Goal: Task Accomplishment & Management: Complete application form

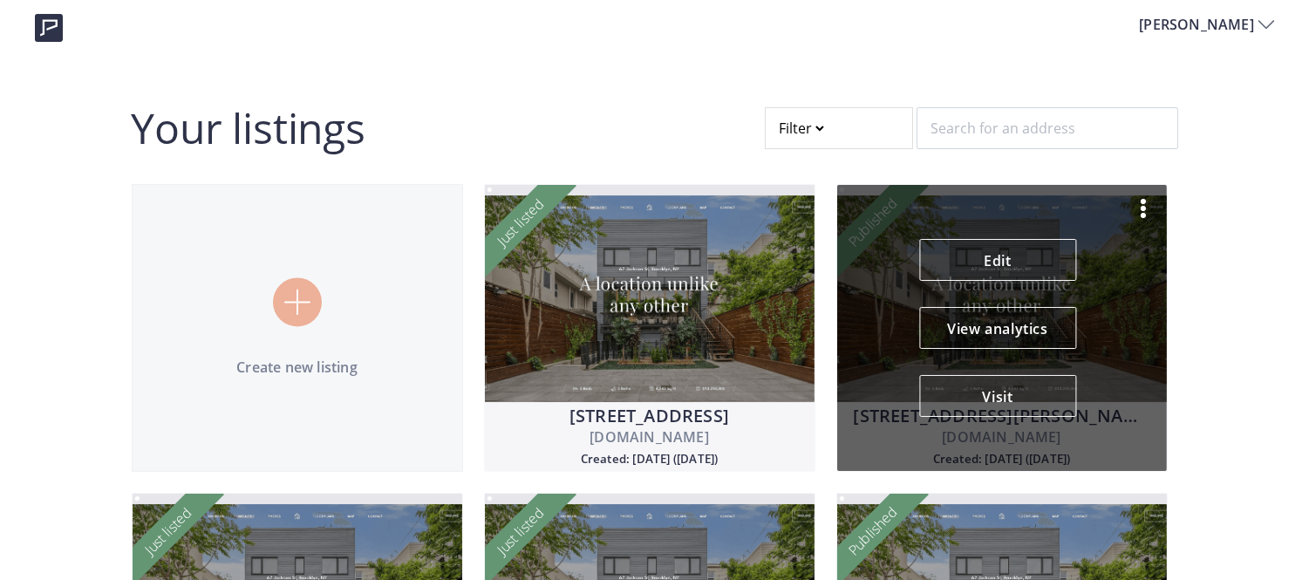
click at [1145, 201] on img at bounding box center [1143, 208] width 21 height 21
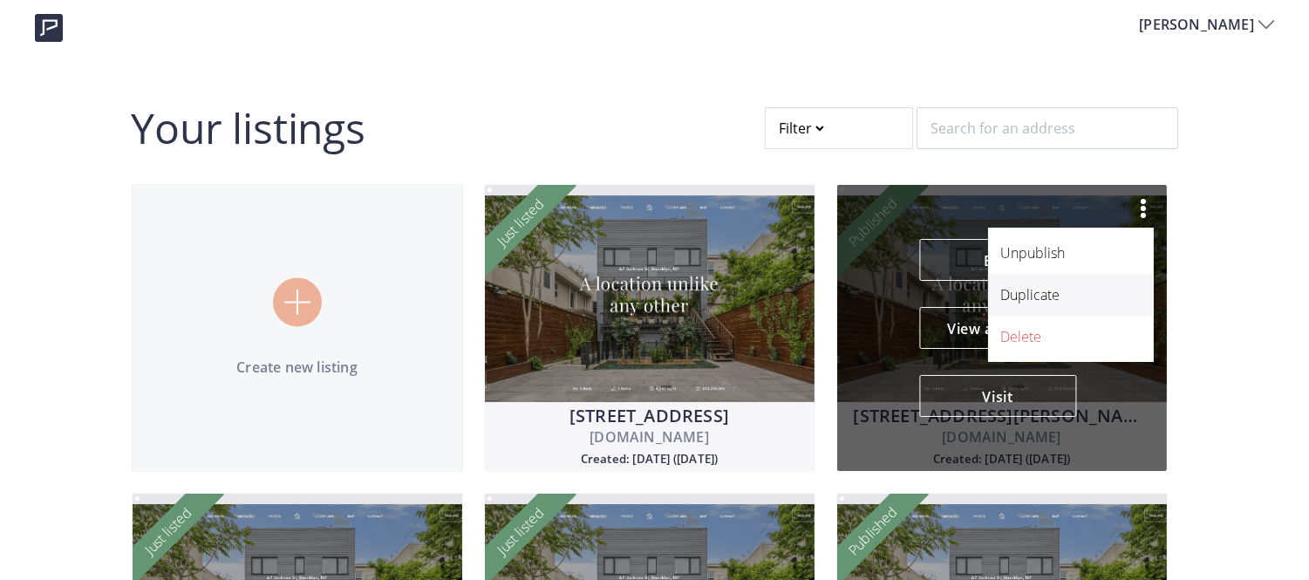
click at [1059, 289] on p "Duplicate" at bounding box center [1061, 294] width 120 height 21
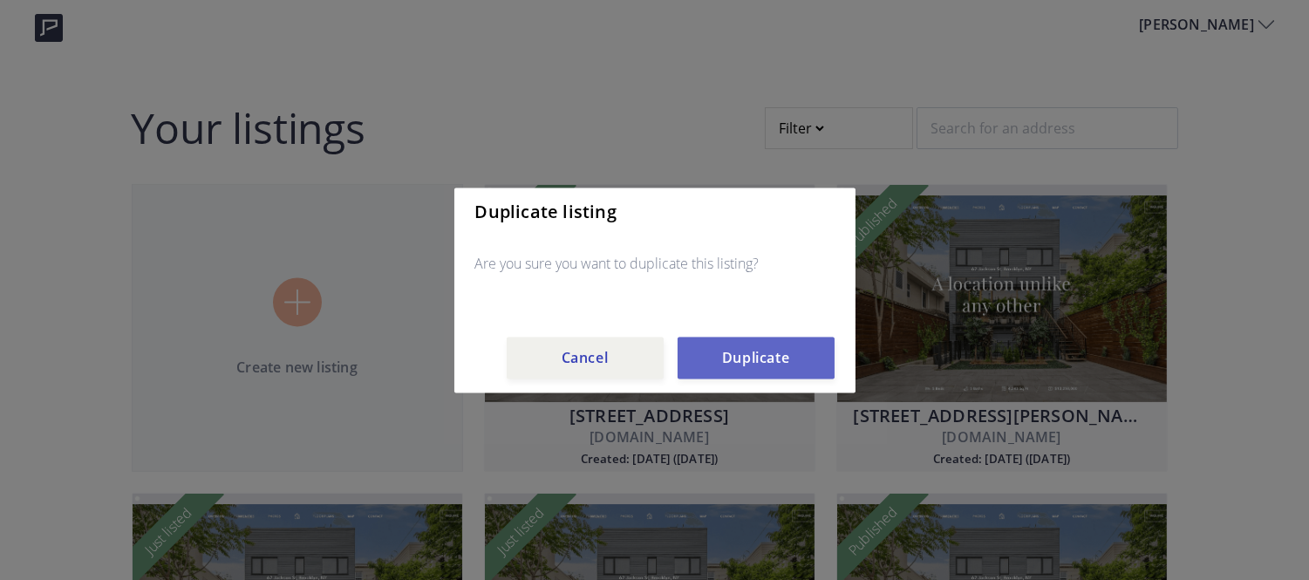
click at [760, 341] on button "Duplicate" at bounding box center [756, 358] width 157 height 42
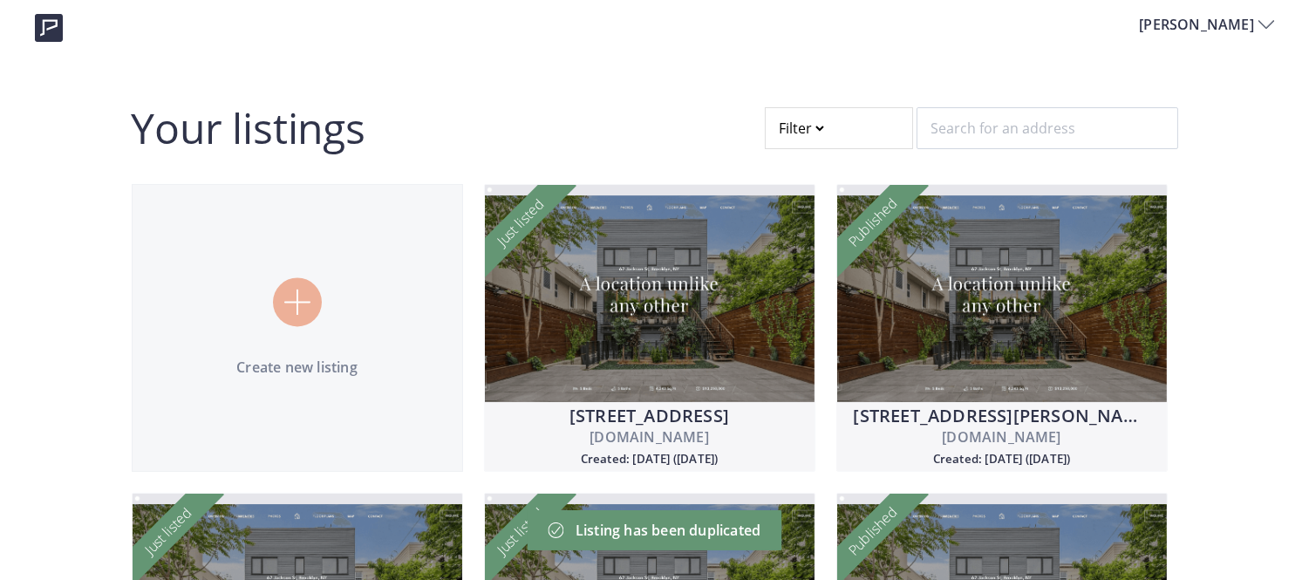
click at [799, 127] on div at bounding box center [839, 128] width 148 height 42
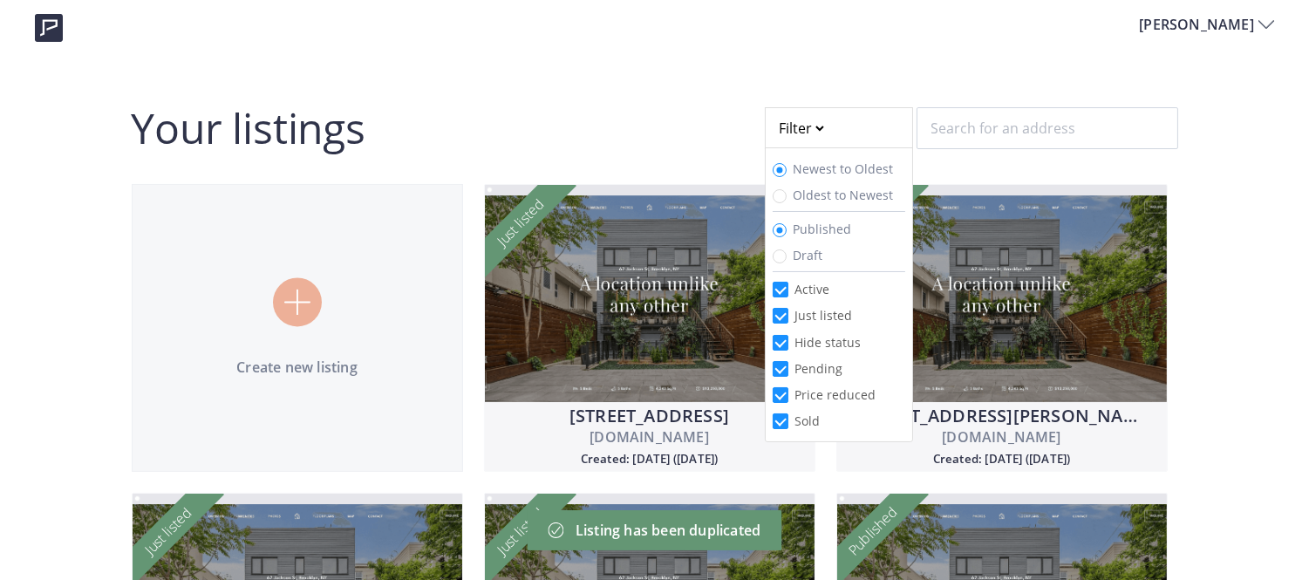
click at [805, 258] on span "Draft" at bounding box center [809, 255] width 30 height 17
click at [787, 258] on input "Draft" at bounding box center [780, 256] width 14 height 14
radio input "true"
radio input "false"
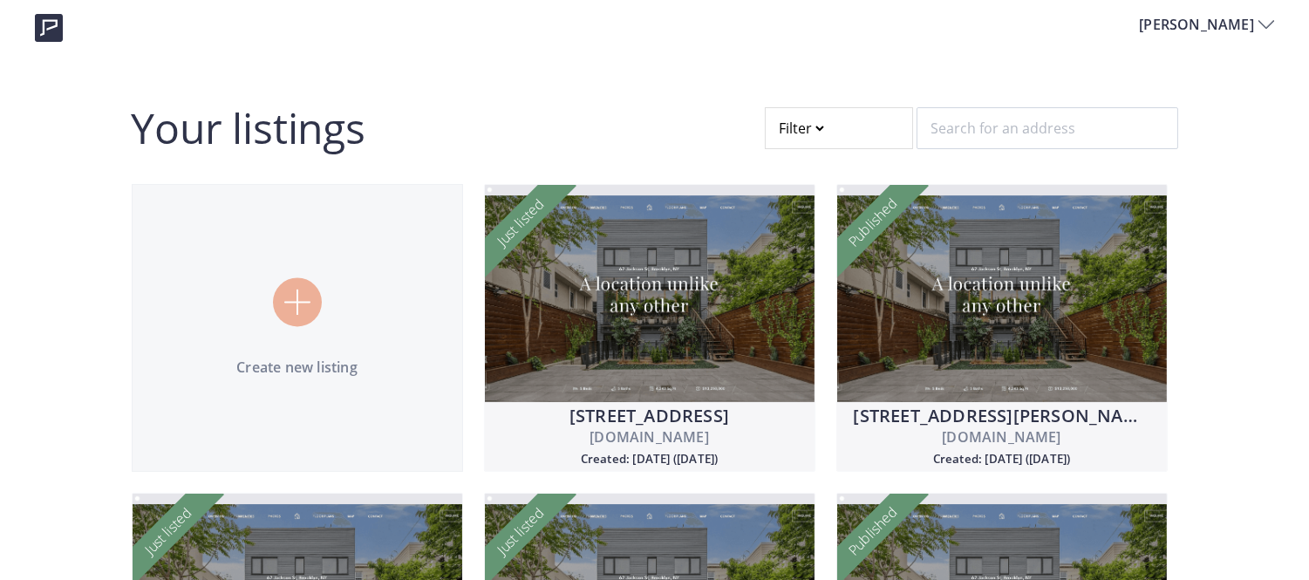
click at [823, 133] on div at bounding box center [839, 128] width 148 height 42
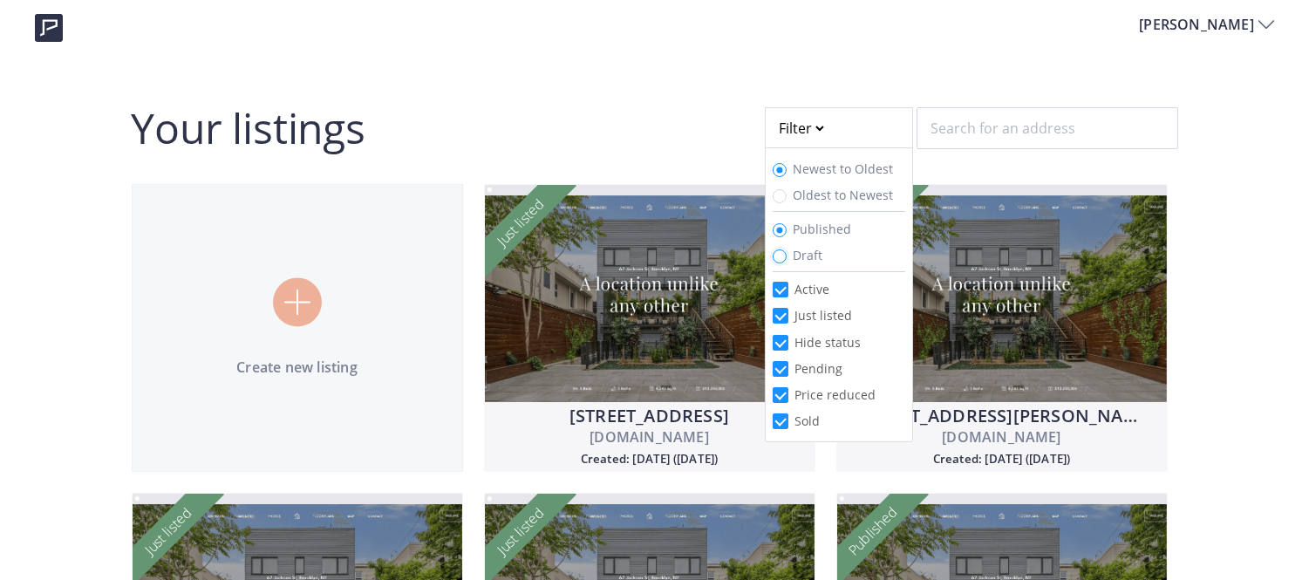
click at [778, 251] on input "Draft" at bounding box center [780, 256] width 14 height 14
radio input "true"
radio input "false"
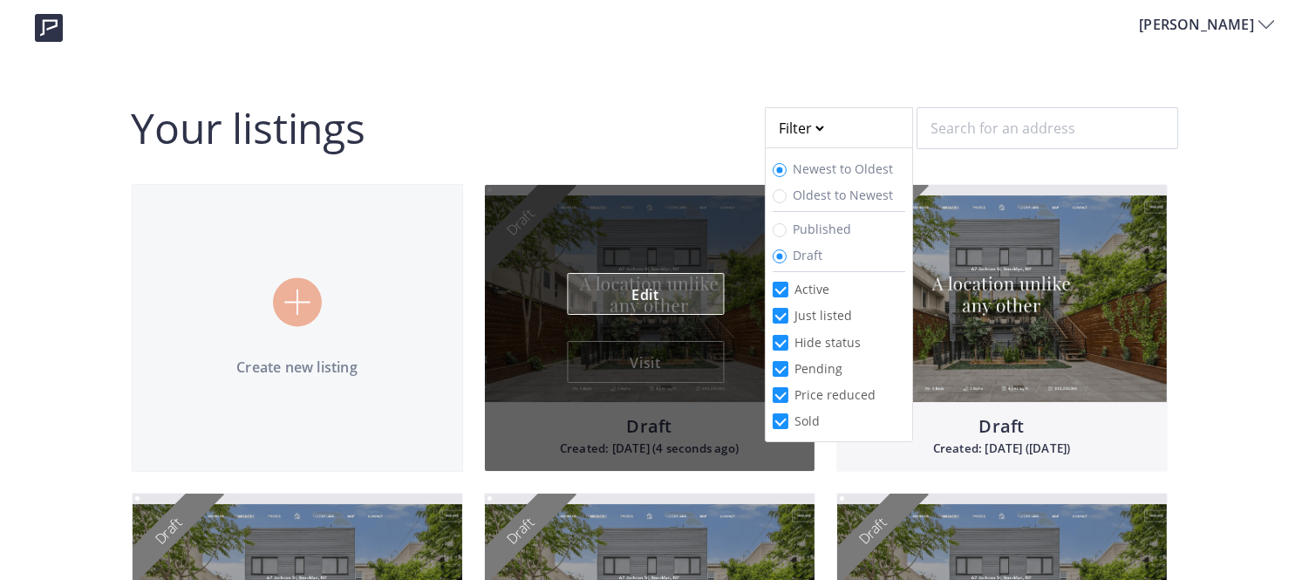
click at [655, 286] on link "Edit" at bounding box center [645, 294] width 157 height 42
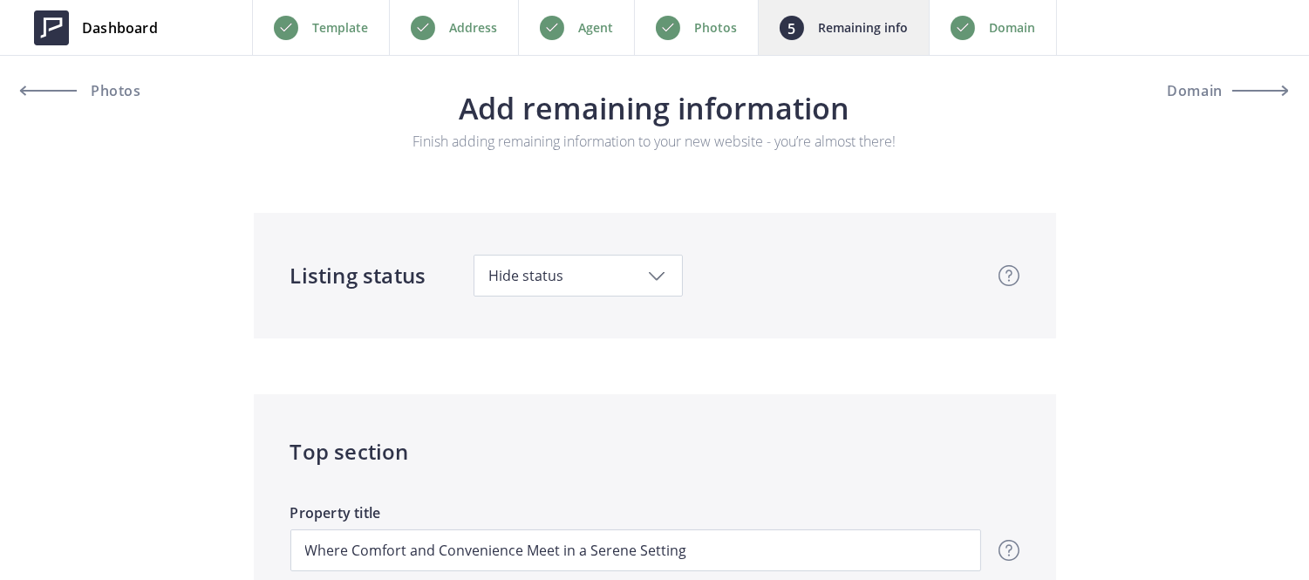
click at [464, 28] on p "Address" at bounding box center [473, 27] width 48 height 21
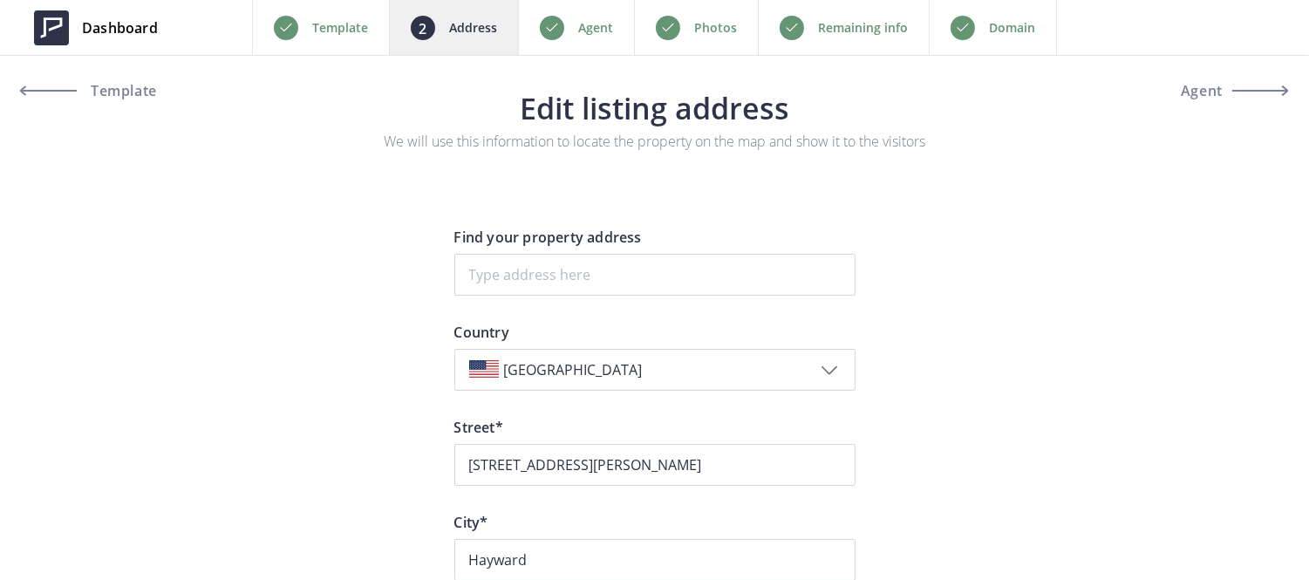
click at [401, 415] on div "Dashboard Back Template Address Agent Photos Remaining info Domain Next Templat…" at bounding box center [654, 559] width 1309 height 1118
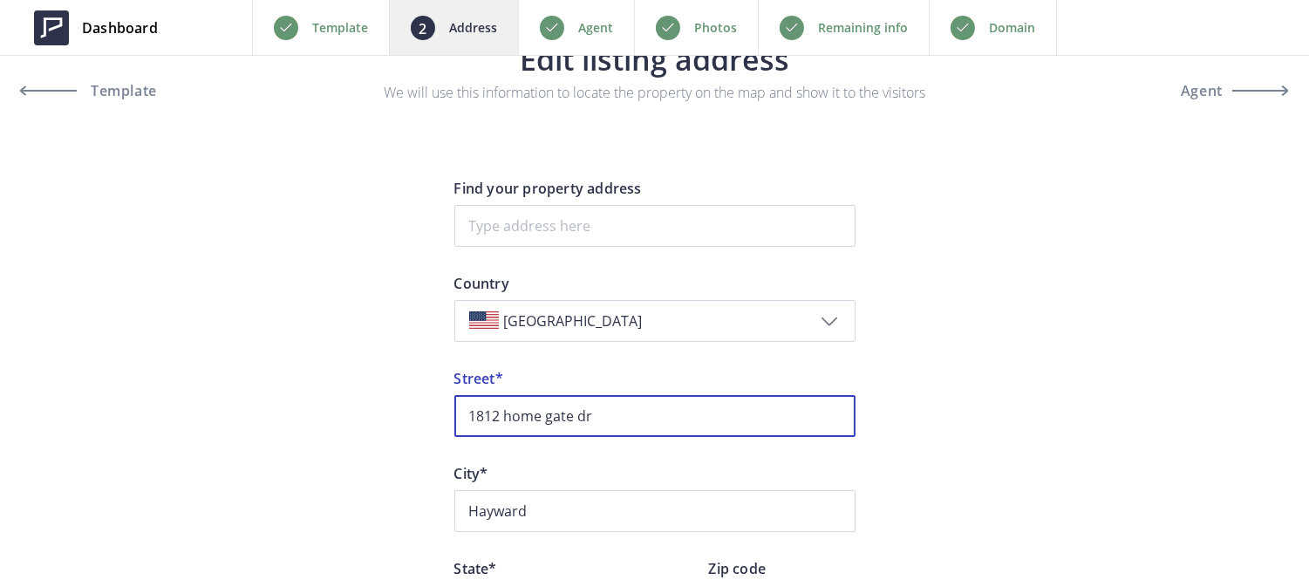
click at [702, 425] on input "1812 home gate dr" at bounding box center [654, 416] width 401 height 42
drag, startPoint x: 603, startPoint y: 413, endPoint x: 254, endPoint y: 326, distance: 359.4
click at [254, 326] on div "Dashboard Back Template Address Agent Photos Remaining info Domain Next Templat…" at bounding box center [654, 510] width 1309 height 1118
paste input "1812 Home Gate Dr,"
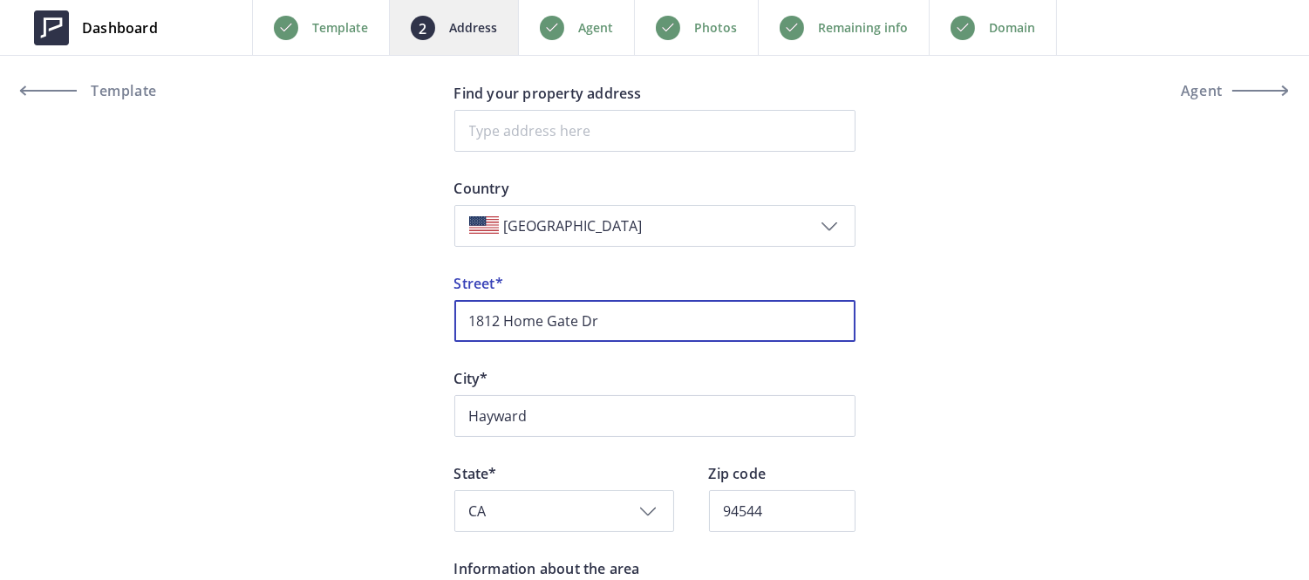
scroll to position [159, 0]
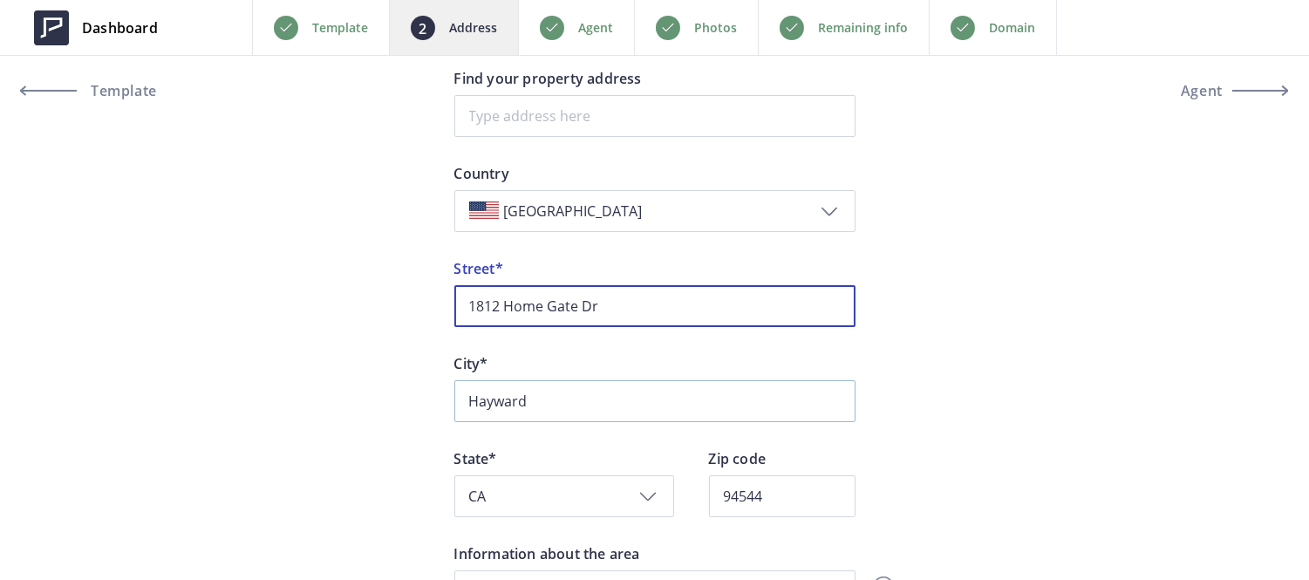
type input "1812 Home Gate Dr"
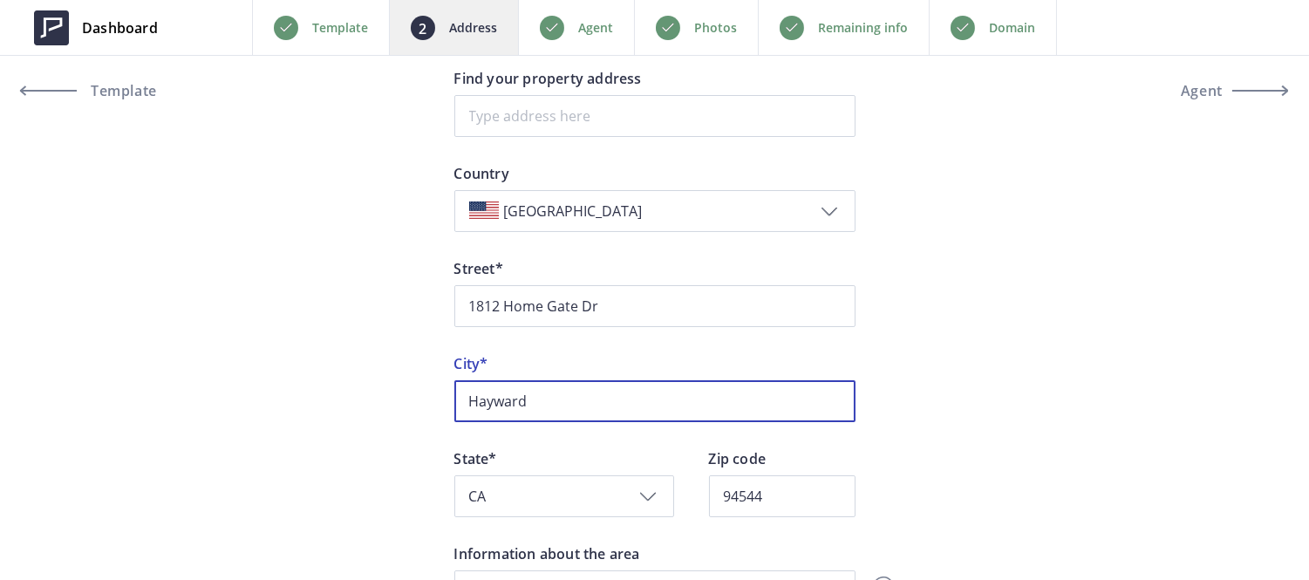
drag, startPoint x: 564, startPoint y: 413, endPoint x: 310, endPoint y: 295, distance: 280.6
click at [310, 295] on div "Dashboard Back Template Address Agent Photos Remaining info Domain Next Templat…" at bounding box center [654, 400] width 1309 height 1118
type input "San Jose"
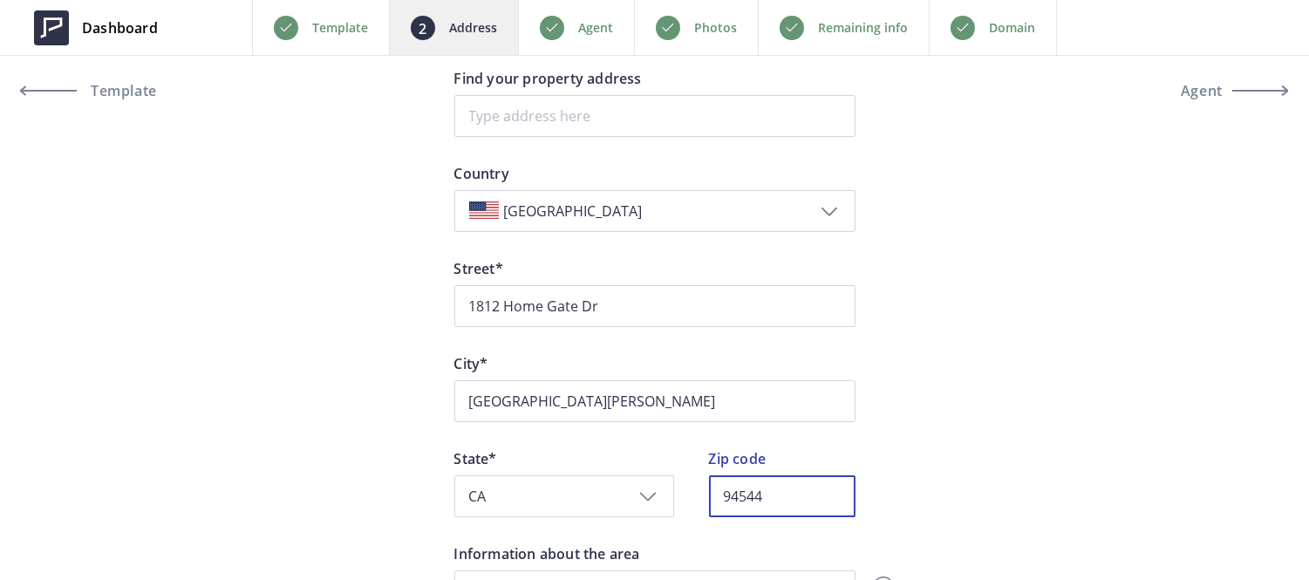
click at [759, 498] on input "94544" at bounding box center [782, 496] width 147 height 42
paste input "5148"
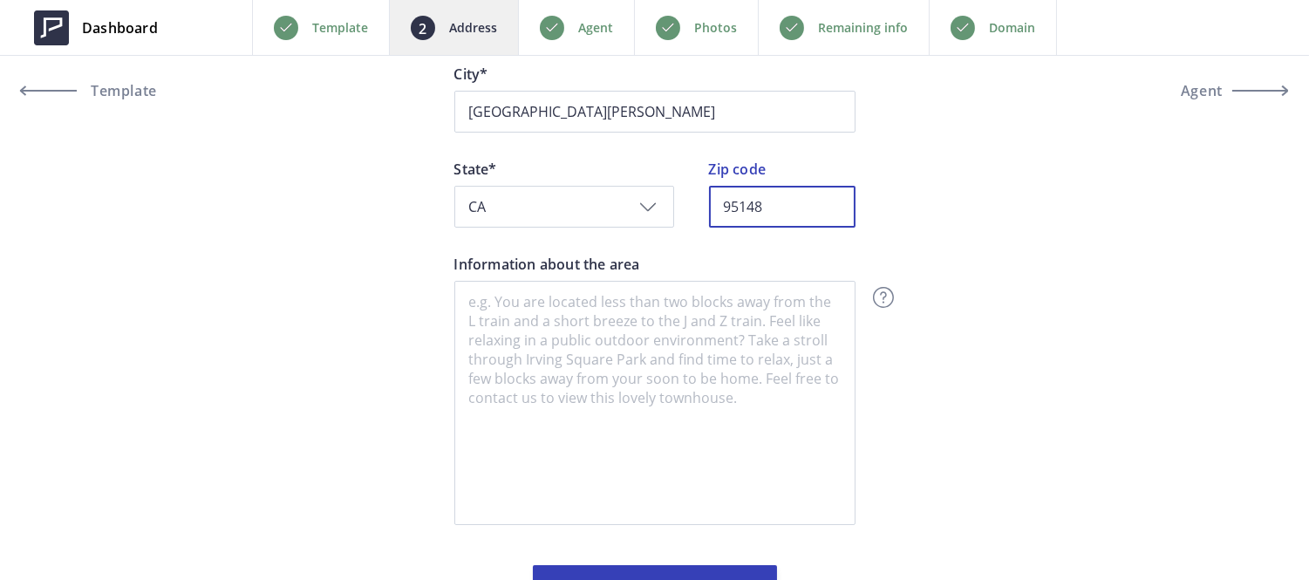
scroll to position [449, 0]
type input "95148"
click at [695, 28] on p "Photos" at bounding box center [715, 27] width 43 height 21
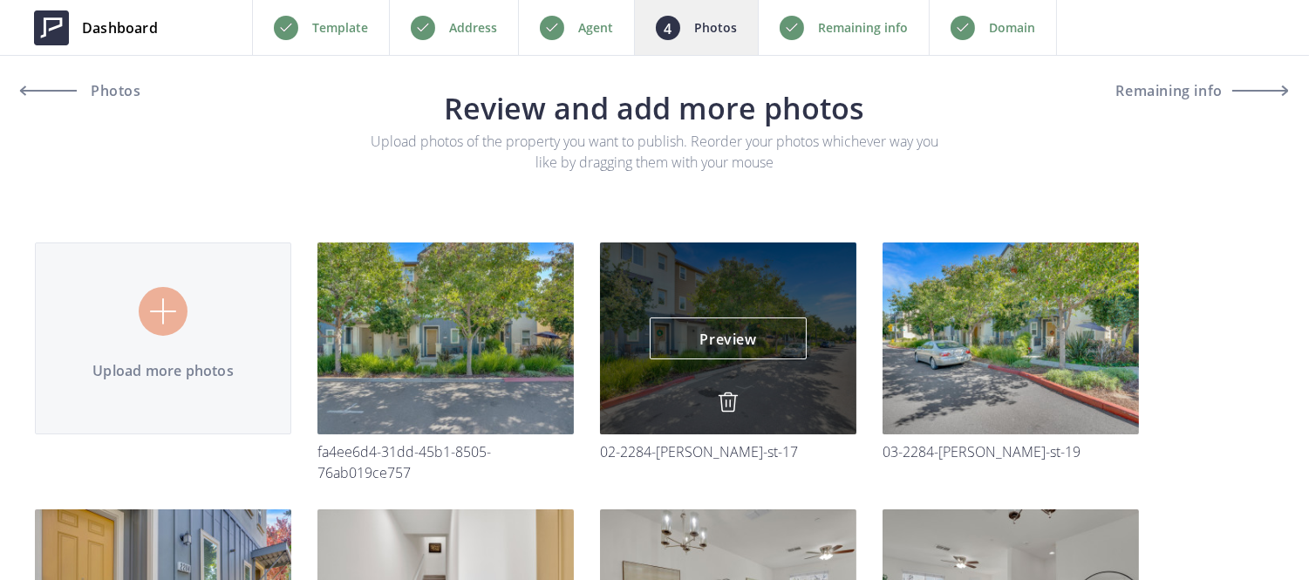
click at [718, 403] on img at bounding box center [728, 402] width 21 height 21
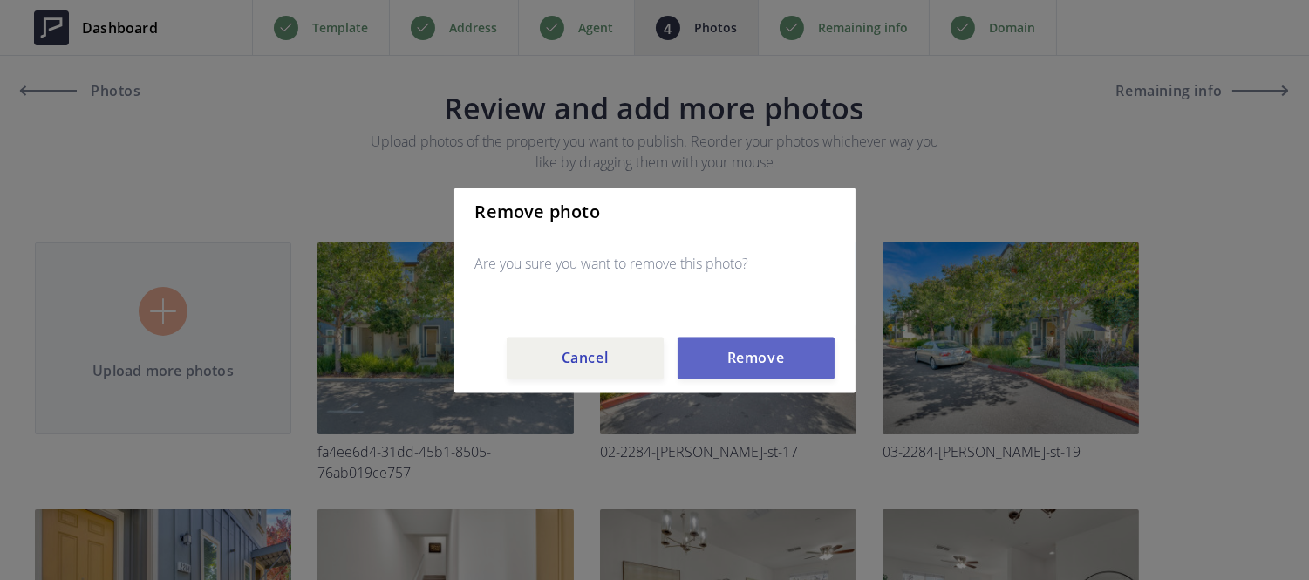
click at [730, 365] on button "Remove" at bounding box center [756, 358] width 157 height 42
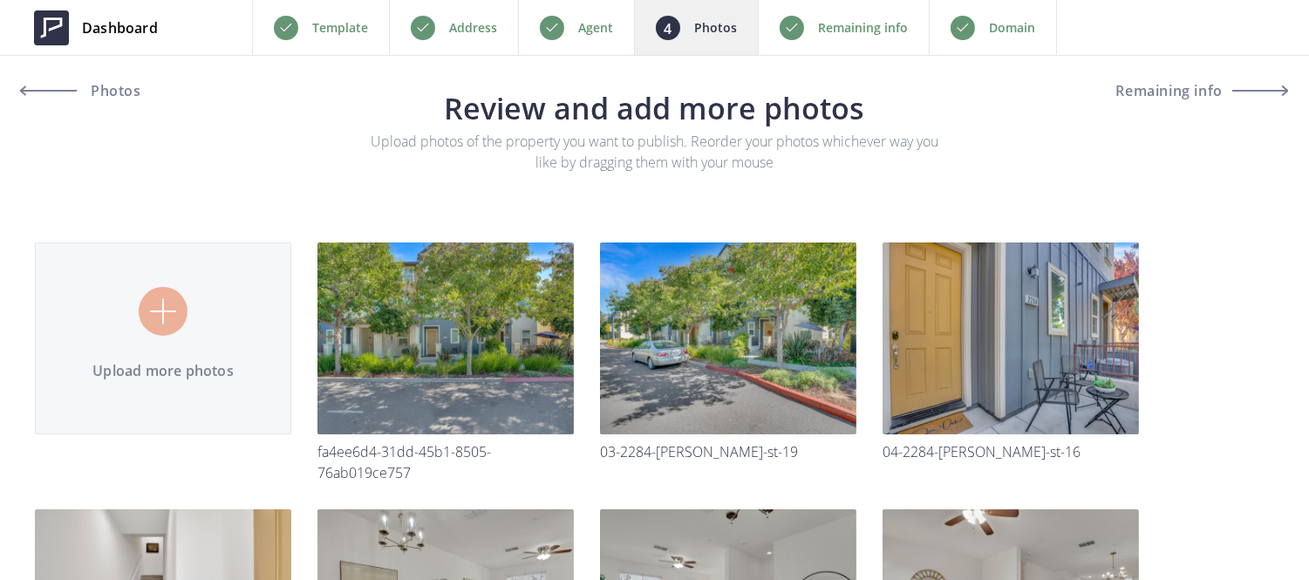
click at [0, 0] on img at bounding box center [0, 0] width 0 height 0
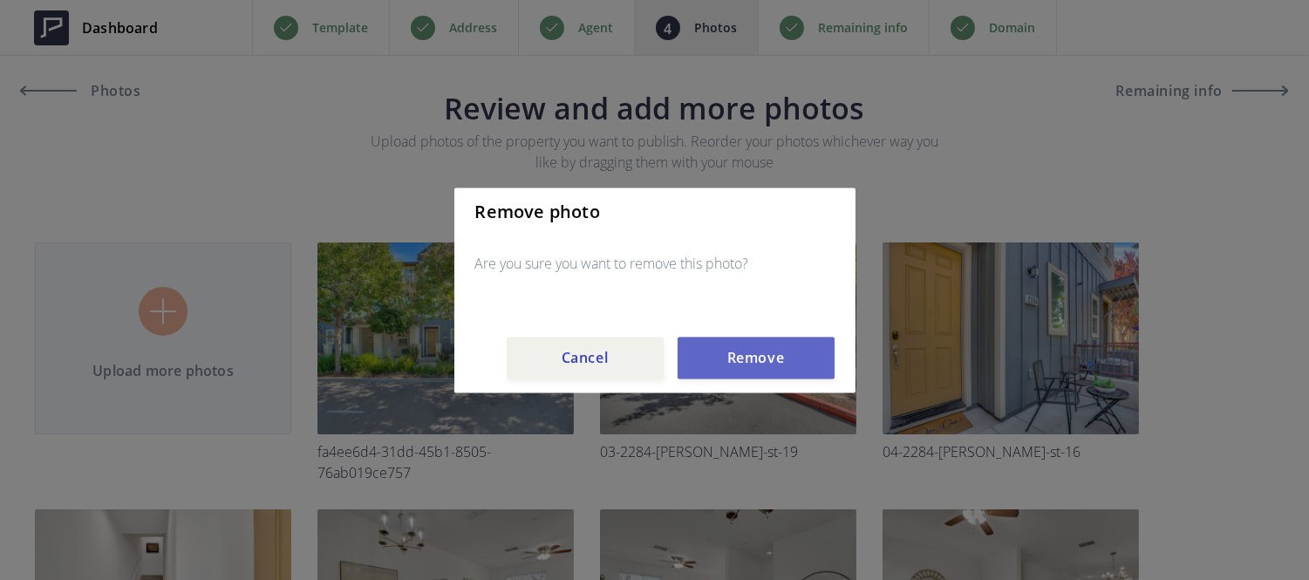
click at [731, 362] on button "Remove" at bounding box center [756, 358] width 157 height 42
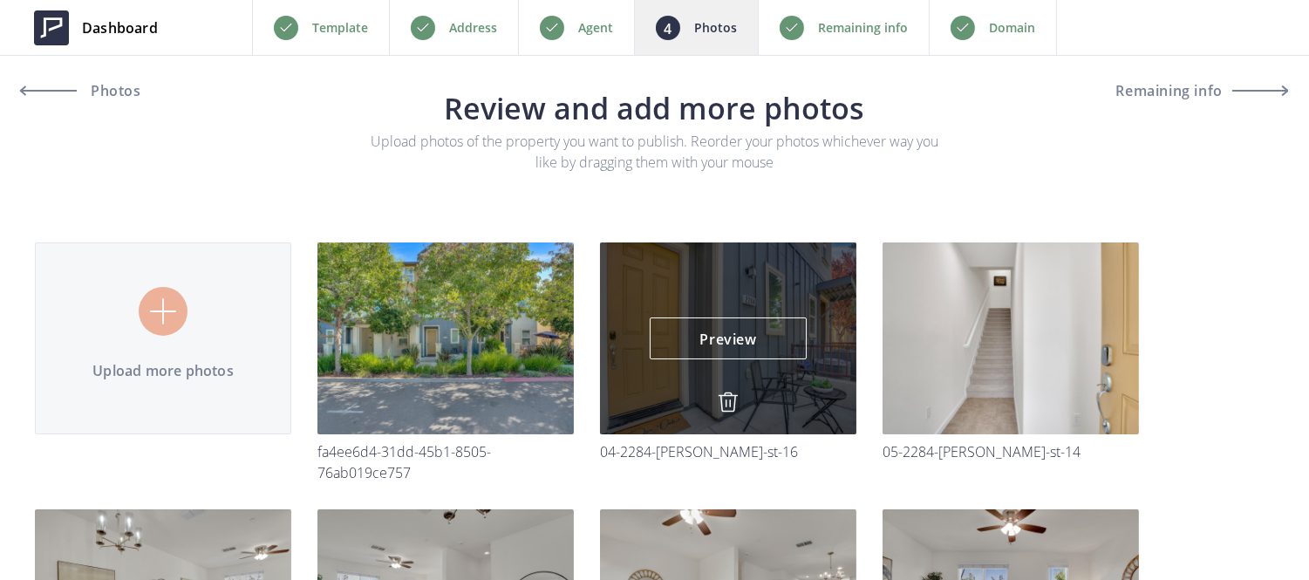
click at [729, 394] on img at bounding box center [728, 402] width 21 height 21
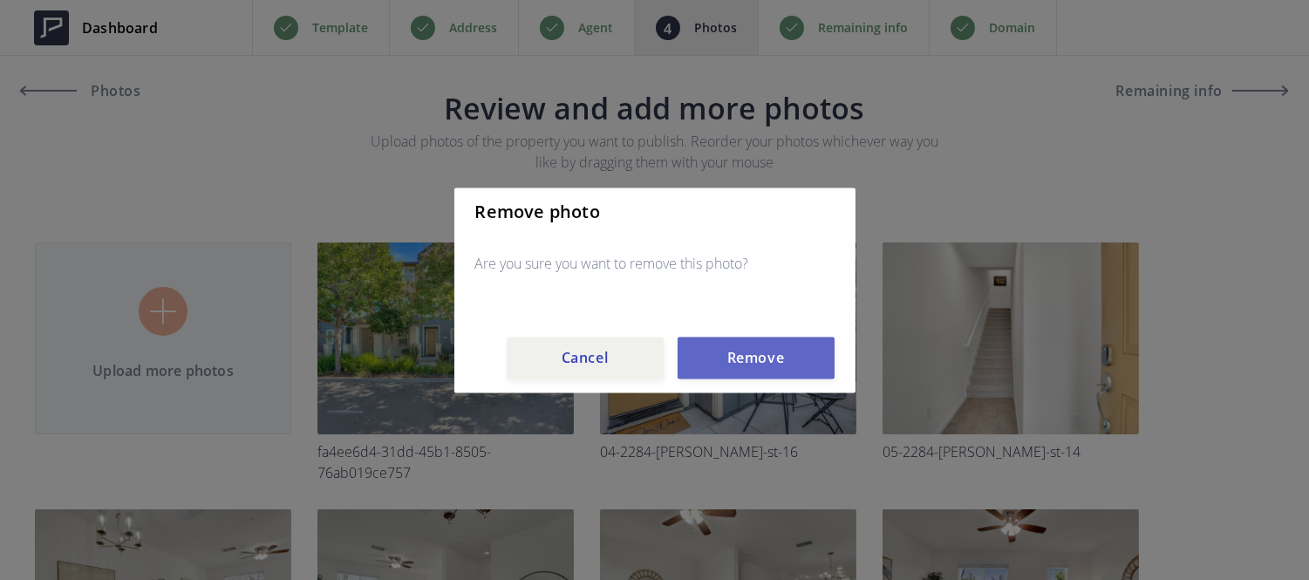
click at [735, 358] on button "Remove" at bounding box center [756, 358] width 157 height 42
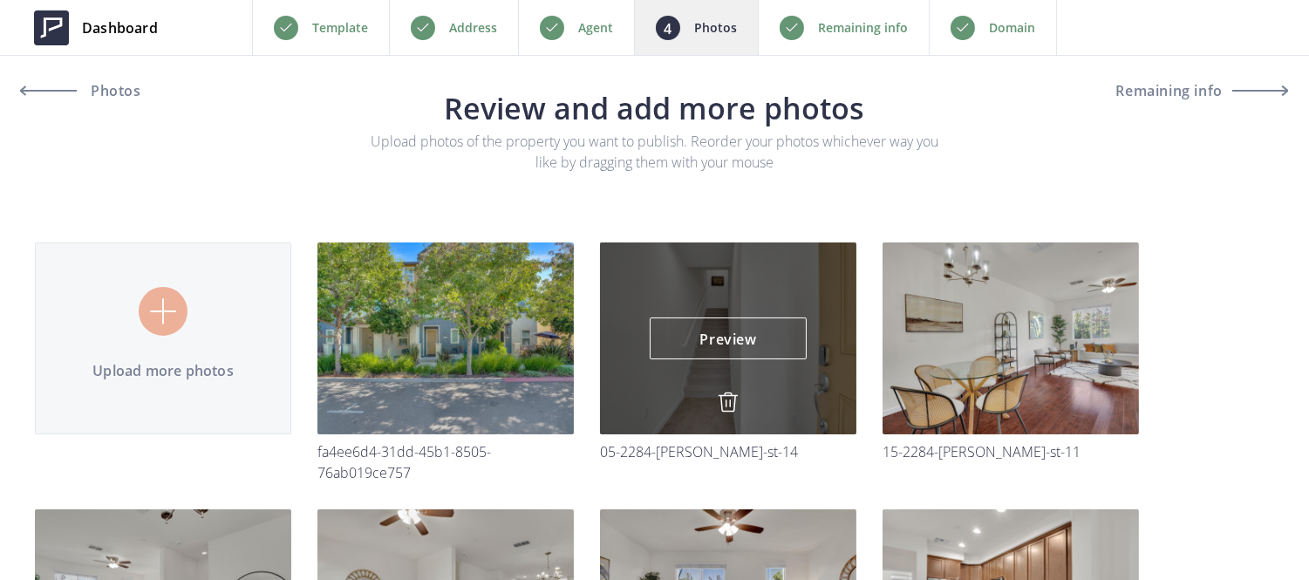
click at [729, 411] on img at bounding box center [728, 402] width 21 height 21
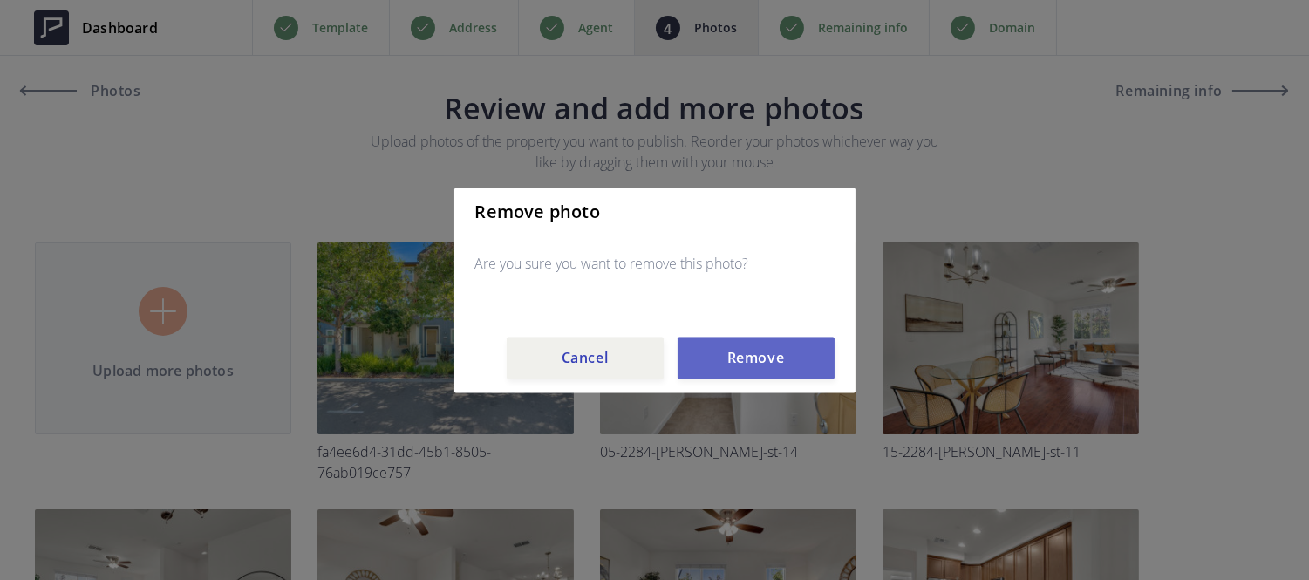
click at [736, 371] on button "Remove" at bounding box center [756, 358] width 157 height 42
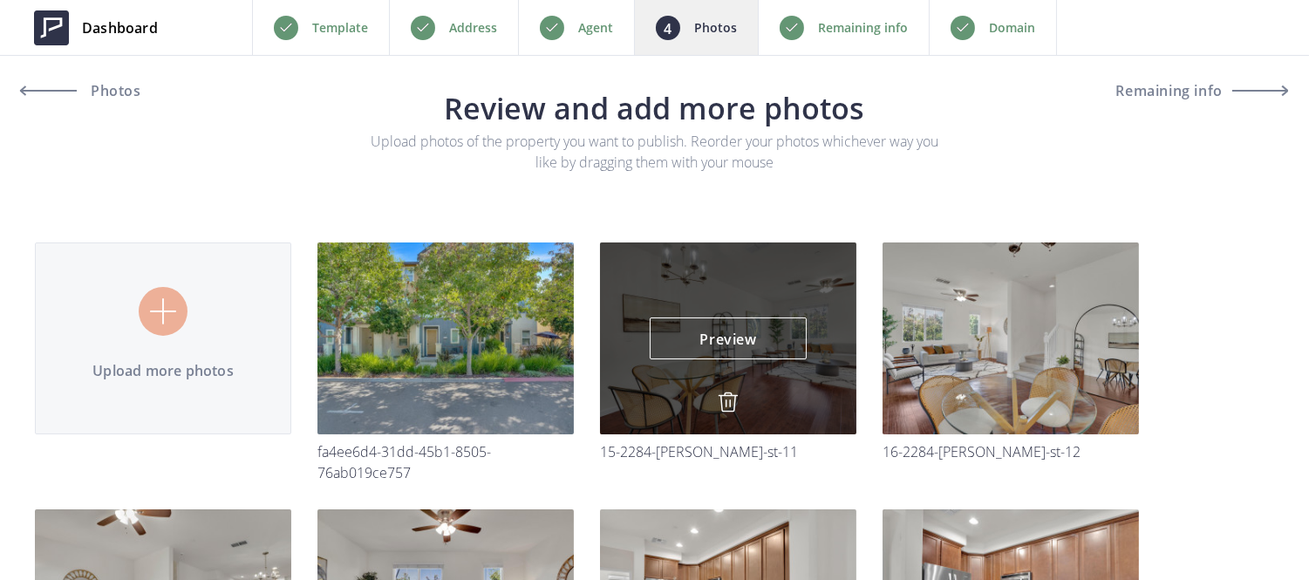
click at [724, 412] on img at bounding box center [728, 402] width 21 height 21
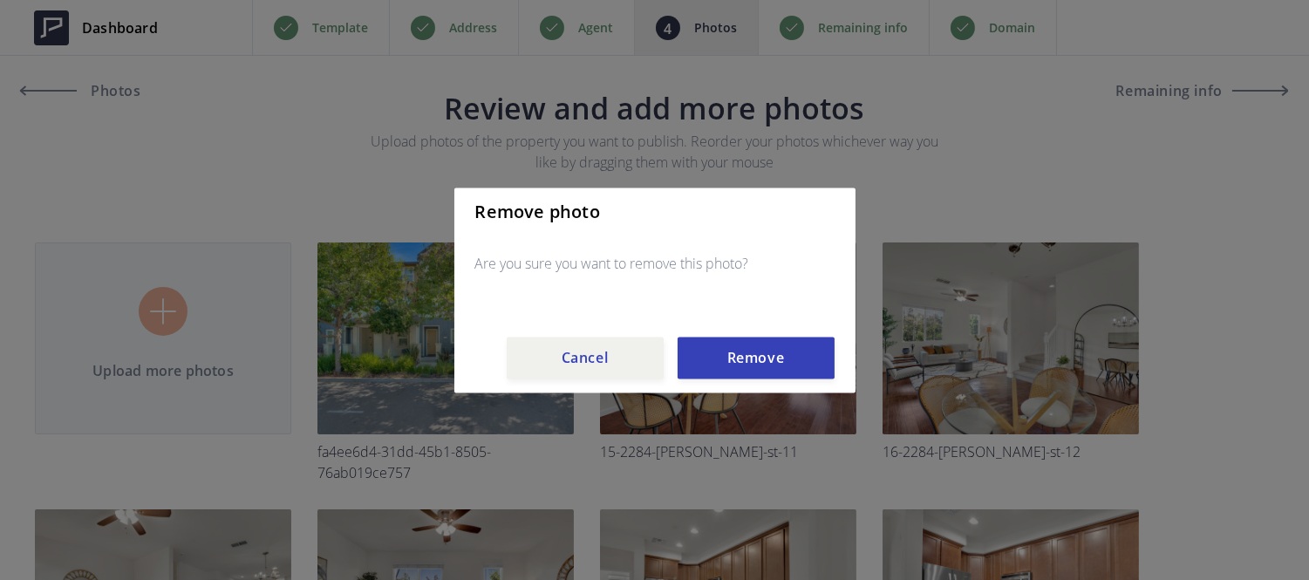
click at [747, 325] on div "Remove photo Are you sure you want to remove this photo? Cancel Remove" at bounding box center [654, 290] width 401 height 205
click at [748, 341] on button "Remove" at bounding box center [756, 358] width 157 height 42
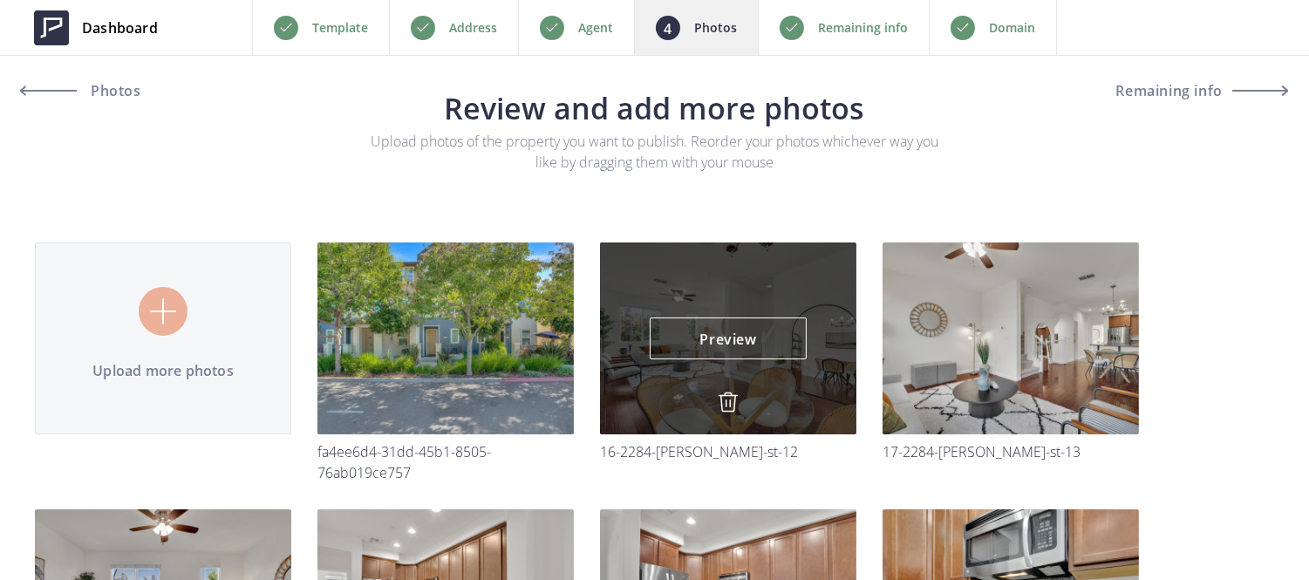
click at [731, 402] on img at bounding box center [728, 402] width 21 height 21
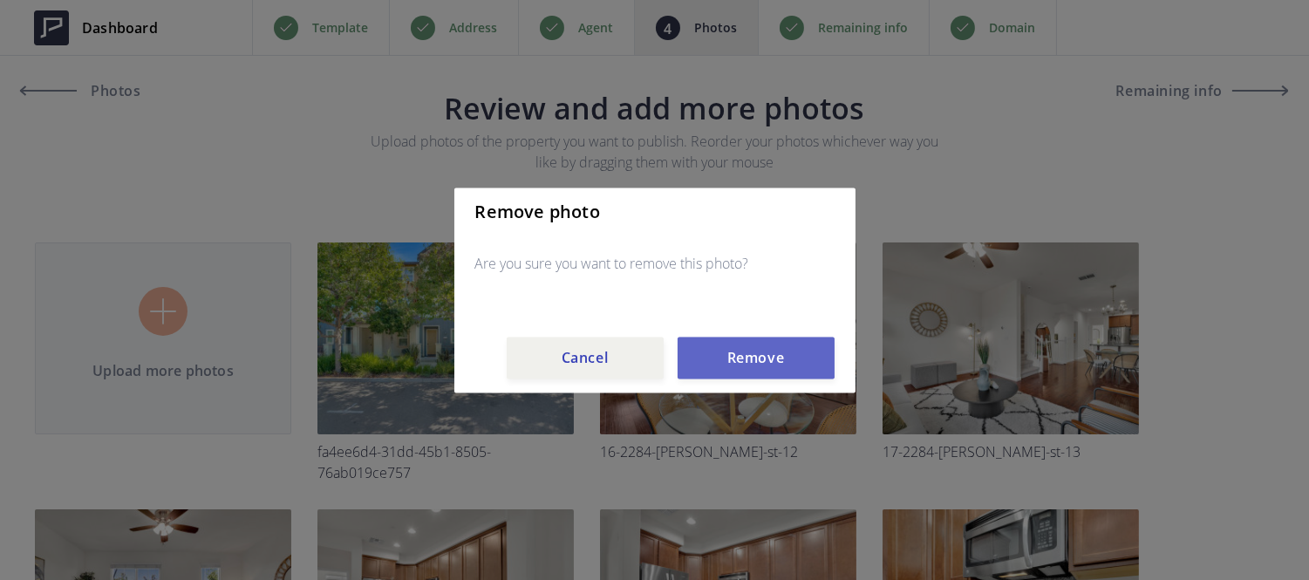
click at [744, 360] on button "Remove" at bounding box center [756, 358] width 157 height 42
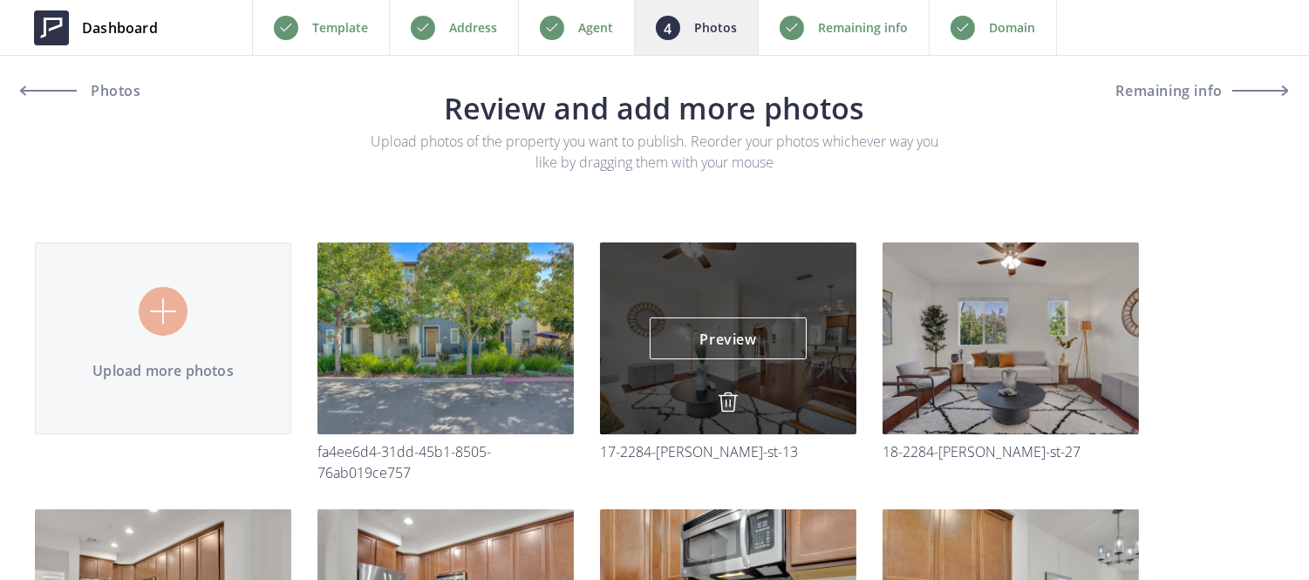
click at [729, 397] on img at bounding box center [728, 402] width 21 height 21
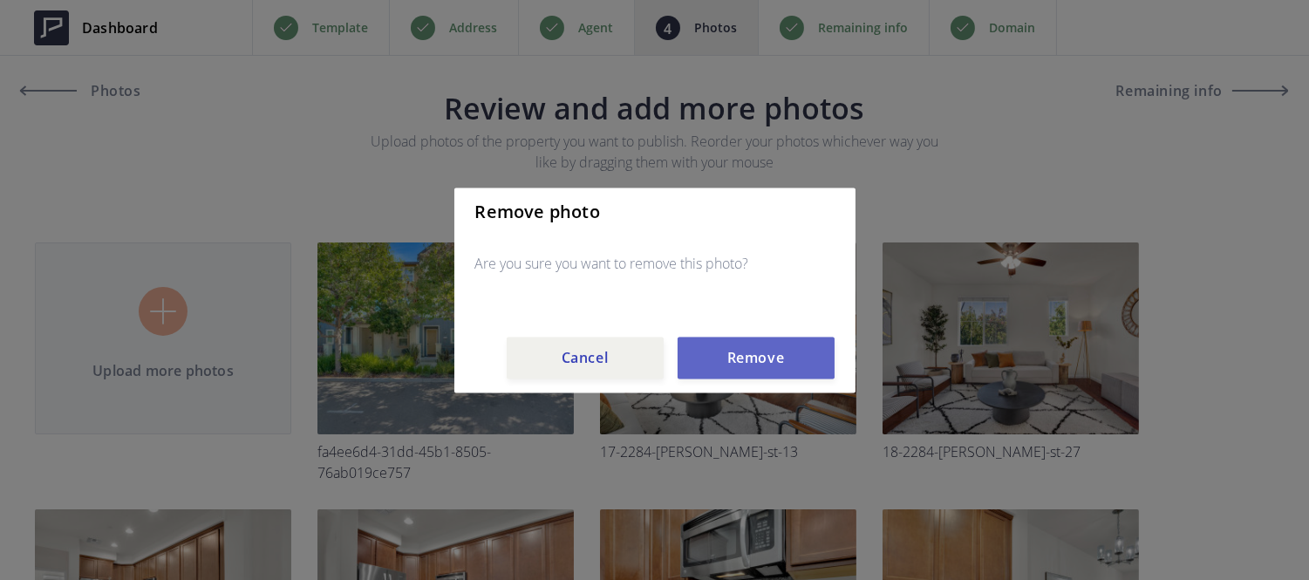
click at [730, 356] on button "Remove" at bounding box center [756, 358] width 157 height 42
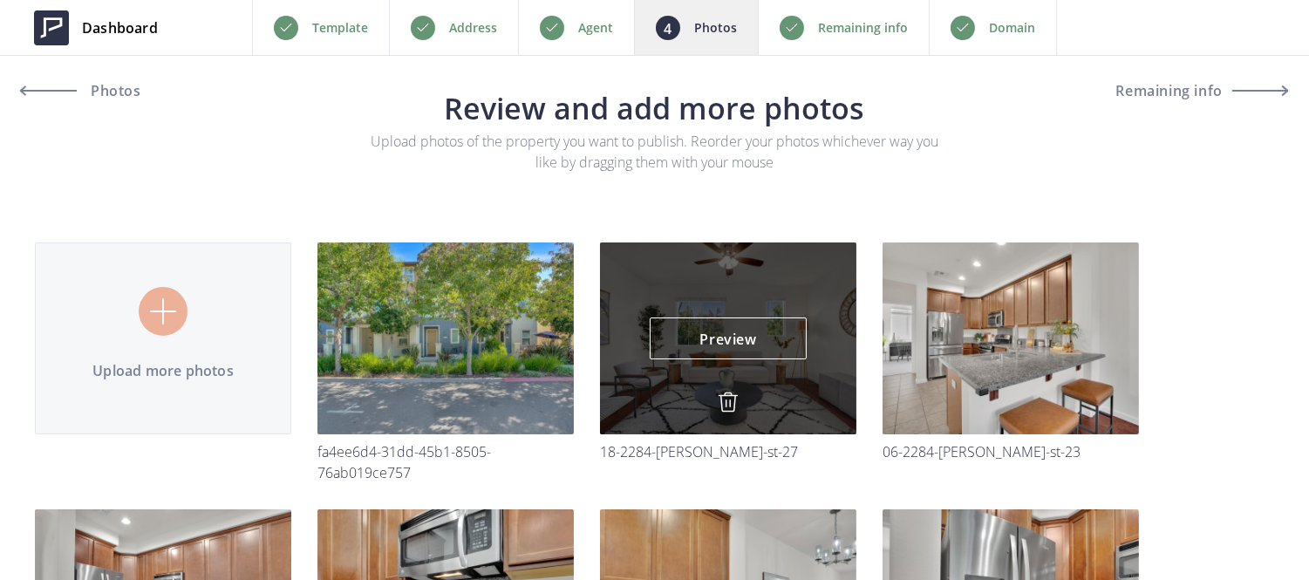
click at [721, 399] on img at bounding box center [728, 402] width 21 height 21
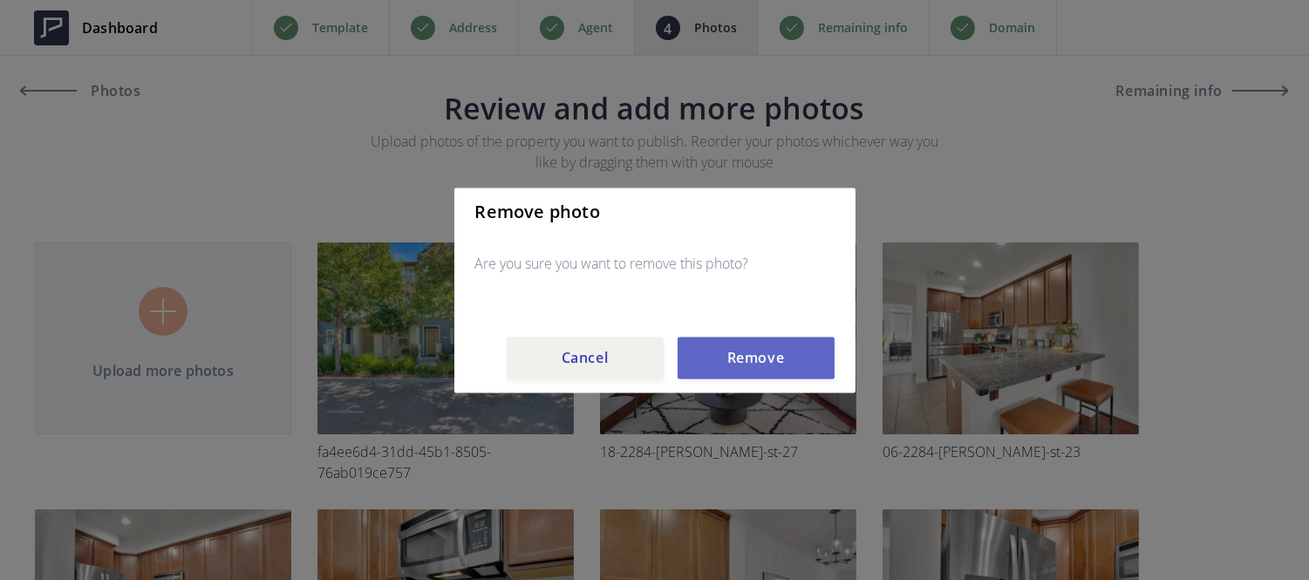
click at [729, 347] on button "Remove" at bounding box center [756, 358] width 157 height 42
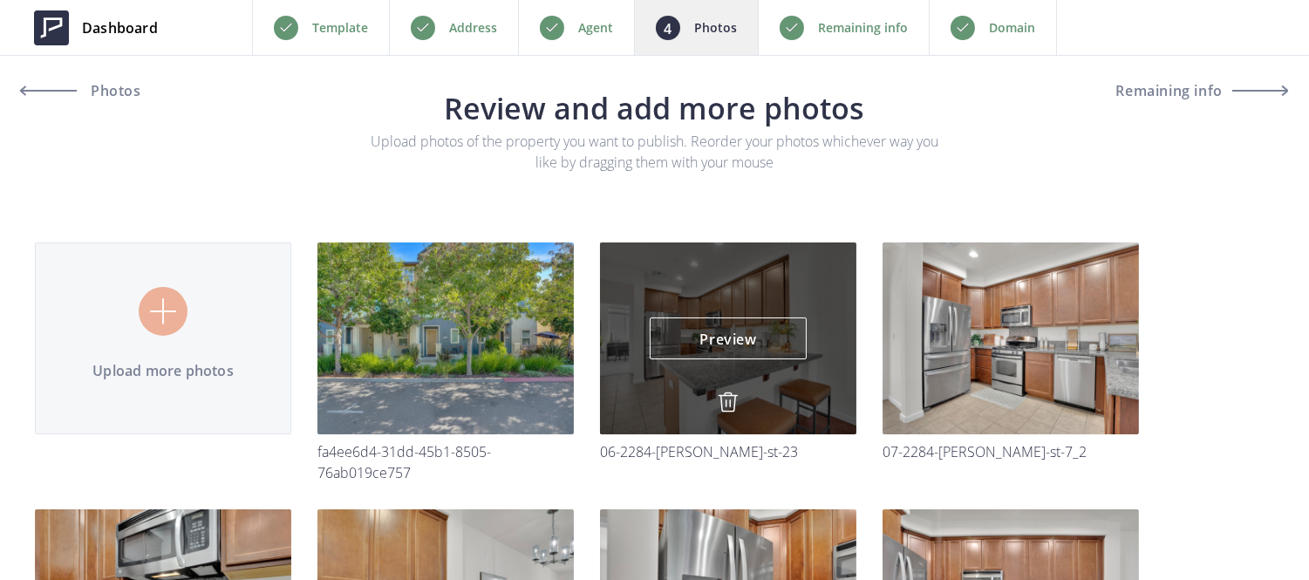
click at [728, 403] on img at bounding box center [728, 402] width 21 height 21
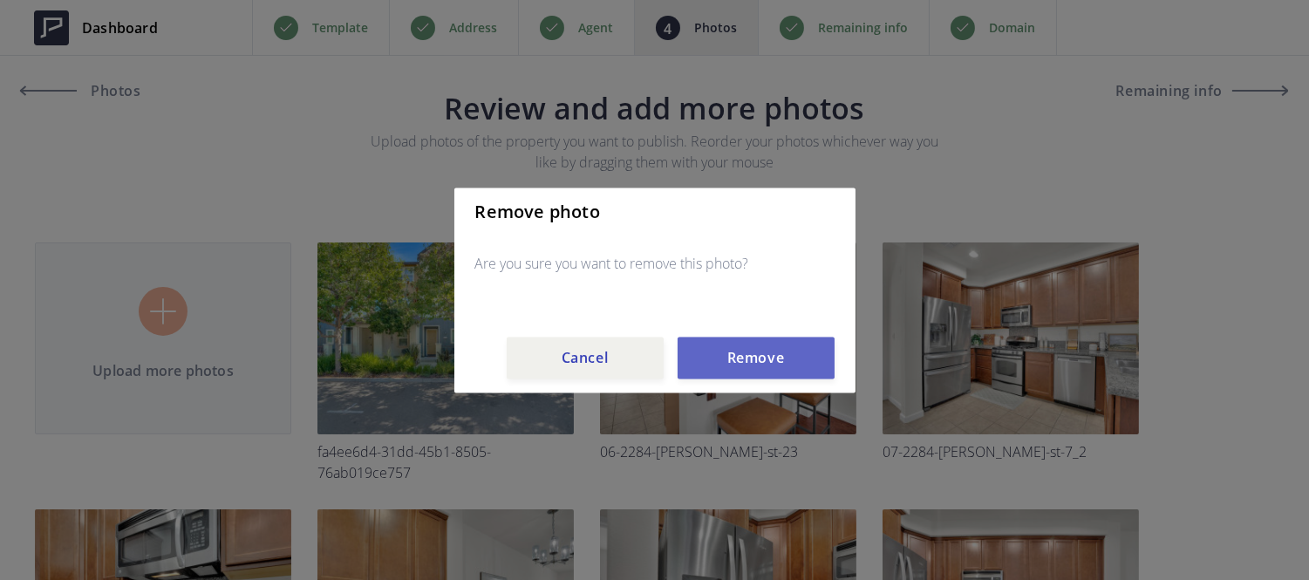
click at [733, 360] on button "Remove" at bounding box center [756, 358] width 157 height 42
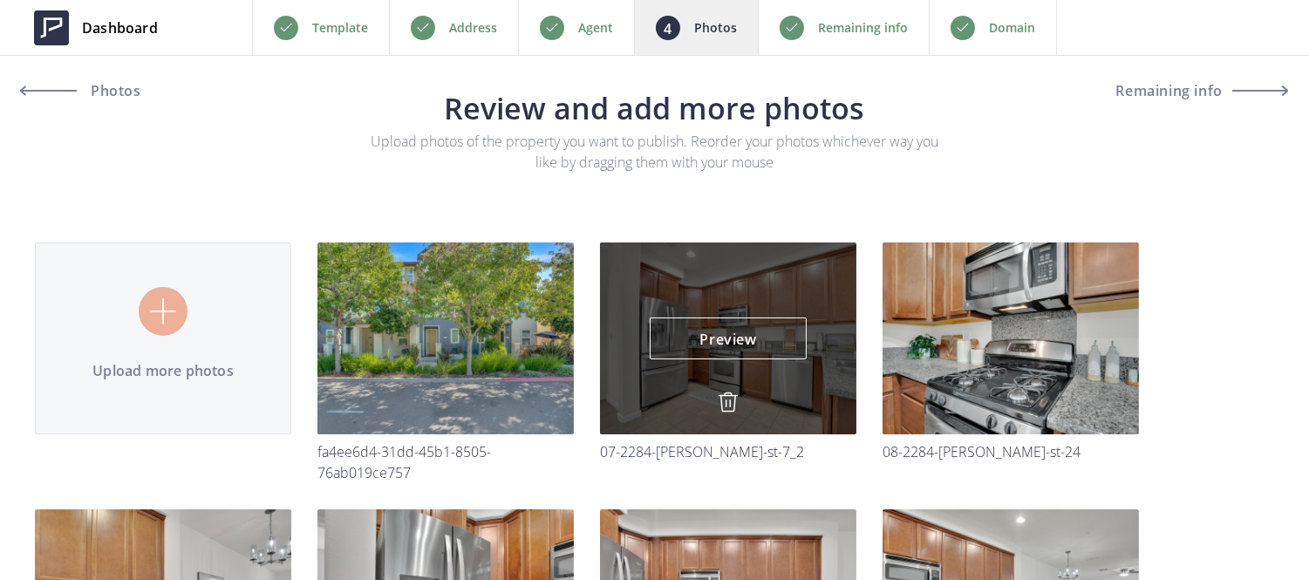
click at [731, 405] on img at bounding box center [728, 402] width 21 height 21
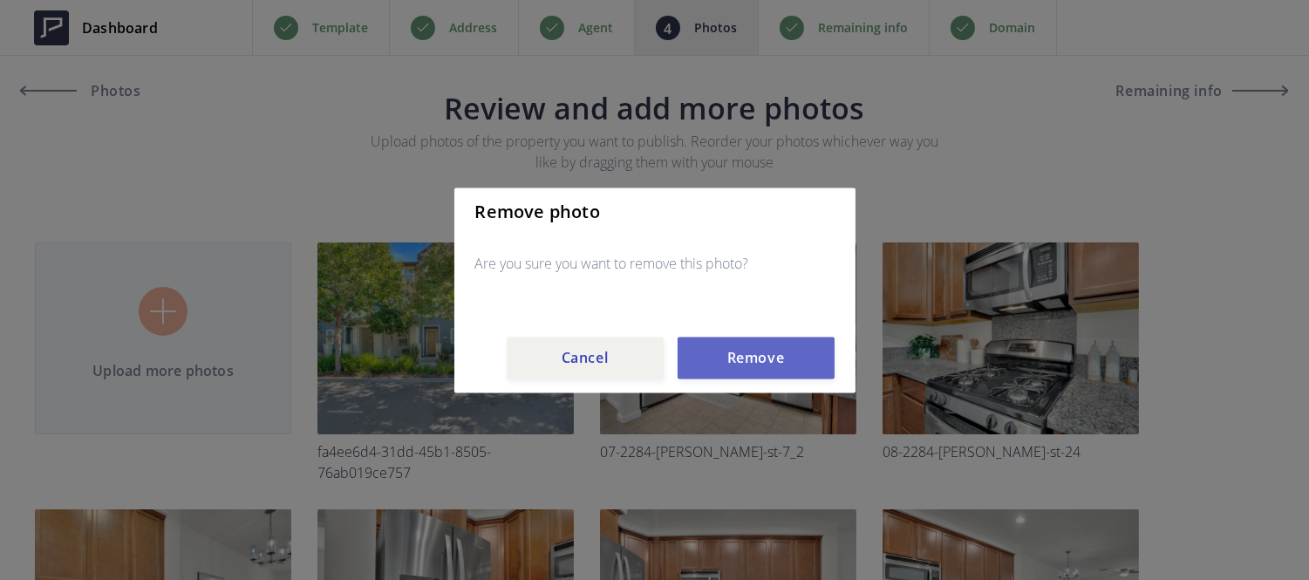
click at [733, 362] on button "Remove" at bounding box center [756, 358] width 157 height 42
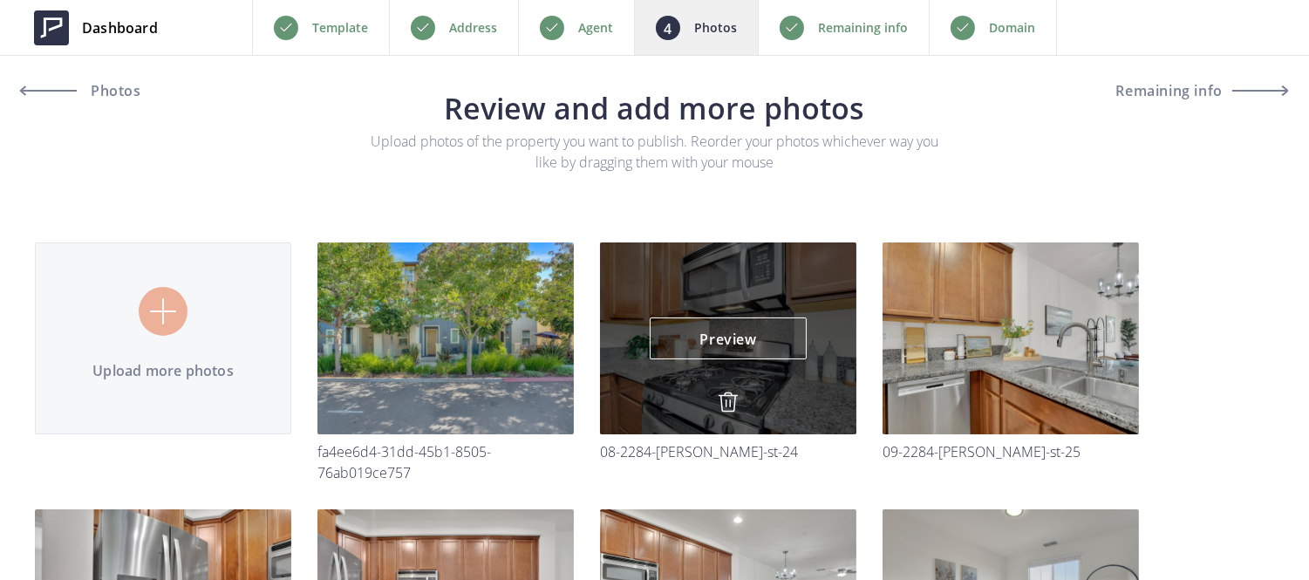
click at [728, 397] on img at bounding box center [728, 402] width 21 height 21
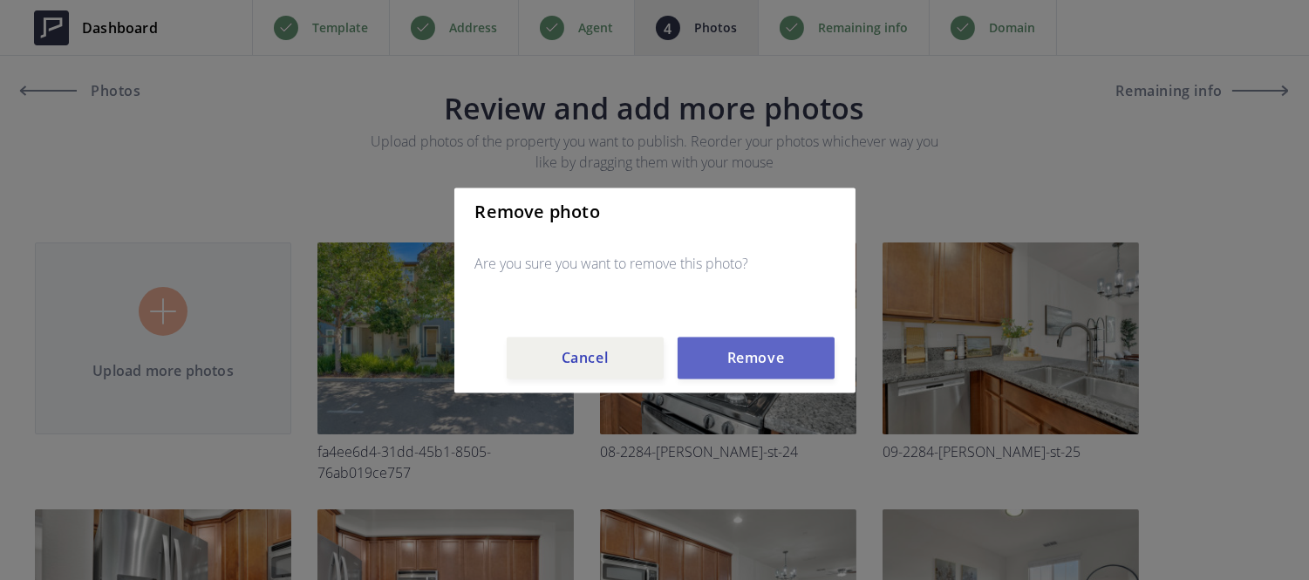
click at [735, 362] on button "Remove" at bounding box center [756, 358] width 157 height 42
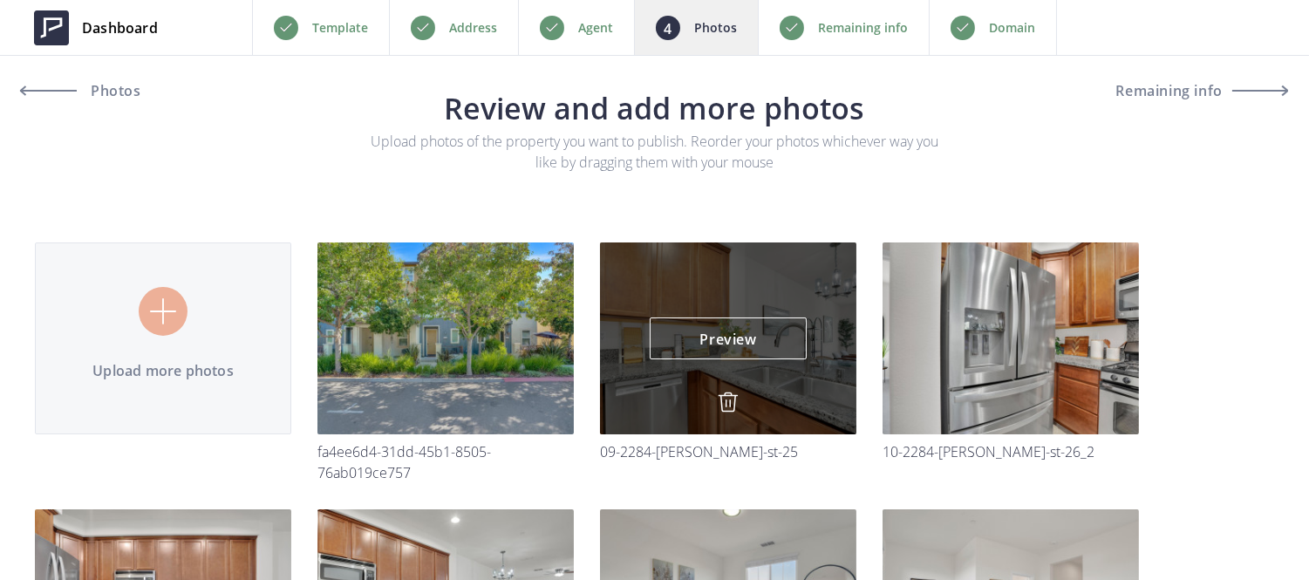
click at [727, 406] on img at bounding box center [728, 402] width 21 height 21
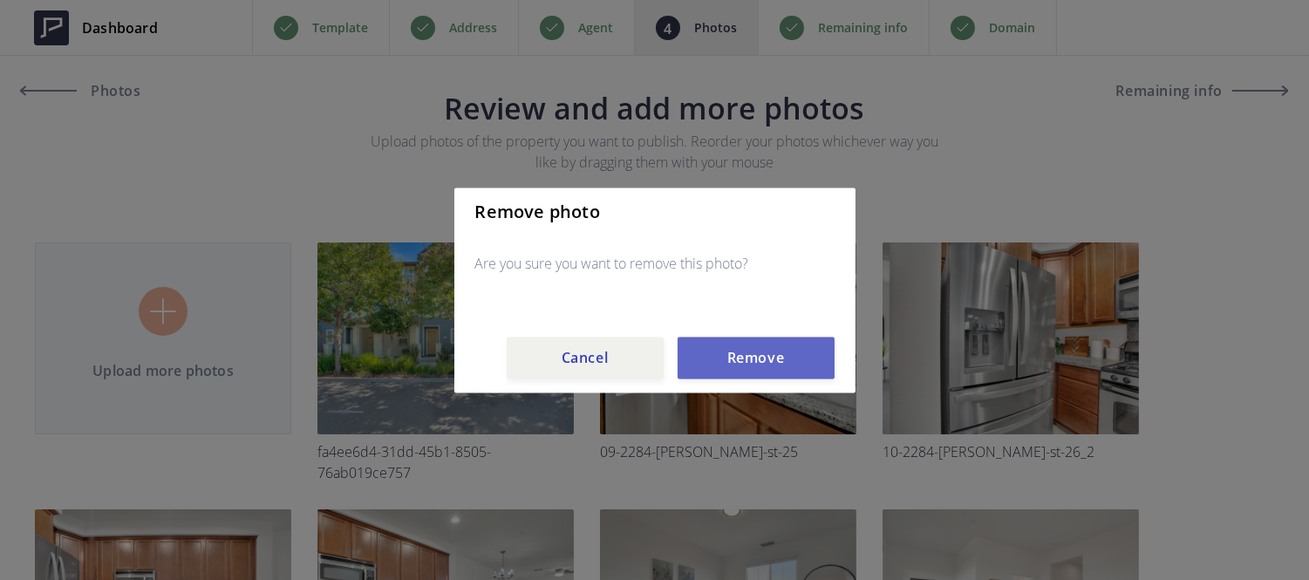
click at [737, 368] on button "Remove" at bounding box center [756, 358] width 157 height 42
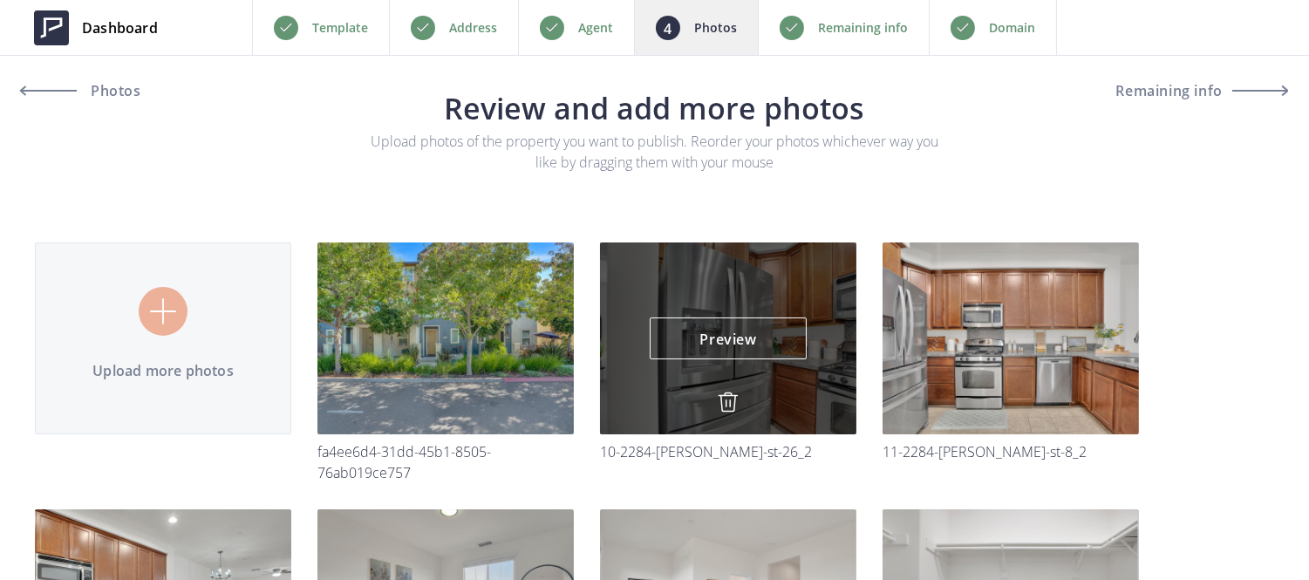
click at [728, 402] on img at bounding box center [728, 402] width 21 height 21
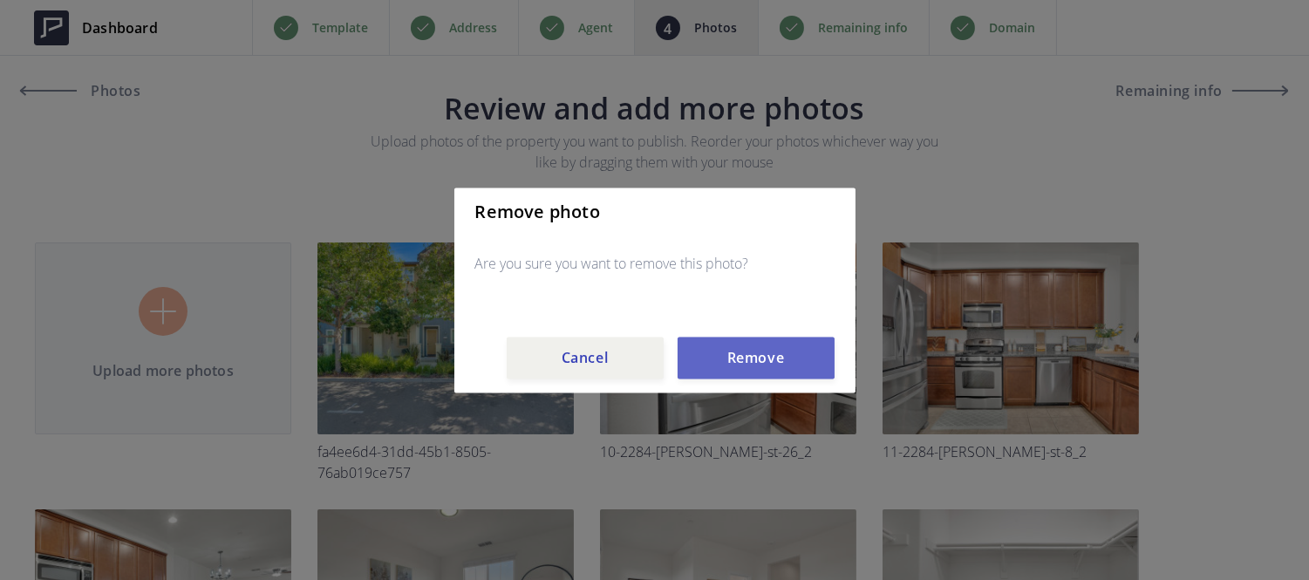
click at [737, 363] on button "Remove" at bounding box center [756, 358] width 157 height 42
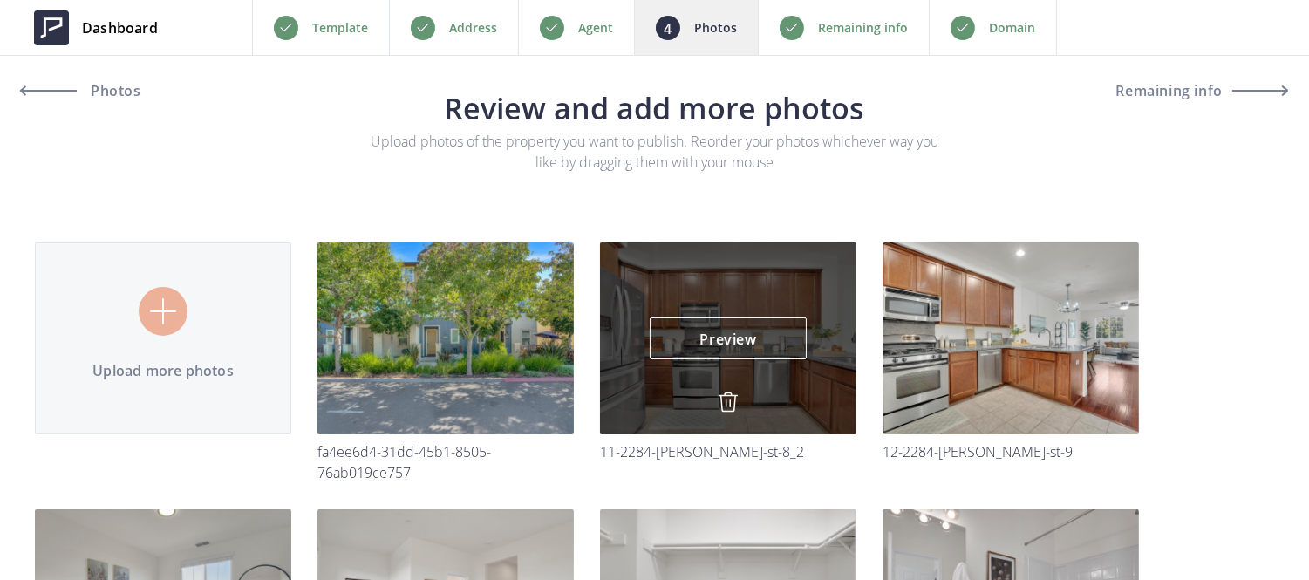
click at [731, 398] on img at bounding box center [728, 402] width 21 height 21
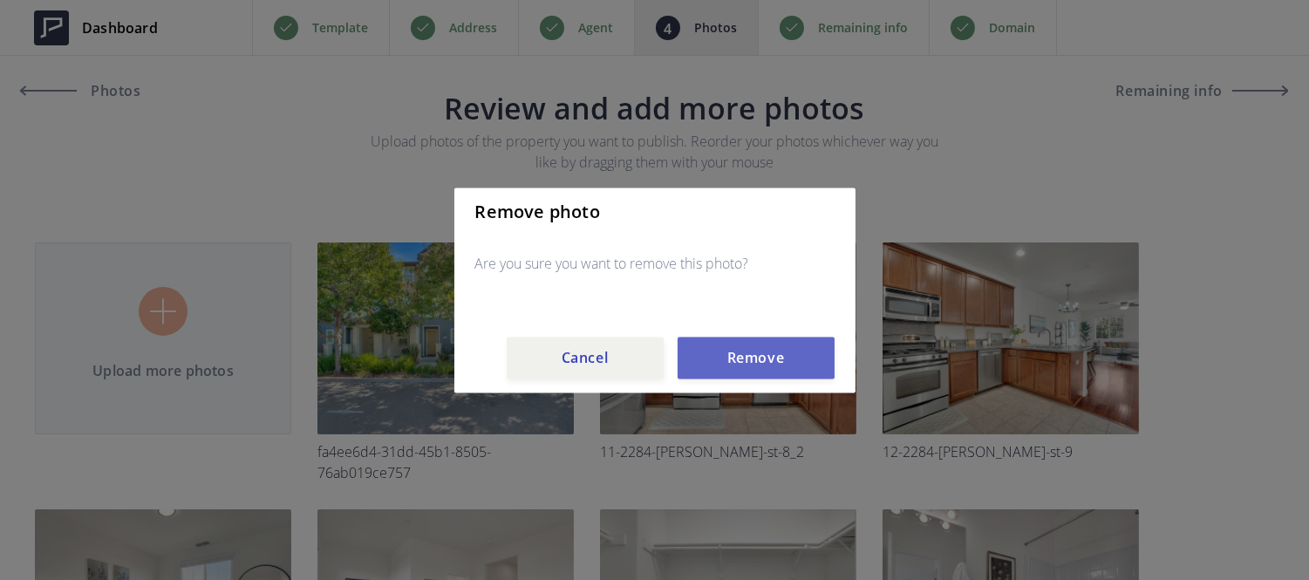
click at [726, 358] on button "Remove" at bounding box center [756, 358] width 157 height 42
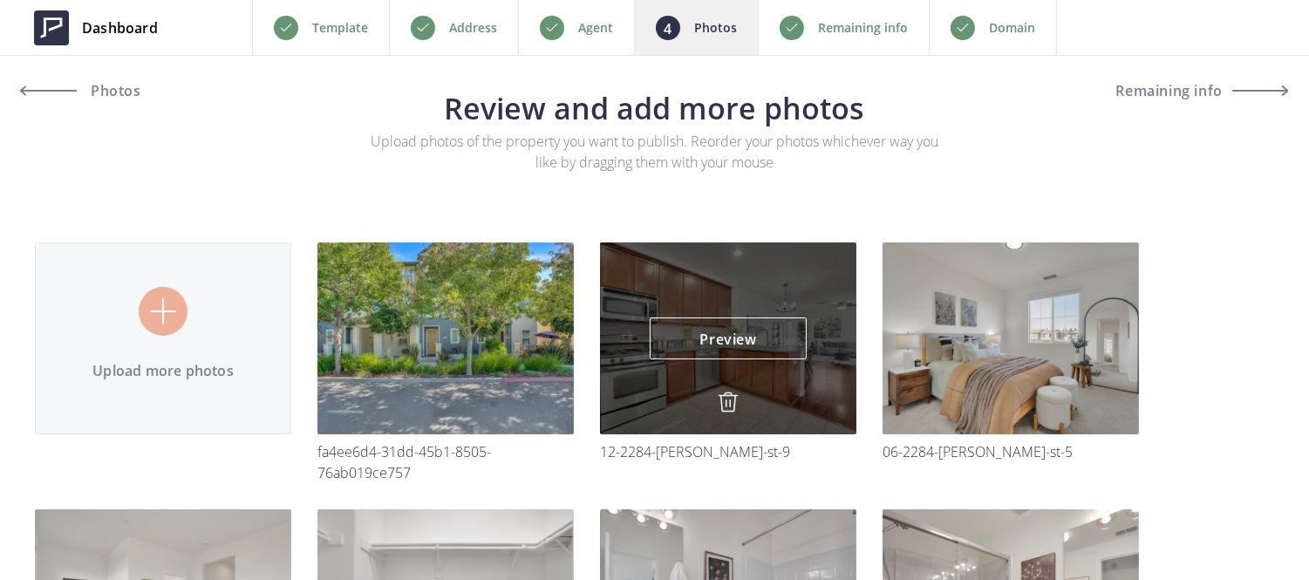
click at [730, 395] on img at bounding box center [728, 402] width 21 height 21
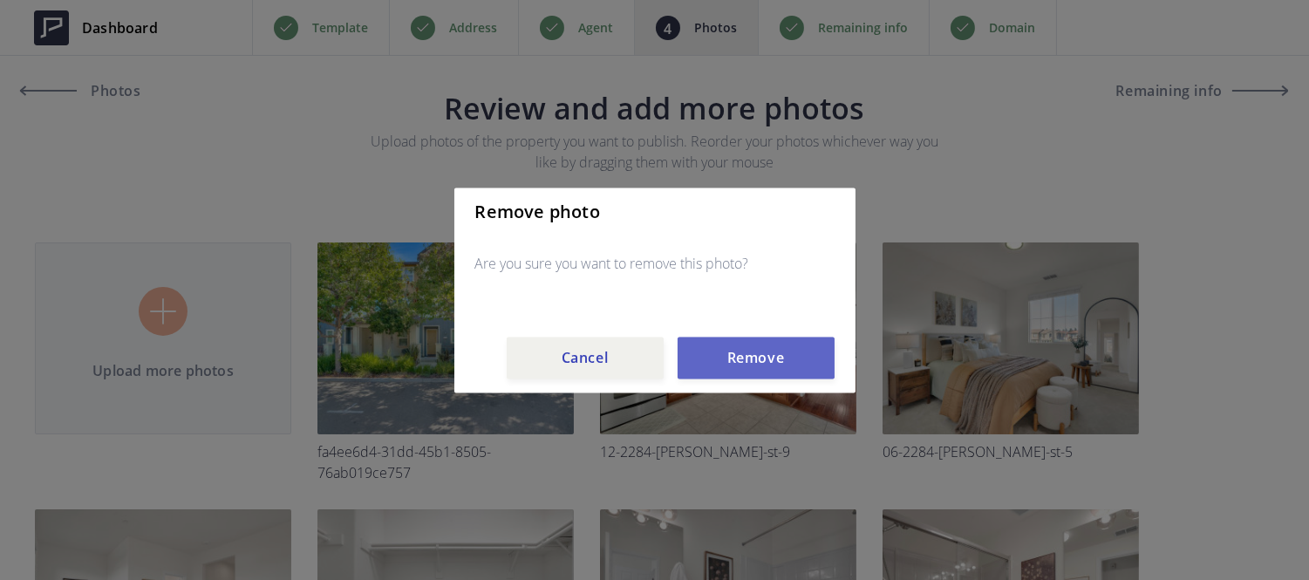
click at [733, 373] on button "Remove" at bounding box center [756, 358] width 157 height 42
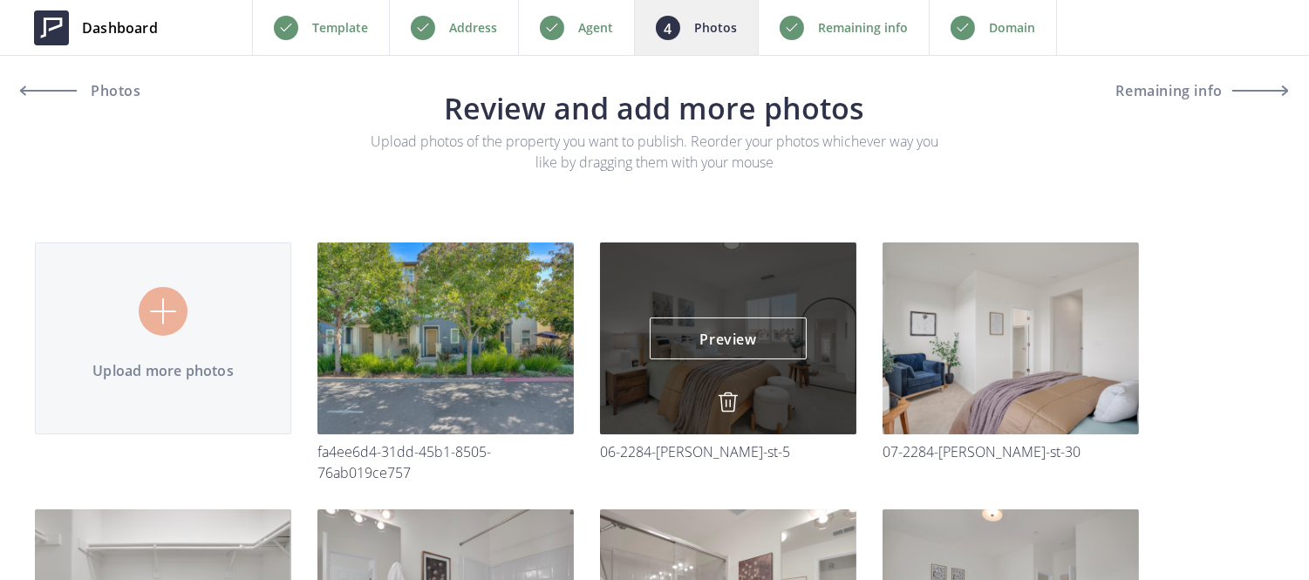
click at [730, 406] on img at bounding box center [728, 402] width 21 height 21
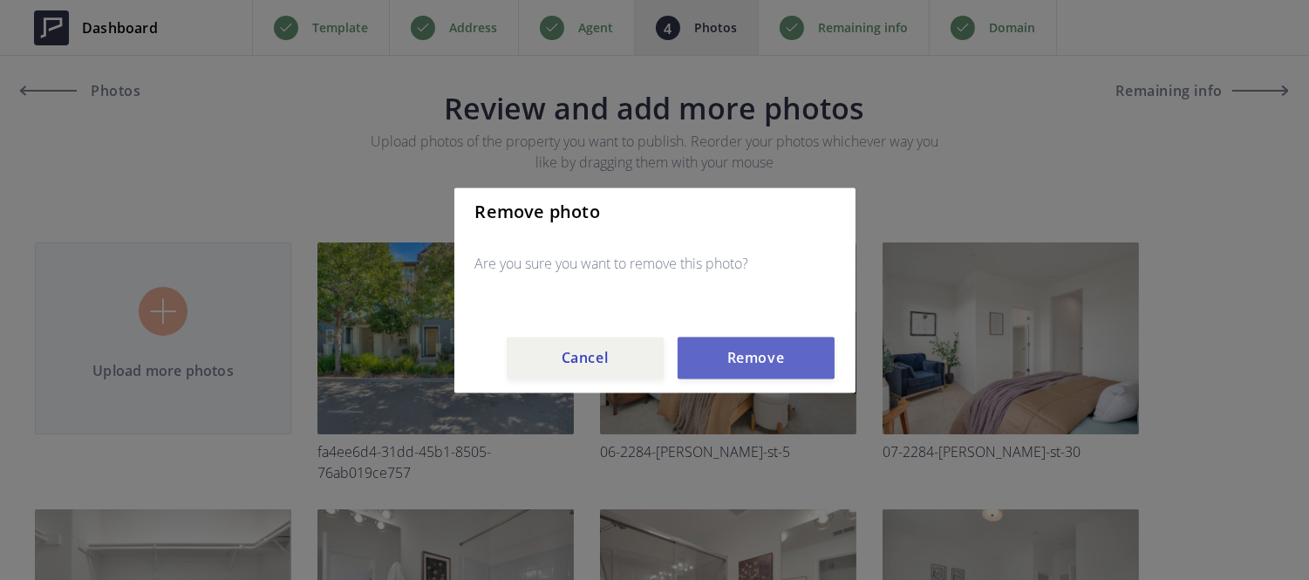
click at [735, 377] on button "Remove" at bounding box center [756, 358] width 157 height 42
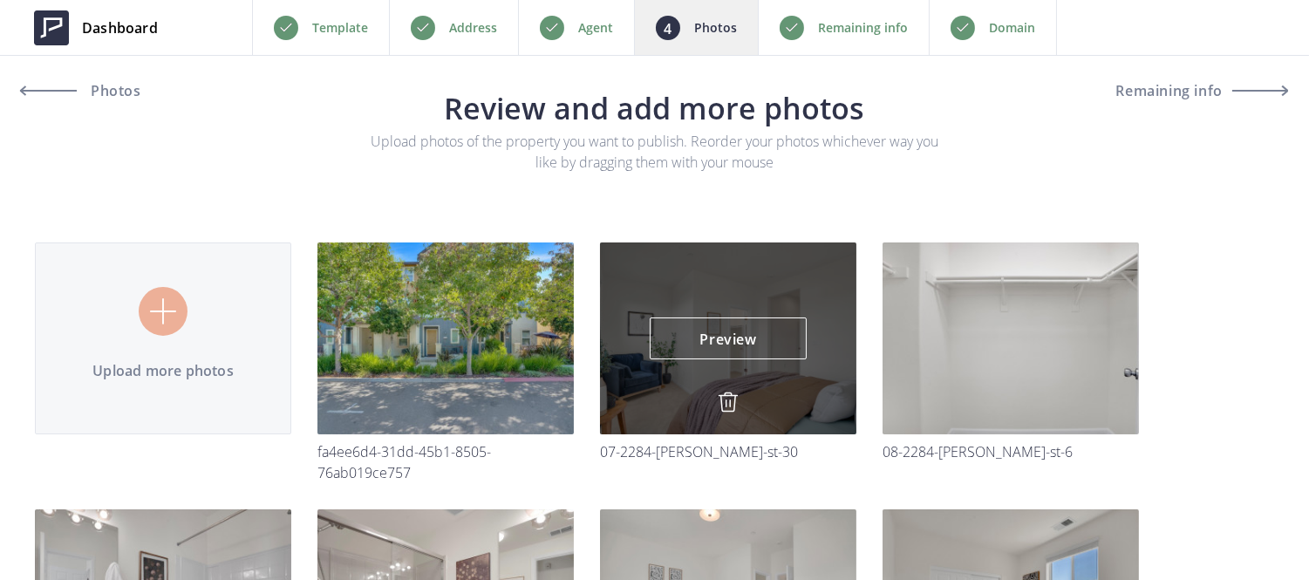
click at [734, 390] on div "Preview Preview" at bounding box center [728, 338] width 256 height 192
click at [728, 408] on img at bounding box center [728, 402] width 21 height 21
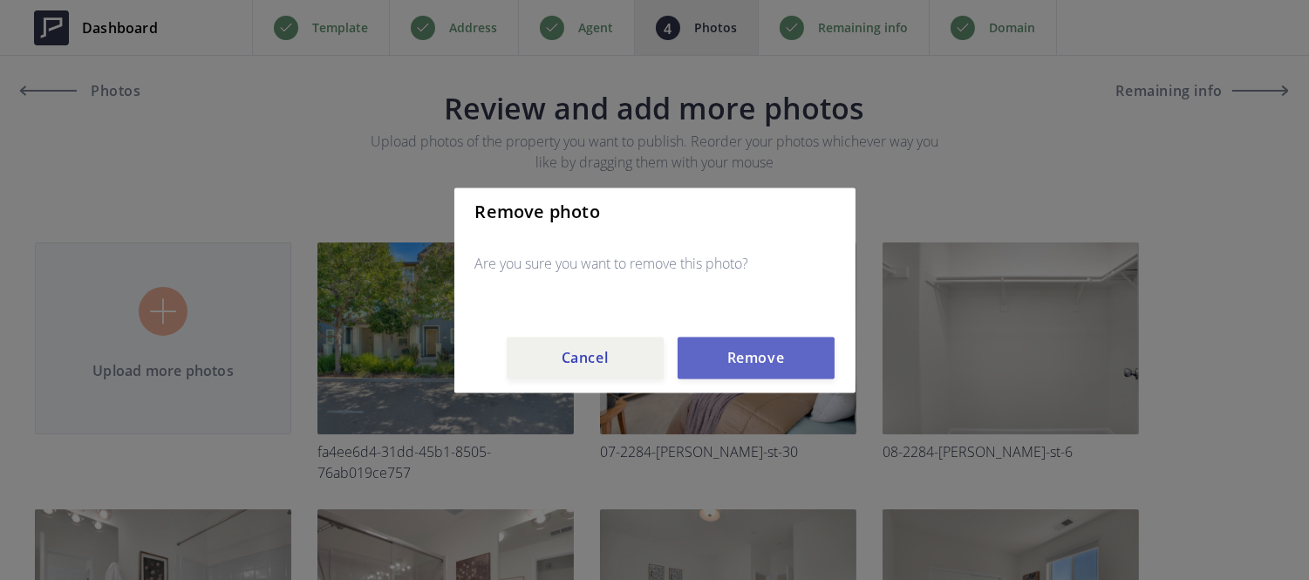
click at [736, 359] on button "Remove" at bounding box center [756, 358] width 157 height 42
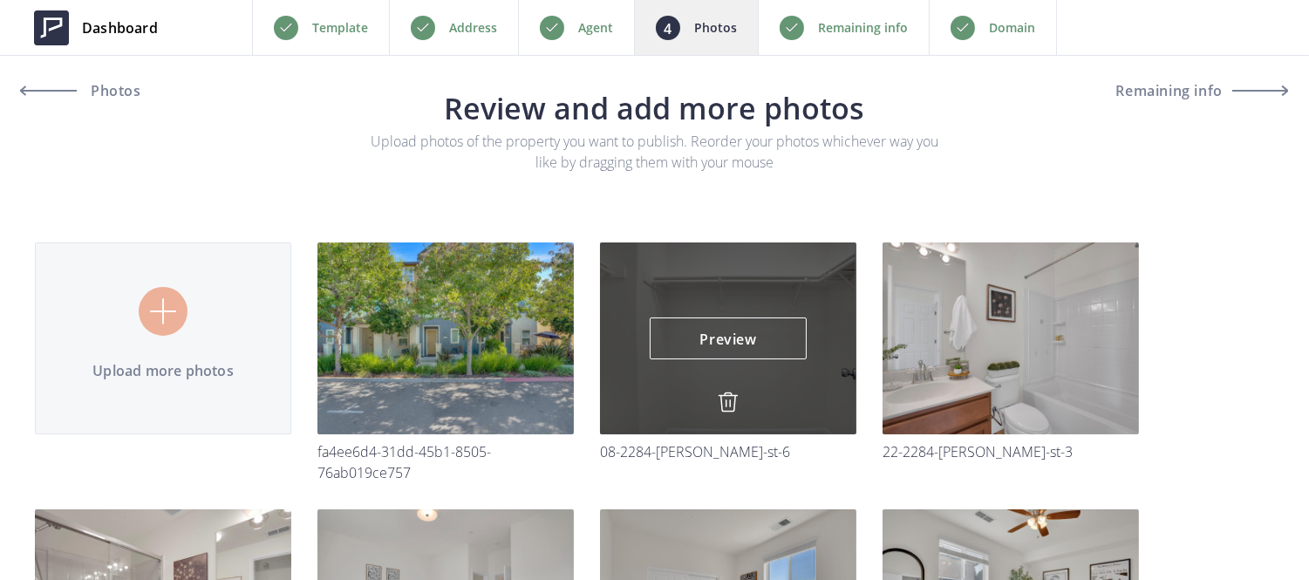
click at [729, 406] on img at bounding box center [728, 402] width 21 height 21
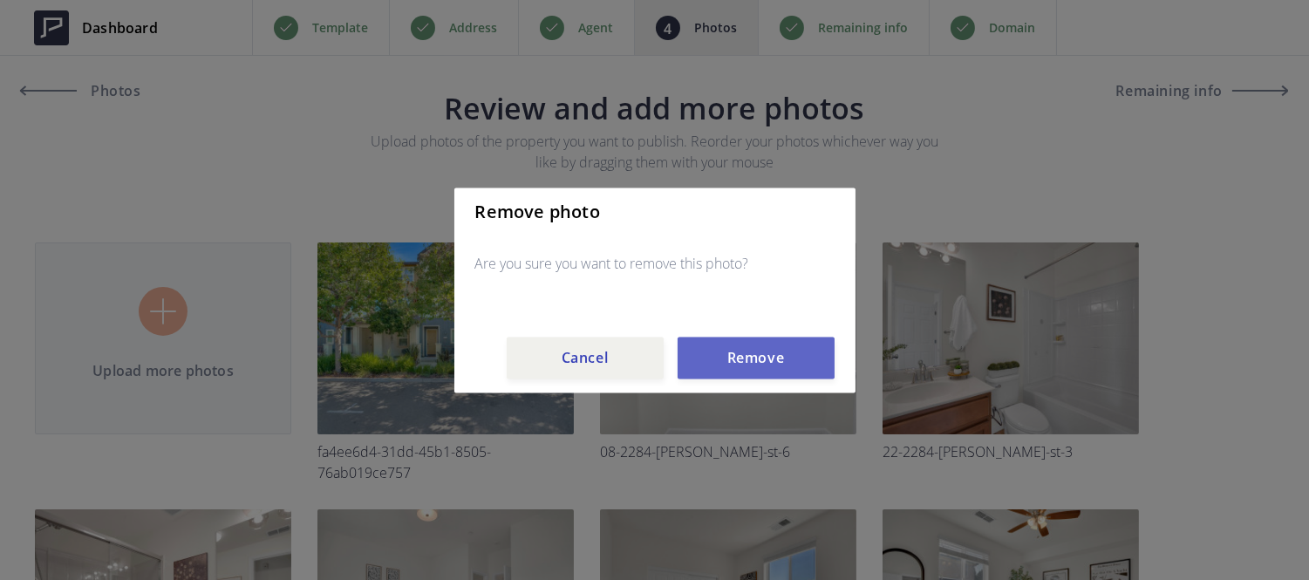
click at [731, 359] on button "Remove" at bounding box center [756, 358] width 157 height 42
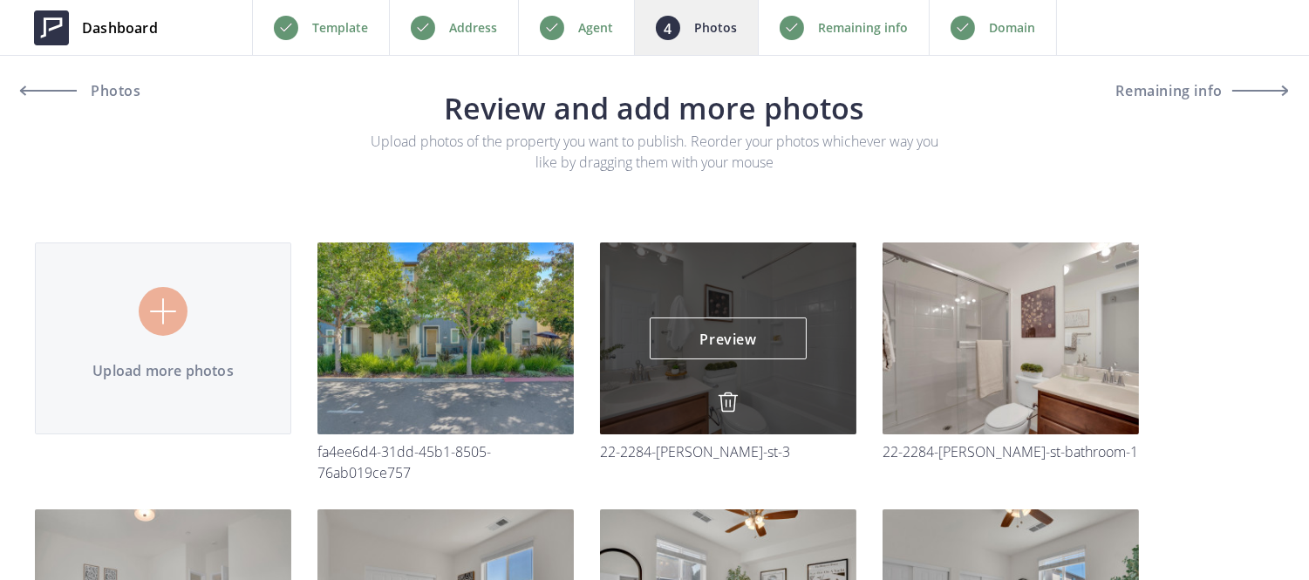
click at [722, 399] on img at bounding box center [728, 402] width 21 height 21
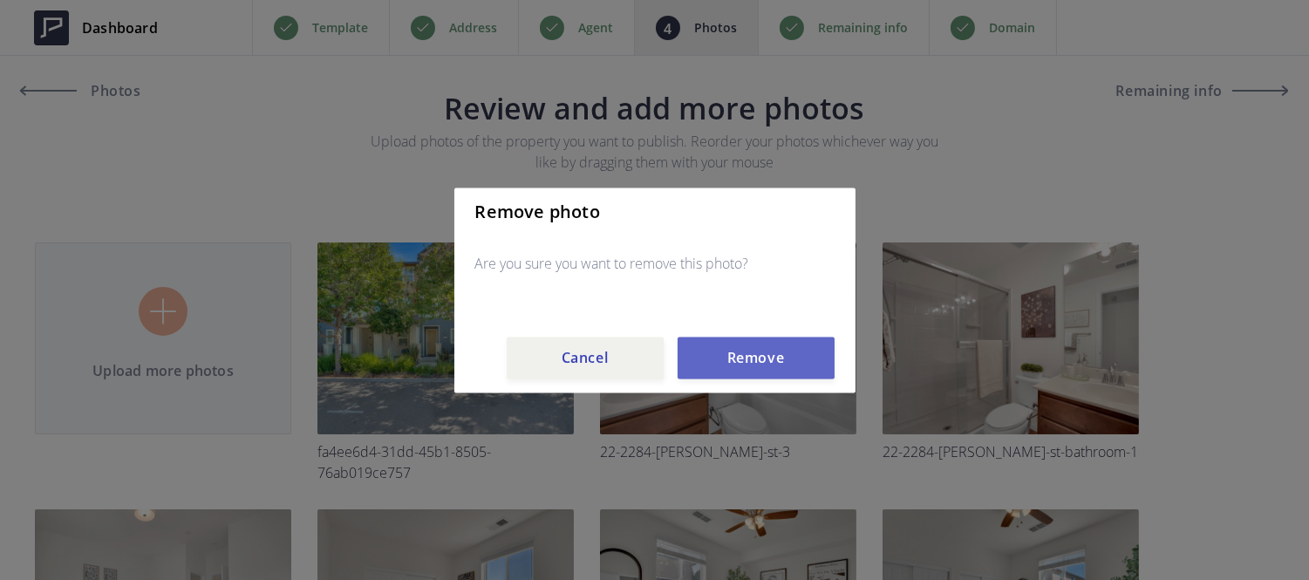
click at [737, 346] on button "Remove" at bounding box center [756, 358] width 157 height 42
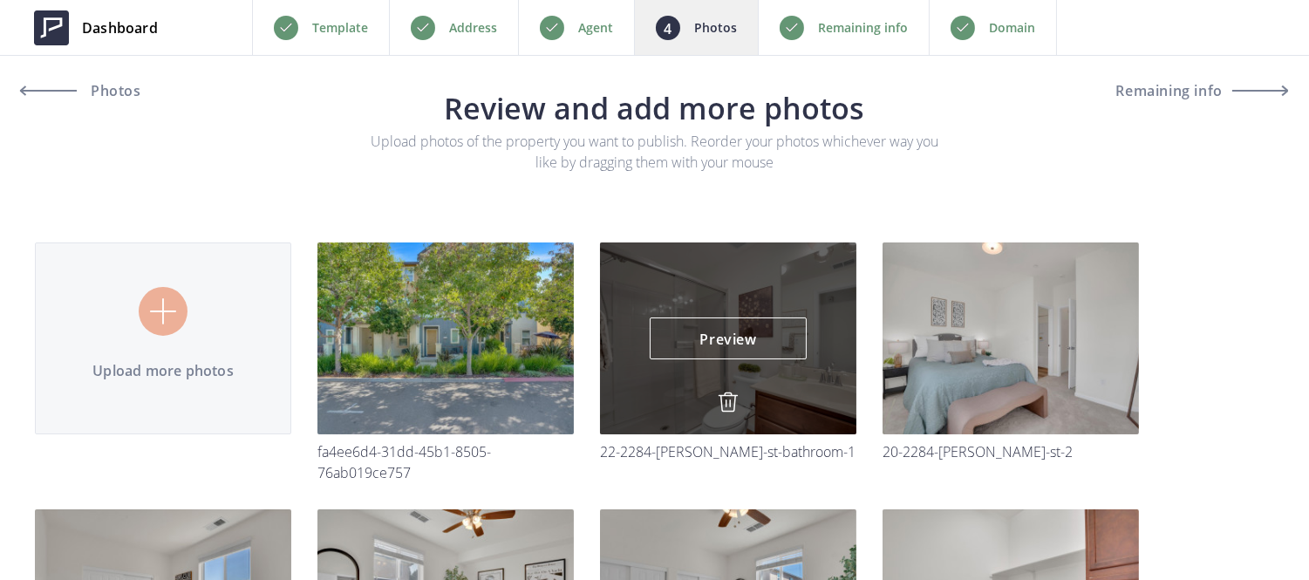
click at [728, 398] on img at bounding box center [728, 402] width 21 height 21
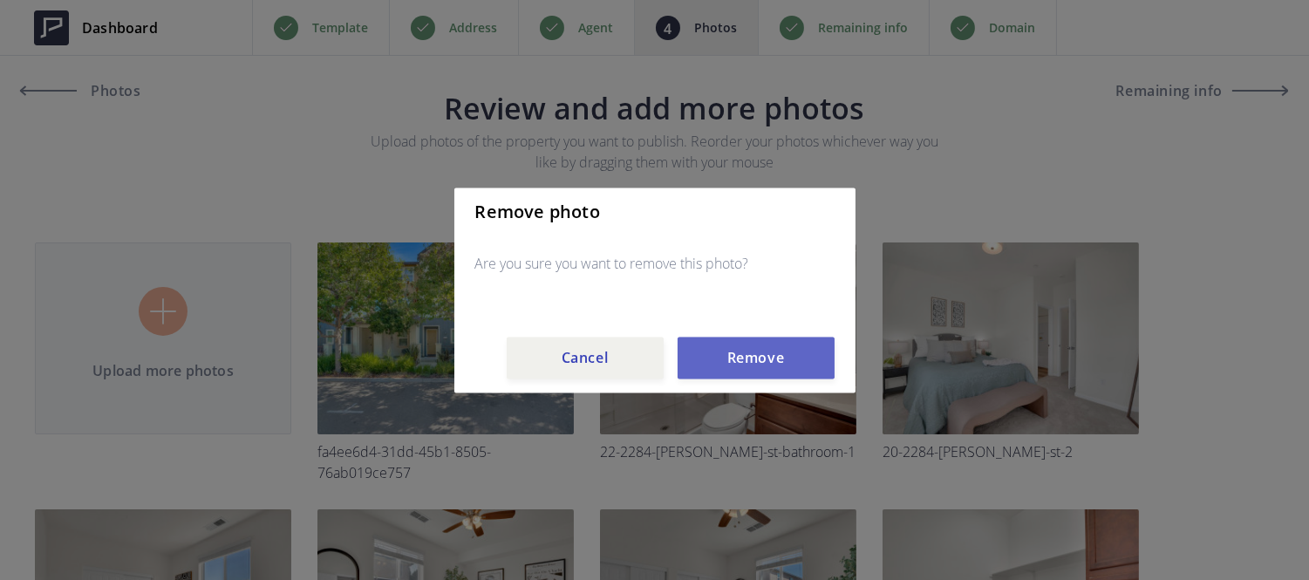
click at [737, 369] on button "Remove" at bounding box center [756, 358] width 157 height 42
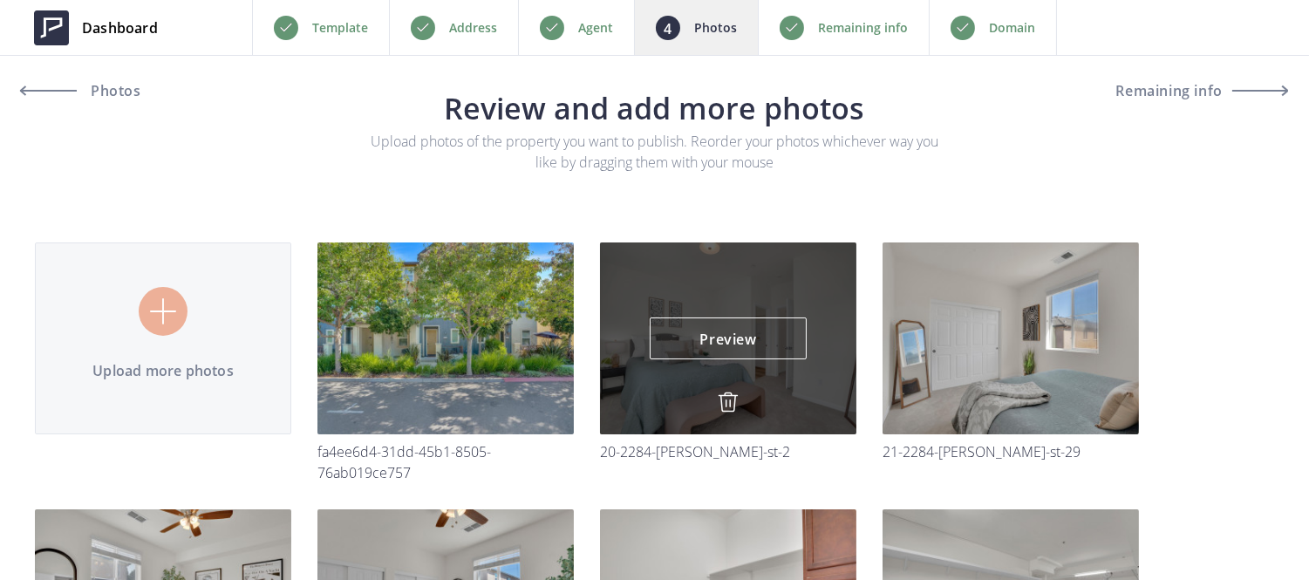
click at [728, 404] on img at bounding box center [728, 402] width 21 height 21
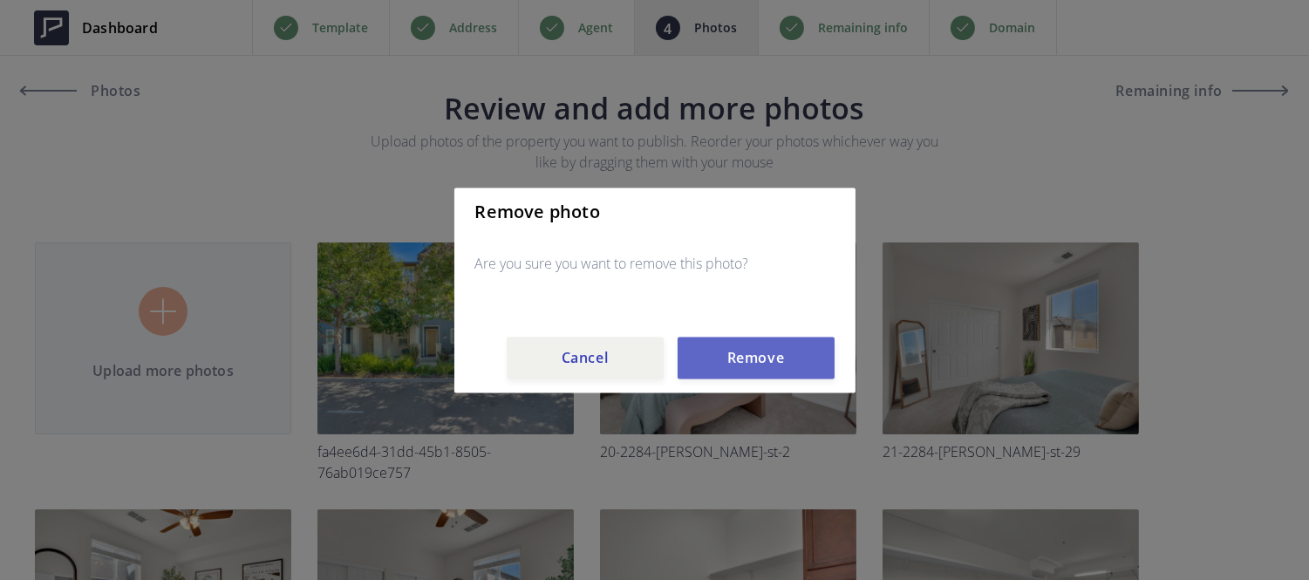
click at [738, 376] on button "Remove" at bounding box center [756, 358] width 157 height 42
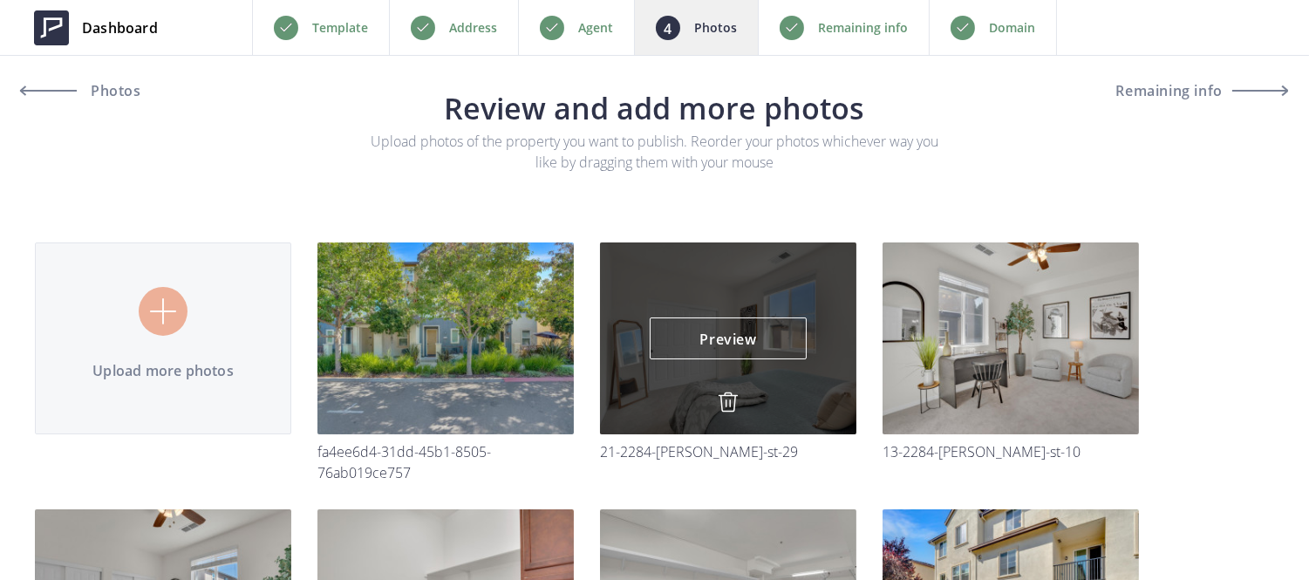
click at [729, 399] on img at bounding box center [728, 402] width 21 height 21
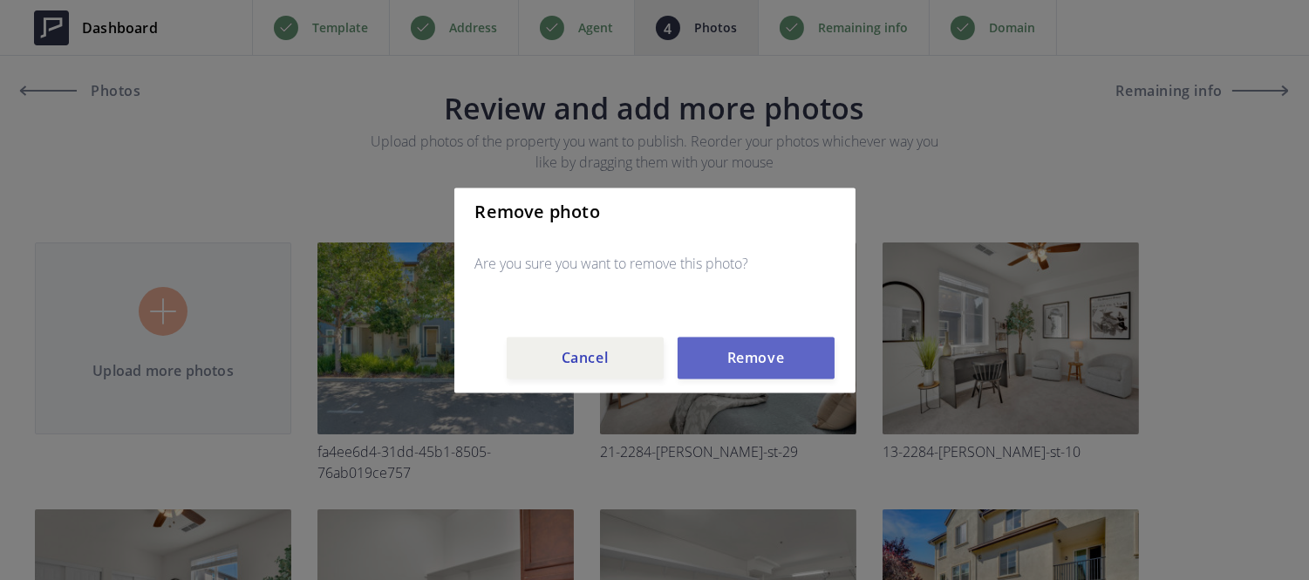
click at [743, 376] on button "Remove" at bounding box center [756, 358] width 157 height 42
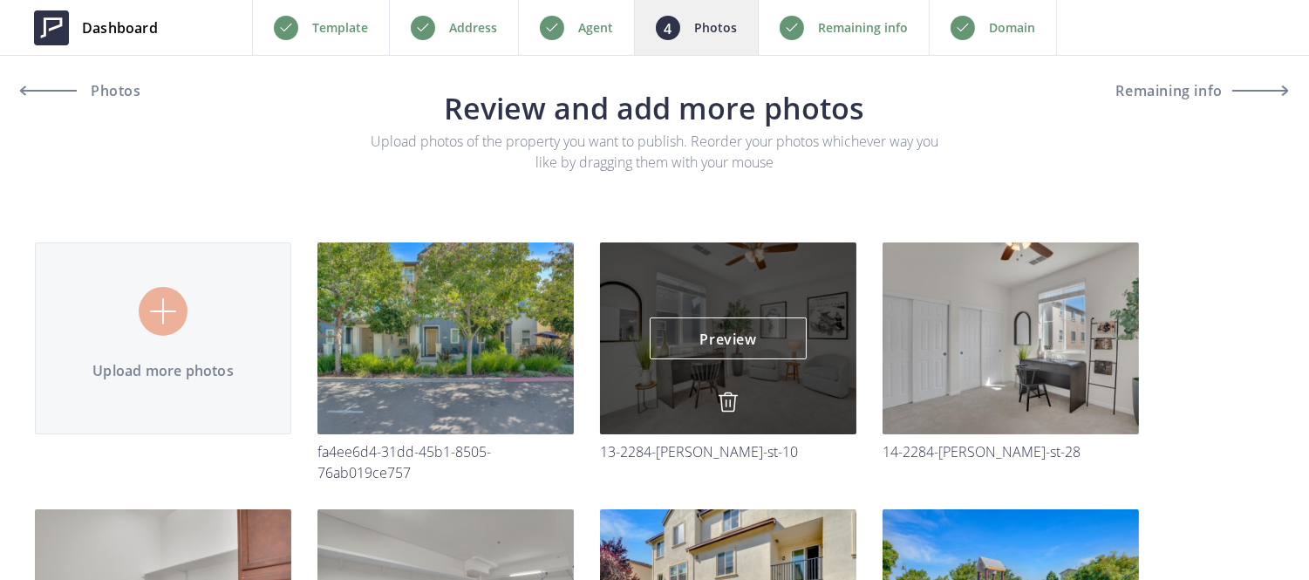
click at [729, 404] on img at bounding box center [728, 402] width 21 height 21
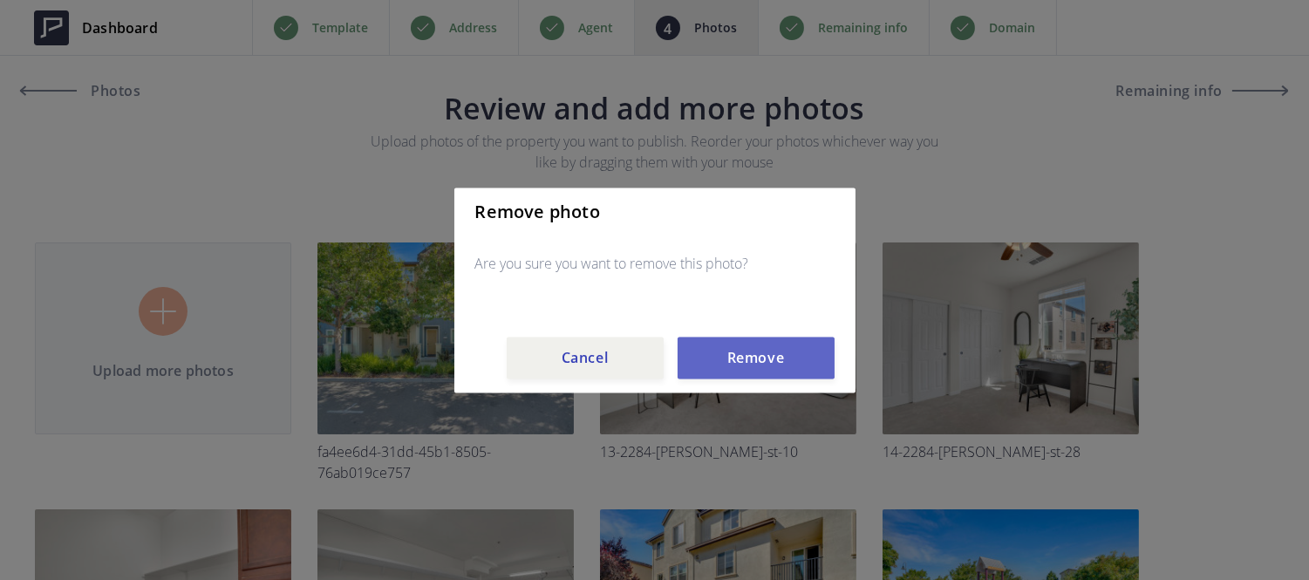
click at [754, 361] on button "Remove" at bounding box center [756, 358] width 157 height 42
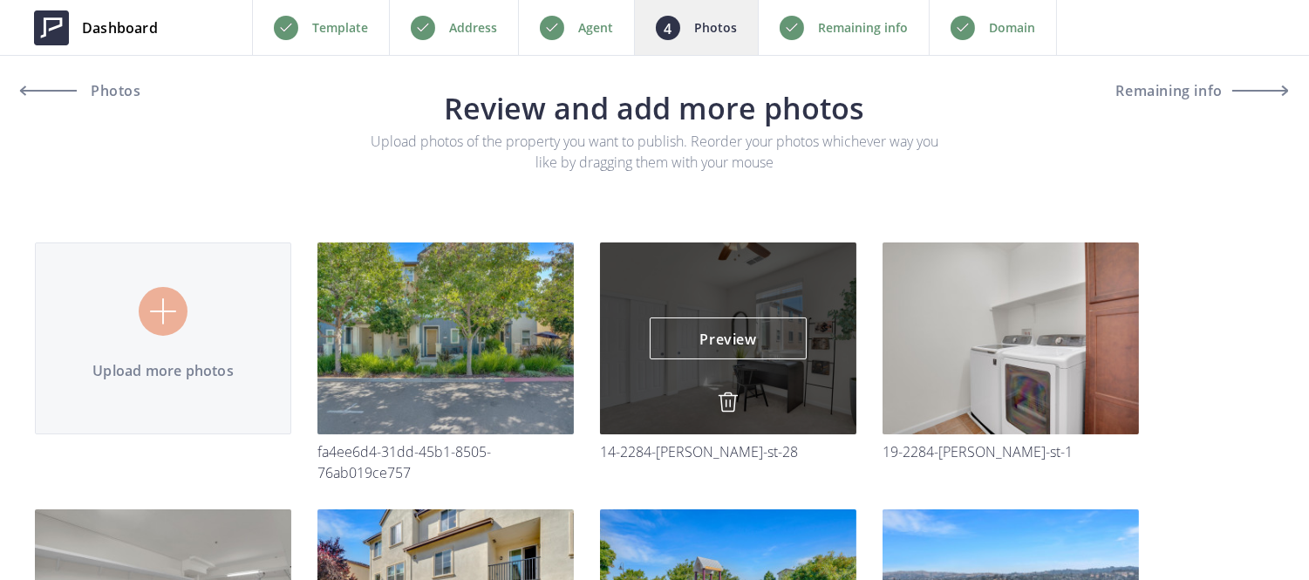
click at [730, 397] on img at bounding box center [728, 402] width 21 height 21
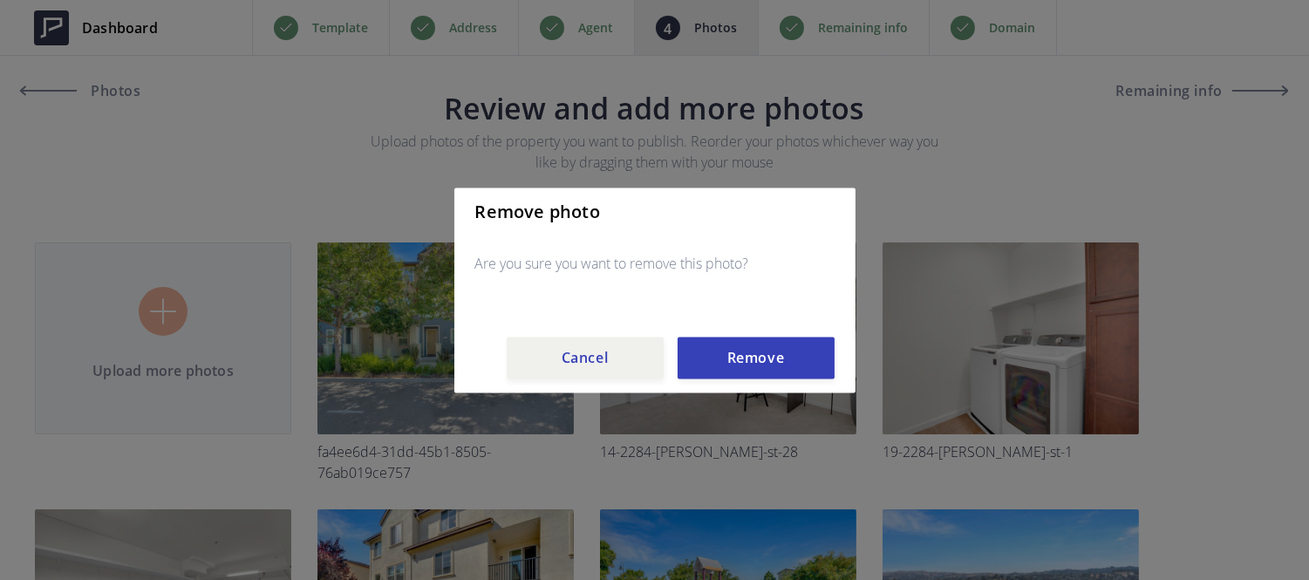
click at [733, 389] on div "Remove photo Are you sure you want to remove this photo? Cancel Remove" at bounding box center [654, 290] width 401 height 205
click at [735, 386] on div "Remove photo Are you sure you want to remove this photo? Cancel Remove" at bounding box center [654, 290] width 401 height 205
click at [742, 367] on button "Remove" at bounding box center [756, 358] width 157 height 42
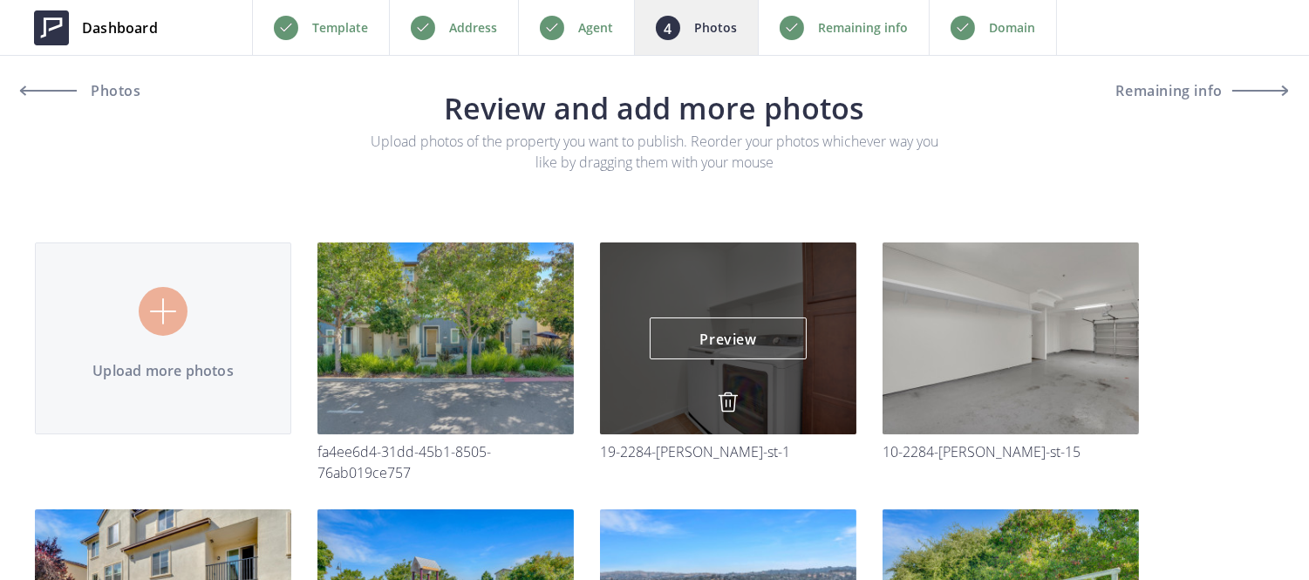
click at [726, 401] on img at bounding box center [728, 402] width 21 height 21
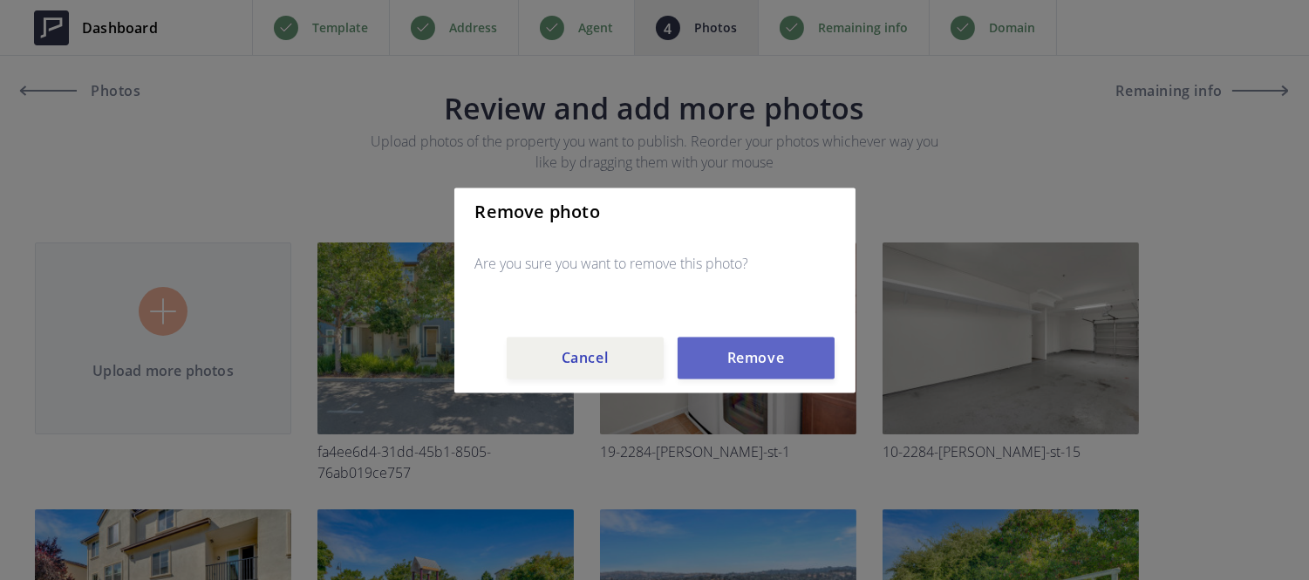
click at [738, 354] on button "Remove" at bounding box center [756, 358] width 157 height 42
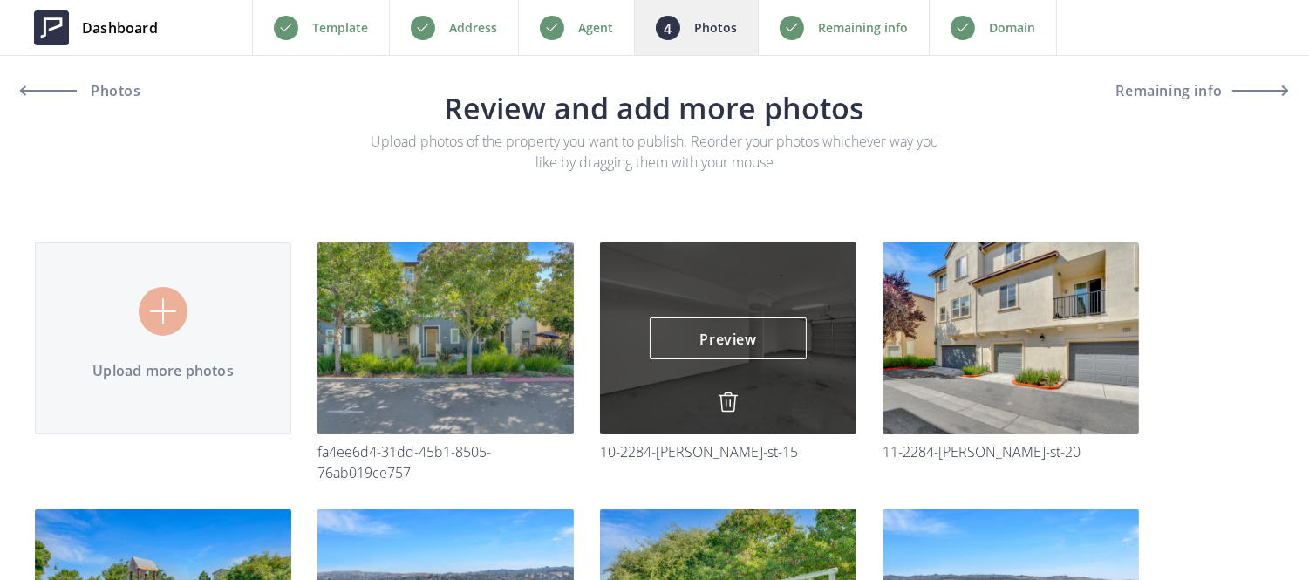
click at [729, 390] on div "Preview Preview" at bounding box center [728, 338] width 256 height 192
click at [726, 396] on img at bounding box center [728, 402] width 21 height 21
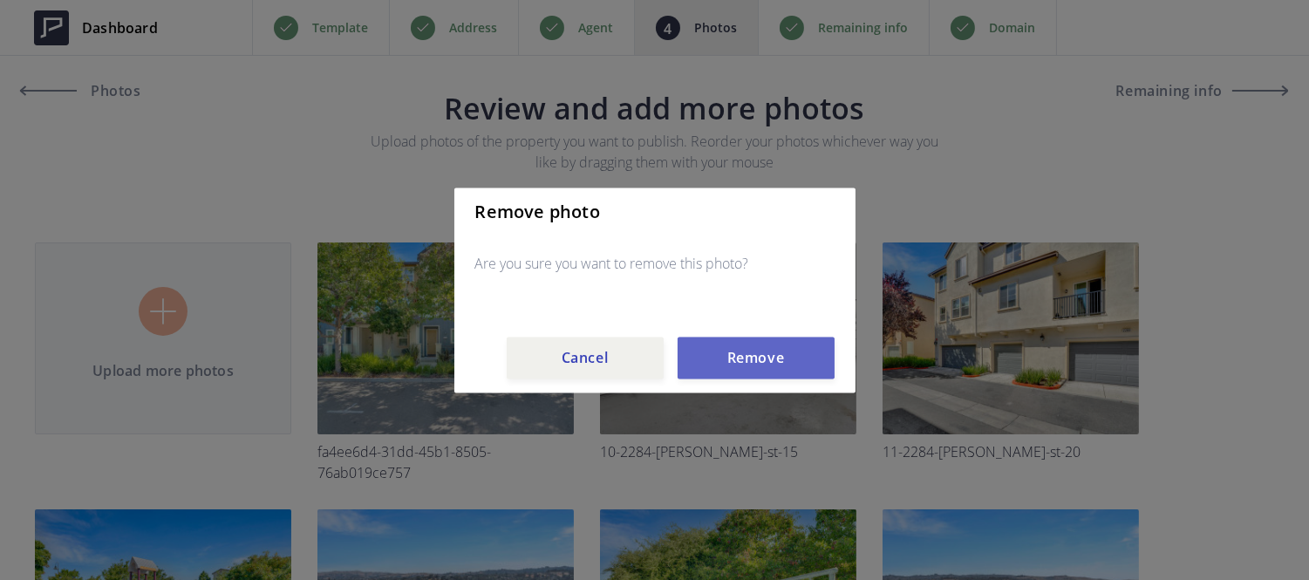
click at [738, 338] on button "Remove" at bounding box center [756, 358] width 157 height 42
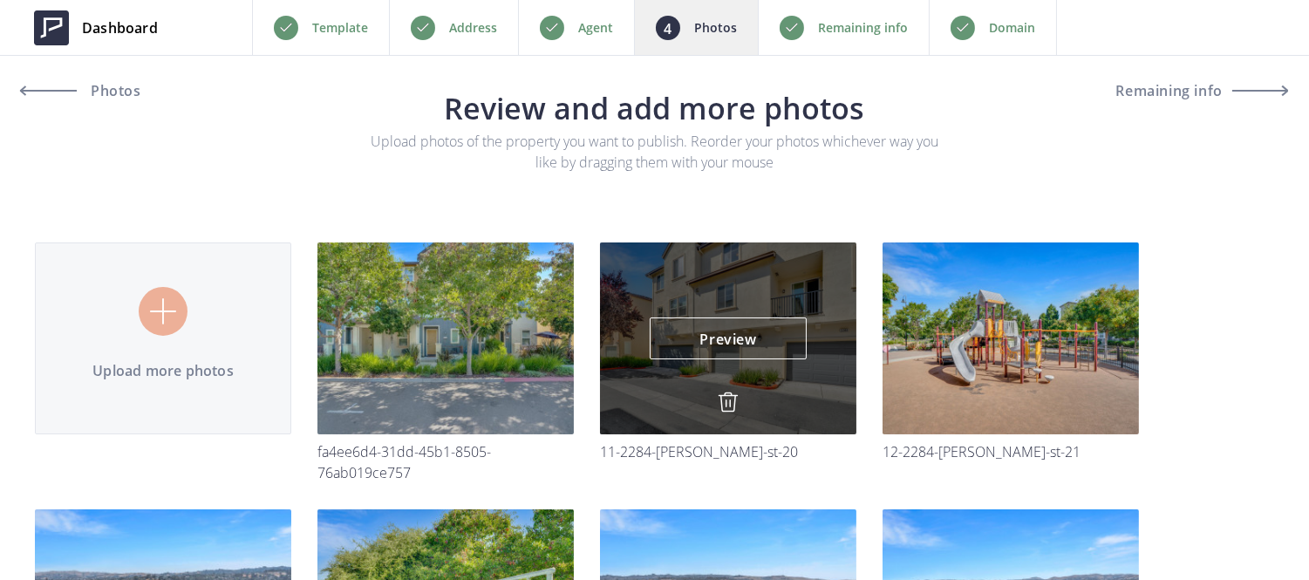
click at [726, 402] on img at bounding box center [728, 402] width 21 height 21
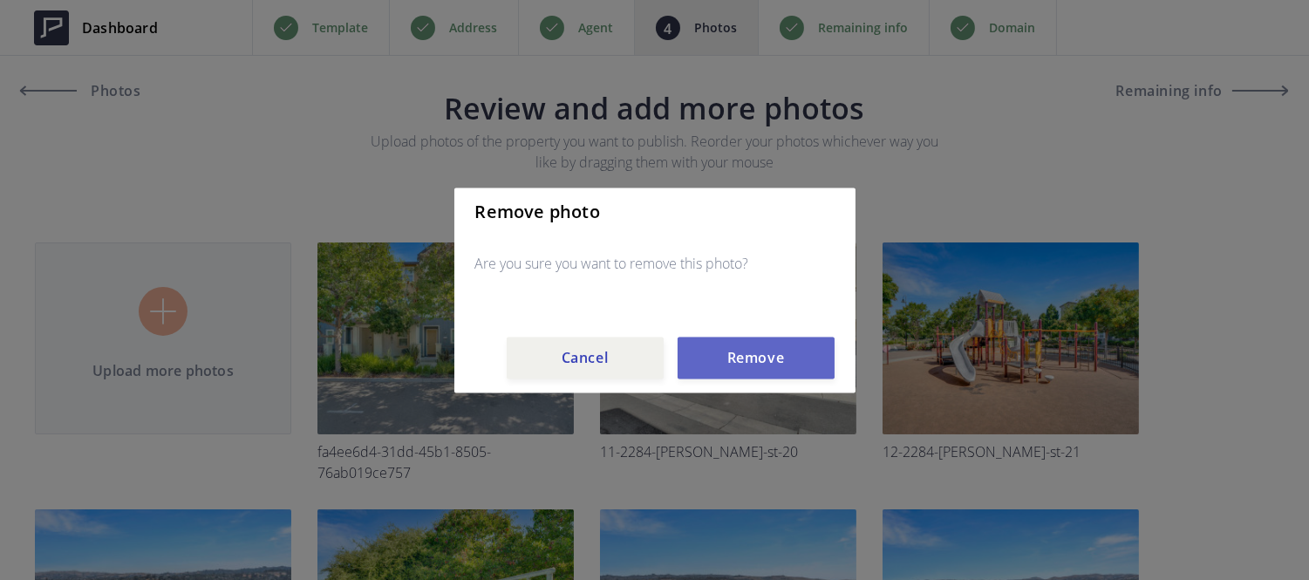
click at [736, 364] on button "Remove" at bounding box center [756, 358] width 157 height 42
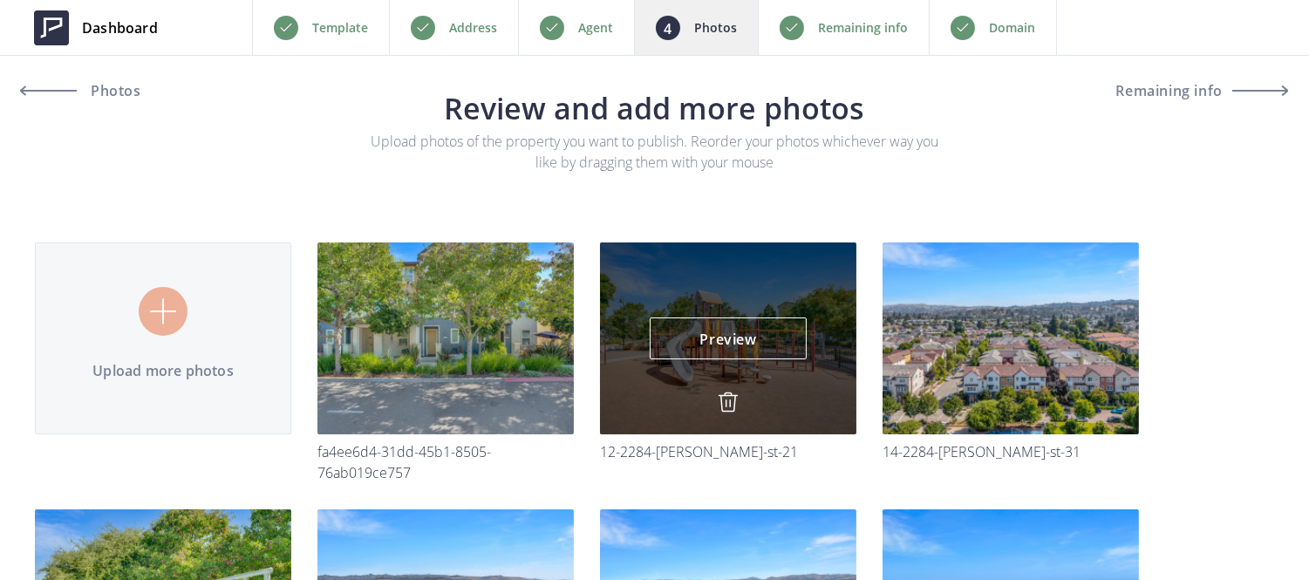
click at [728, 406] on img at bounding box center [728, 402] width 21 height 21
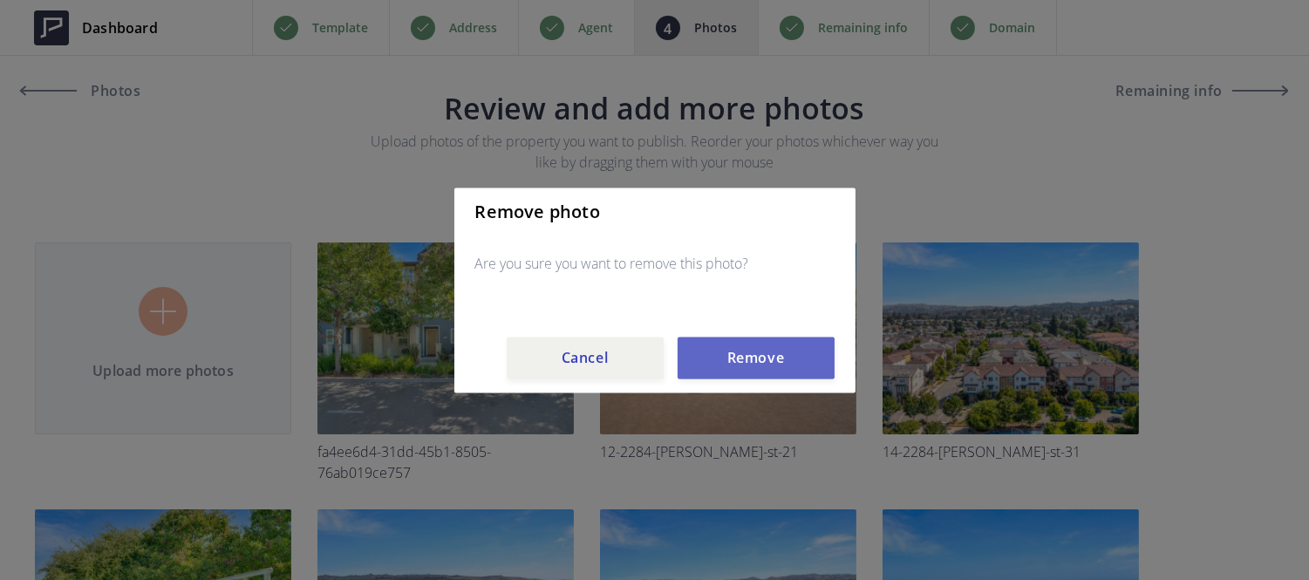
click at [746, 361] on button "Remove" at bounding box center [756, 358] width 157 height 42
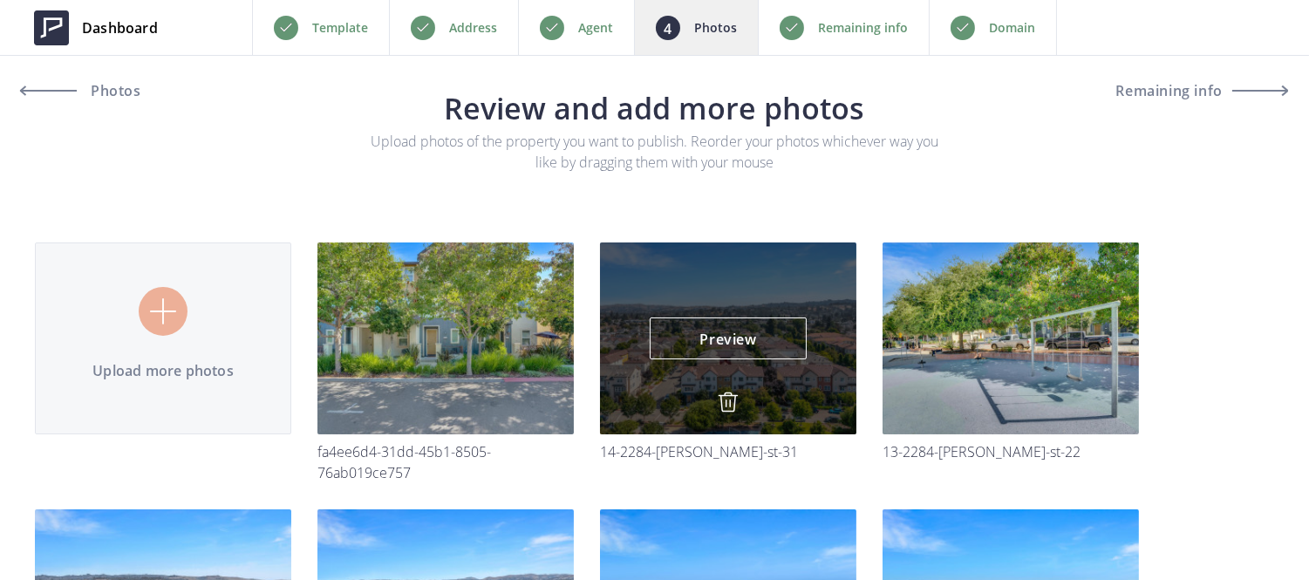
click at [735, 396] on img at bounding box center [728, 402] width 21 height 21
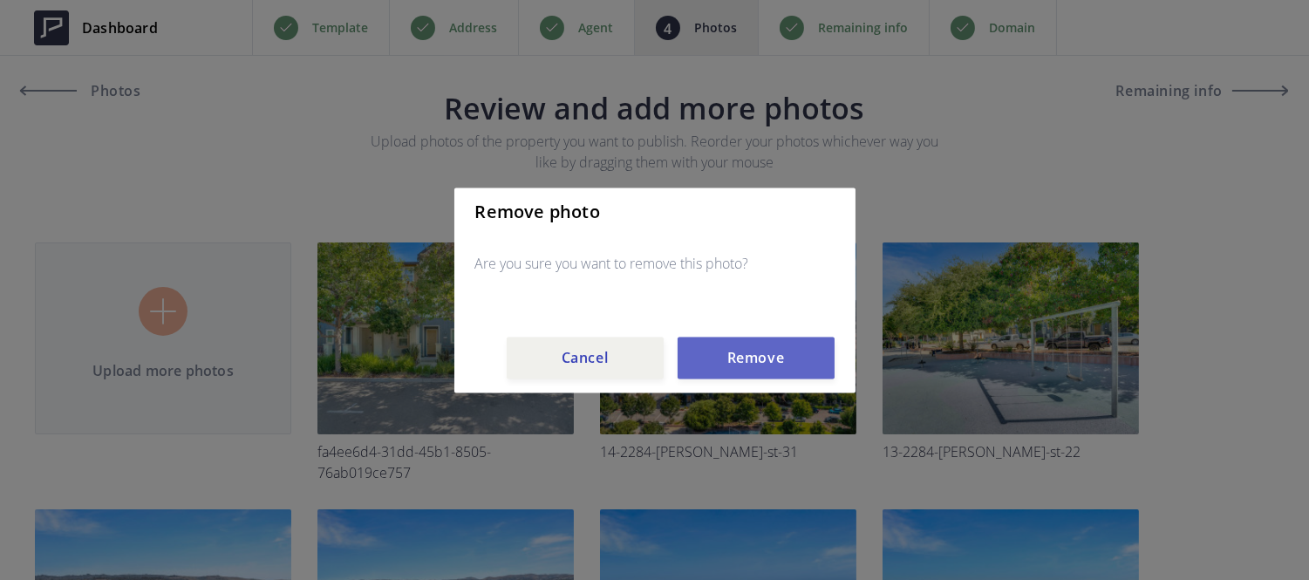
click at [753, 349] on button "Remove" at bounding box center [756, 358] width 157 height 42
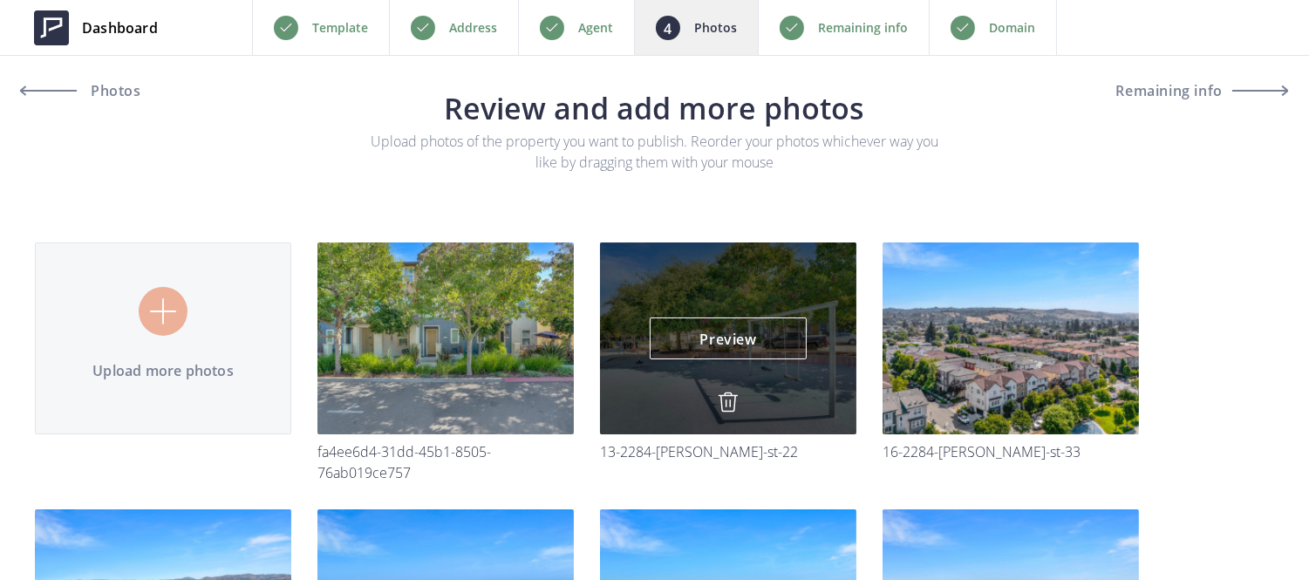
click at [726, 399] on img at bounding box center [728, 402] width 21 height 21
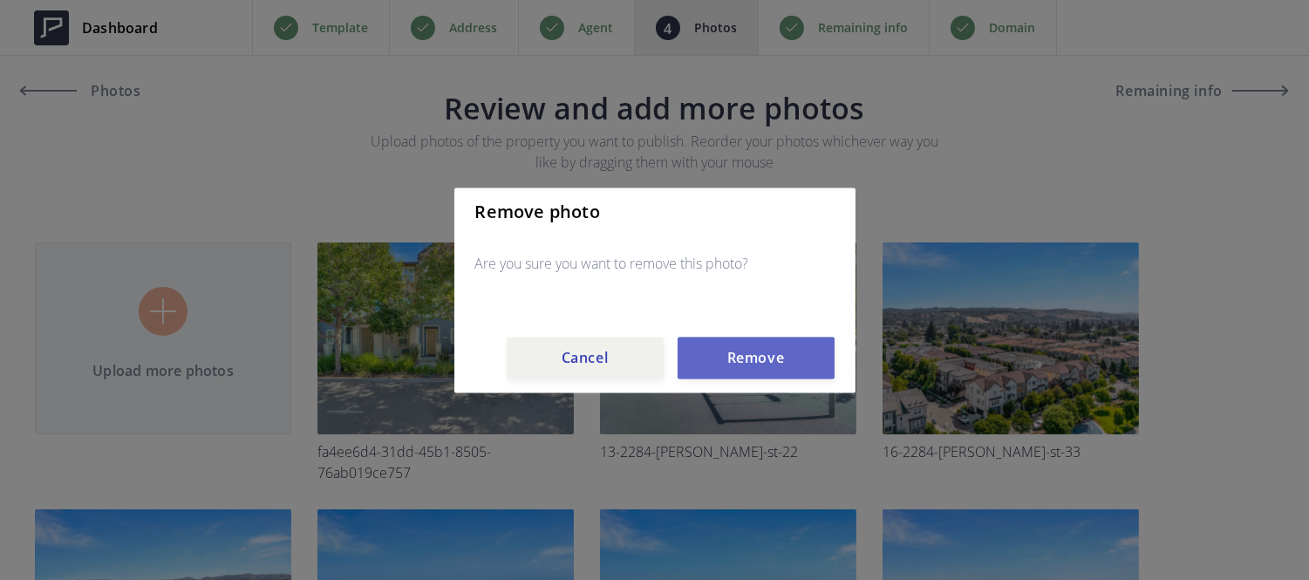
click at [754, 354] on button "Remove" at bounding box center [756, 358] width 157 height 42
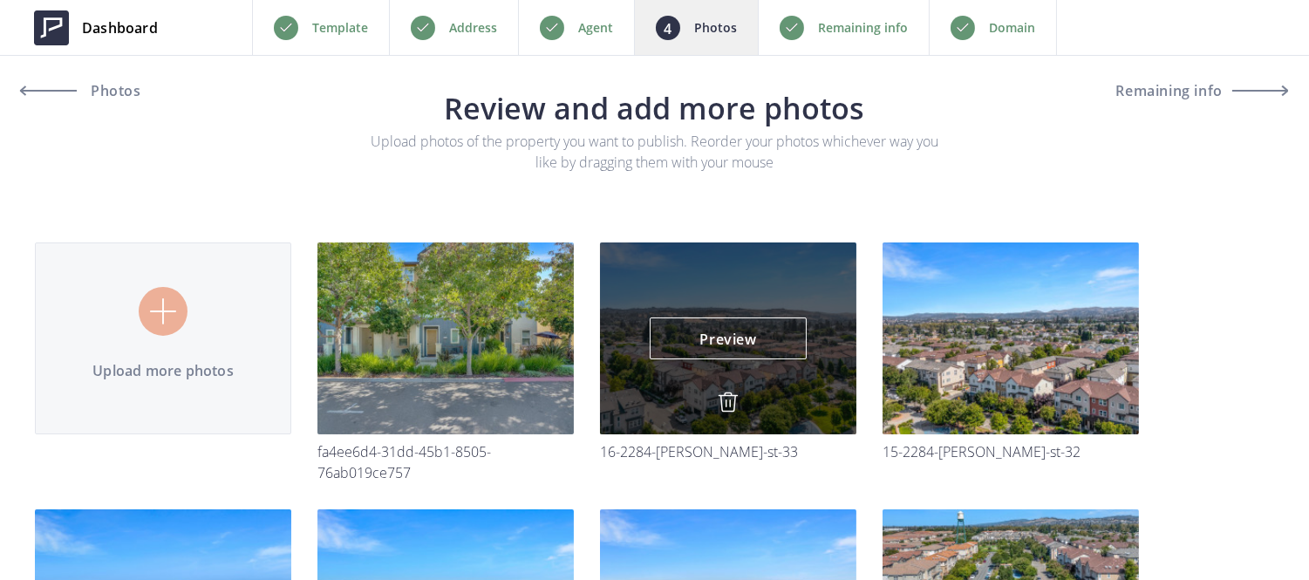
click at [728, 402] on img at bounding box center [728, 402] width 21 height 21
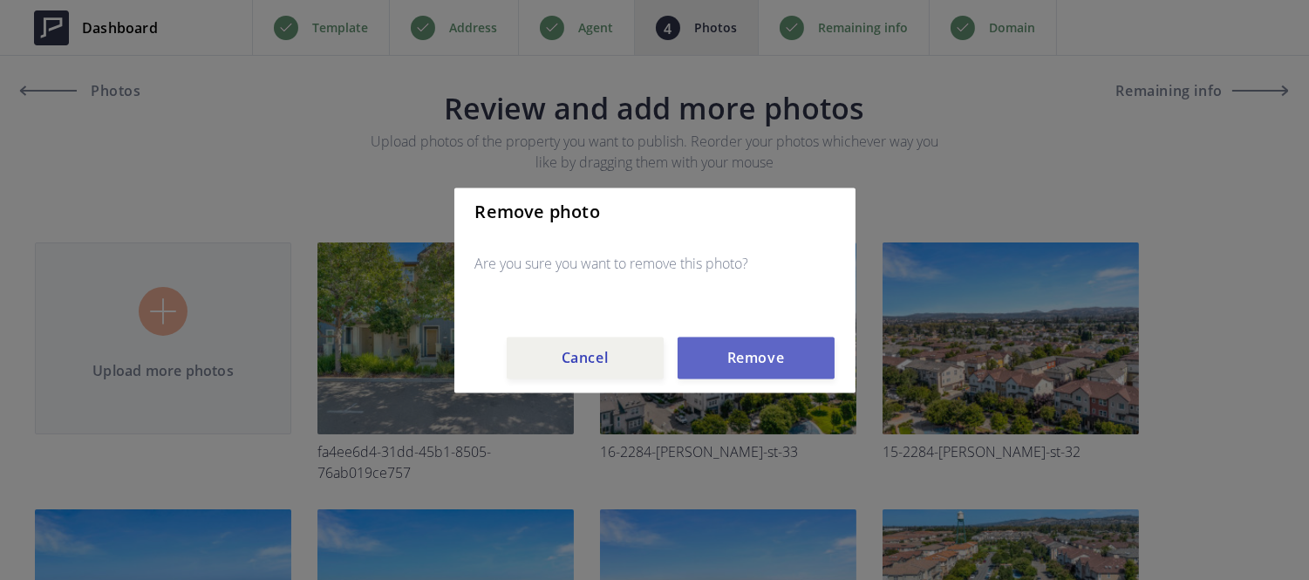
click at [738, 373] on button "Remove" at bounding box center [756, 358] width 157 height 42
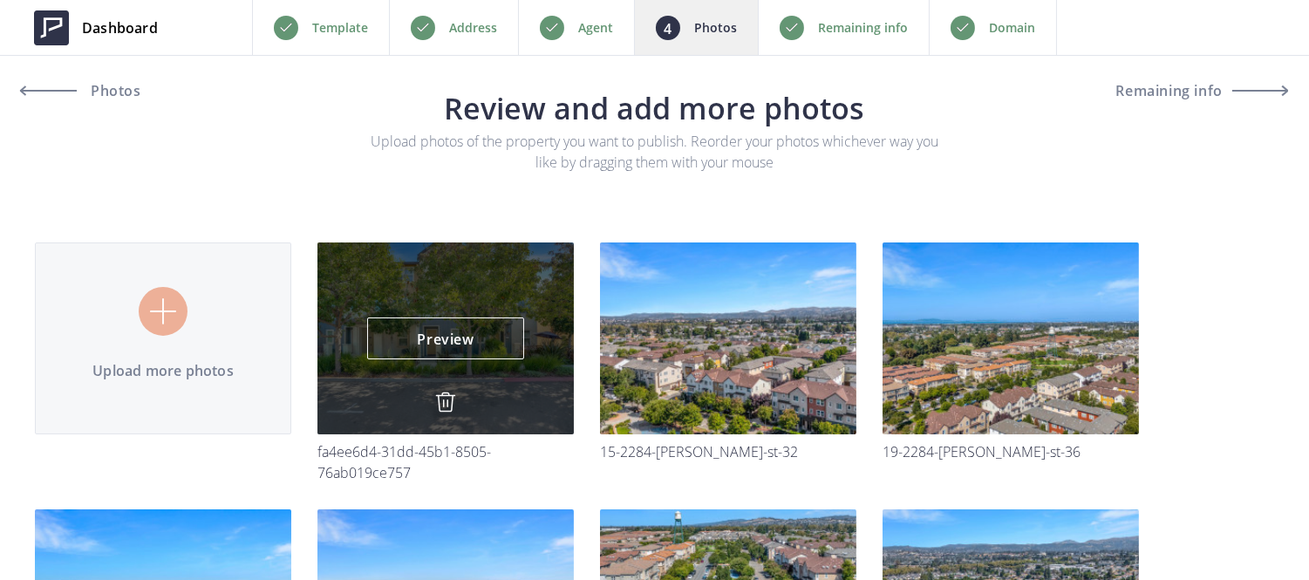
click at [439, 399] on img at bounding box center [445, 402] width 21 height 21
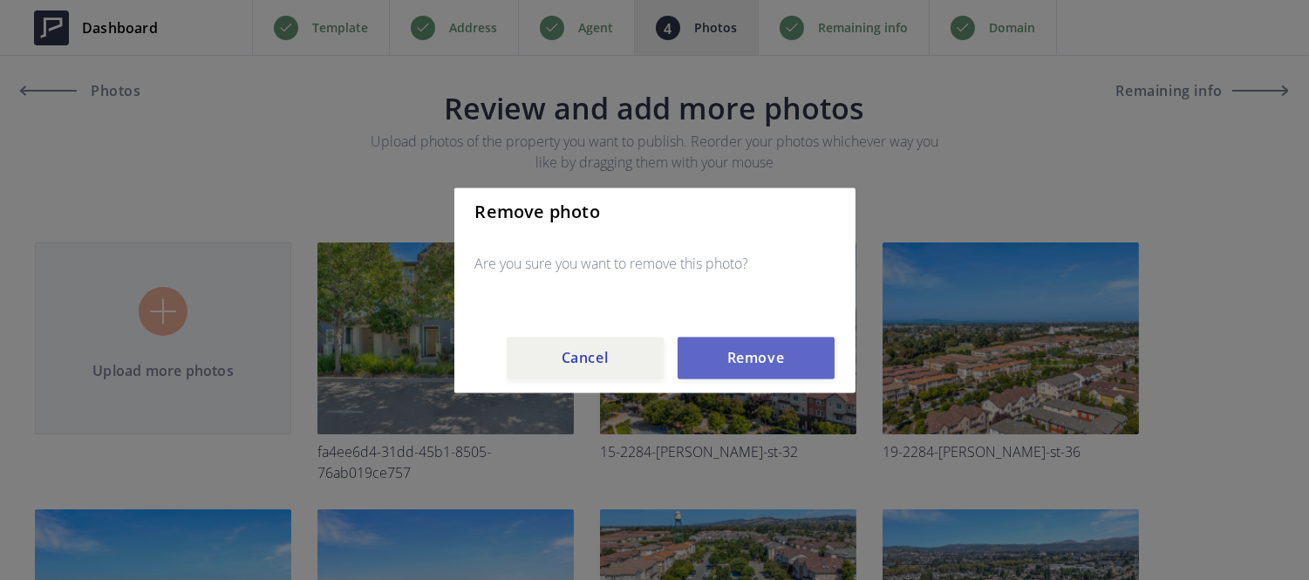
click at [713, 361] on button "Remove" at bounding box center [756, 358] width 157 height 42
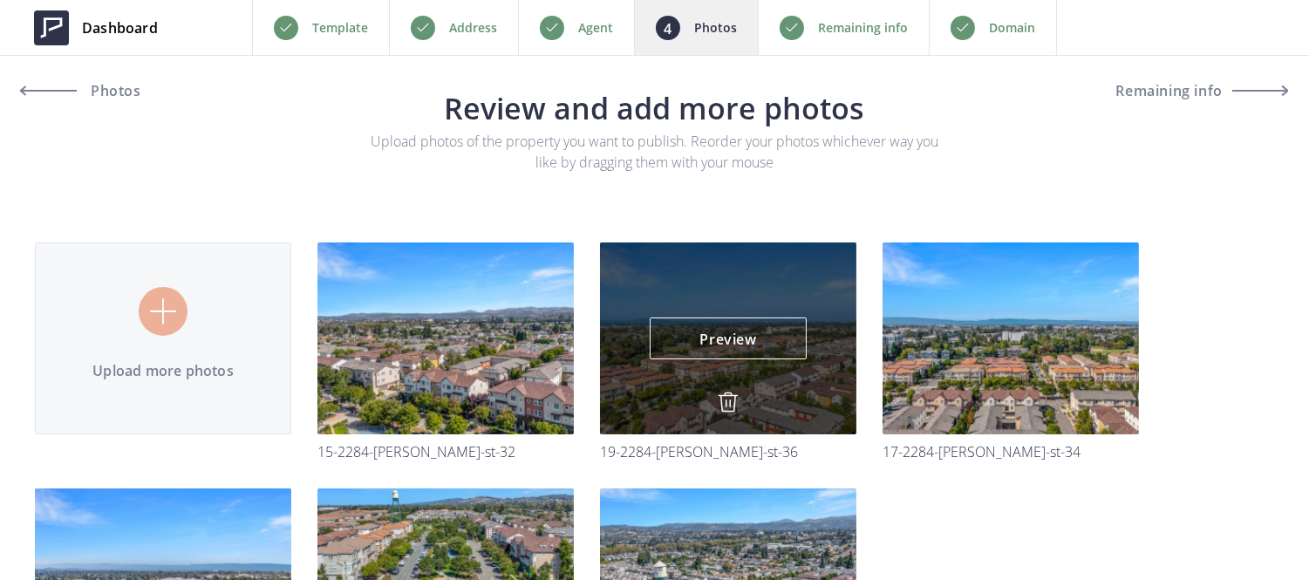
click at [726, 397] on img at bounding box center [728, 402] width 21 height 21
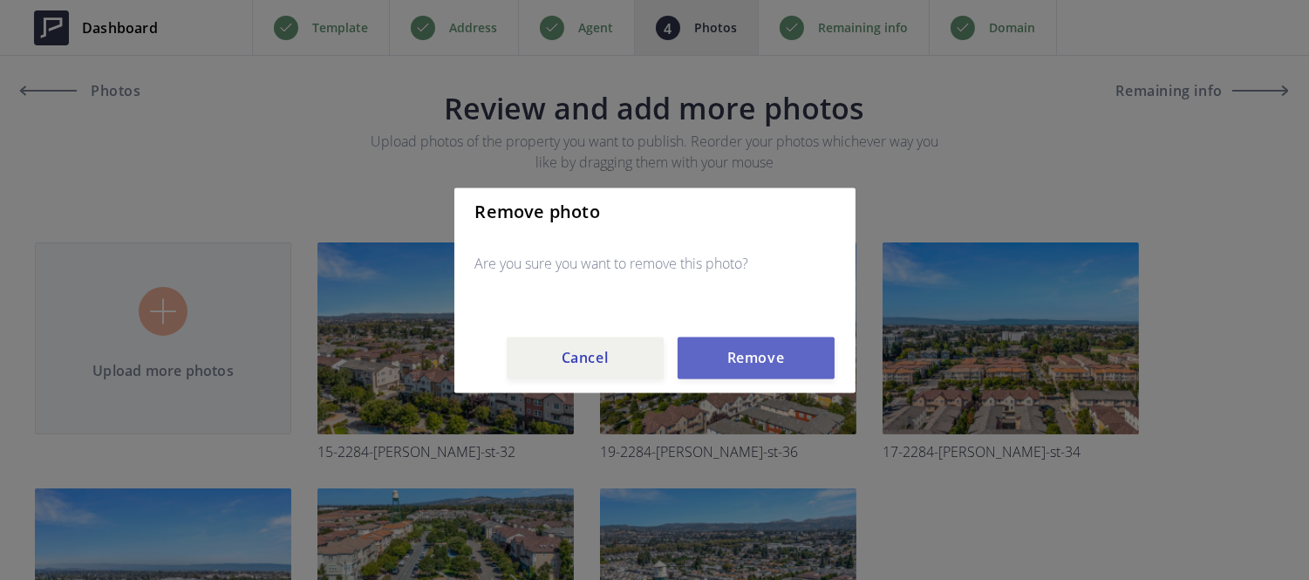
click at [731, 363] on button "Remove" at bounding box center [756, 358] width 157 height 42
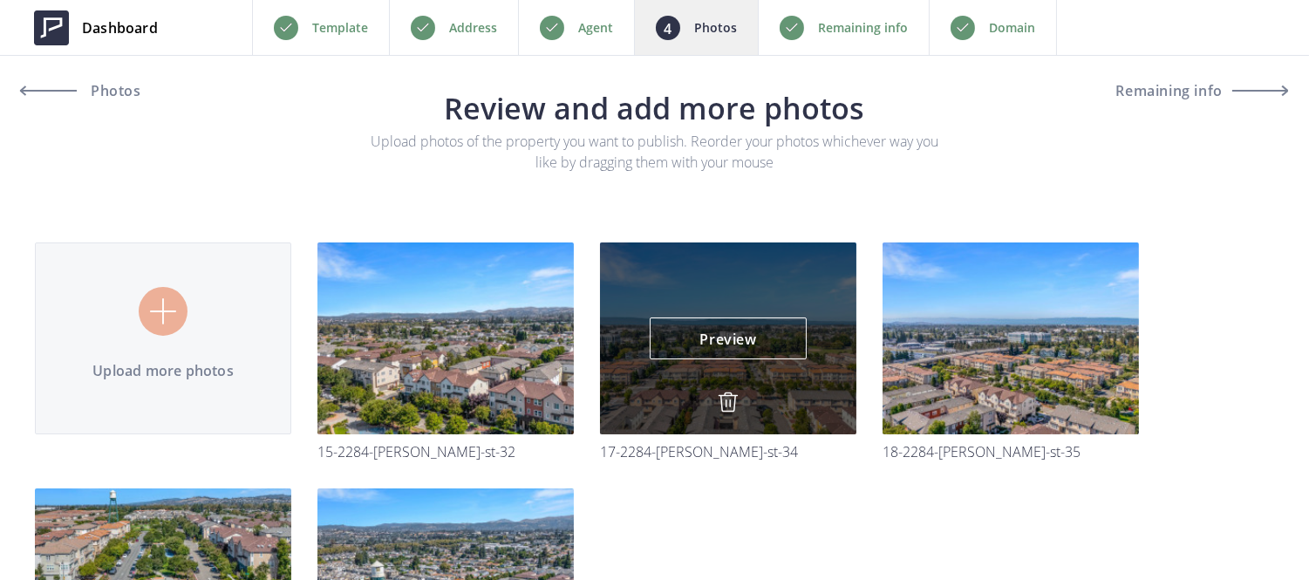
click at [724, 399] on img at bounding box center [728, 402] width 21 height 21
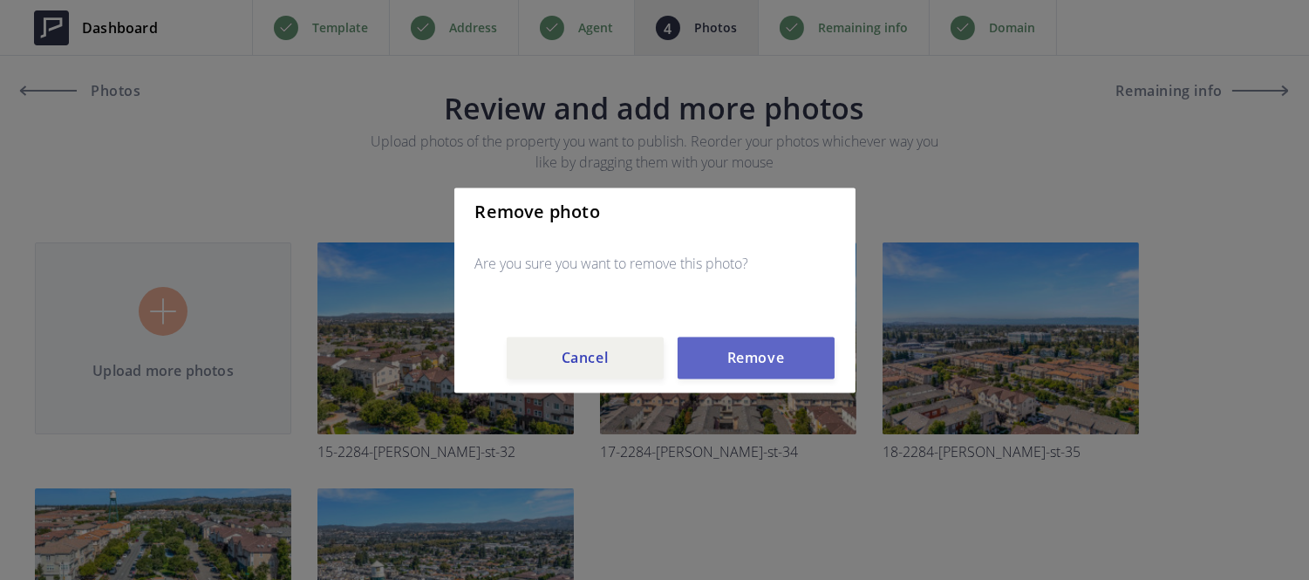
click at [735, 355] on button "Remove" at bounding box center [756, 358] width 157 height 42
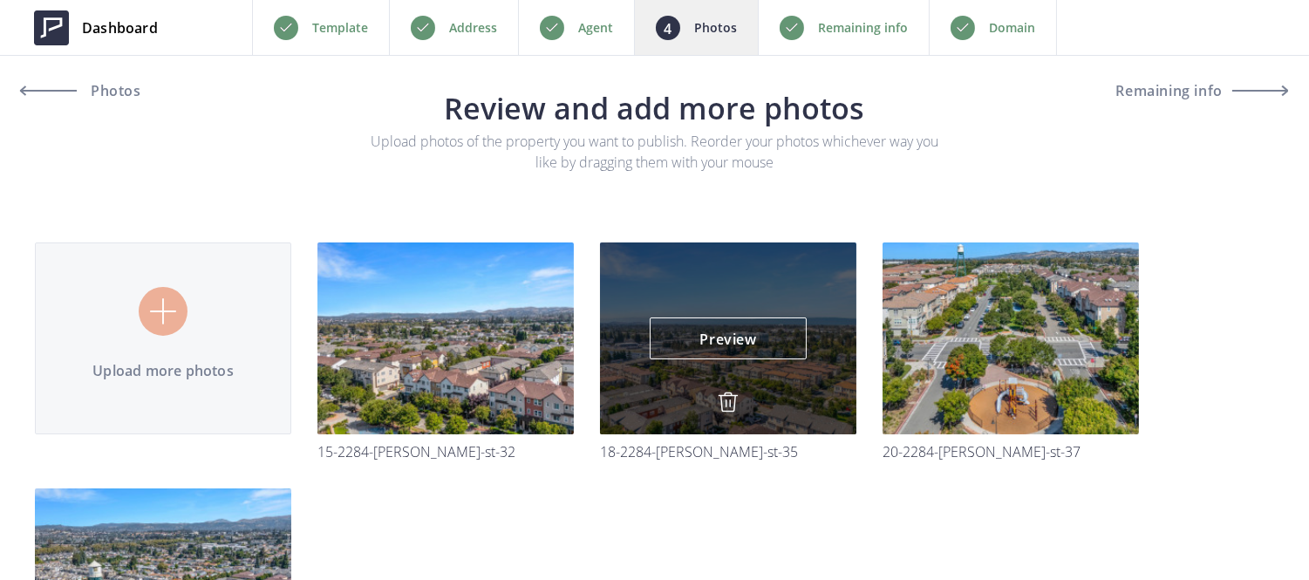
click at [733, 403] on img at bounding box center [728, 402] width 21 height 21
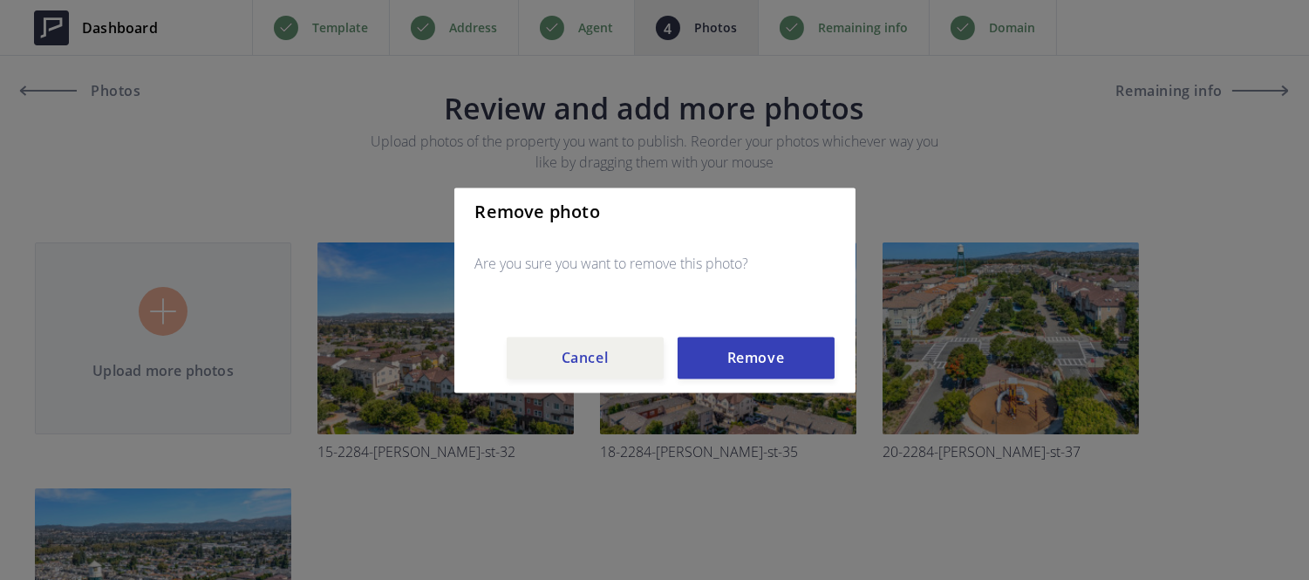
click at [745, 334] on div "Remove photo Are you sure you want to remove this photo? Cancel Remove" at bounding box center [654, 290] width 401 height 205
click at [747, 344] on button "Remove" at bounding box center [756, 358] width 157 height 42
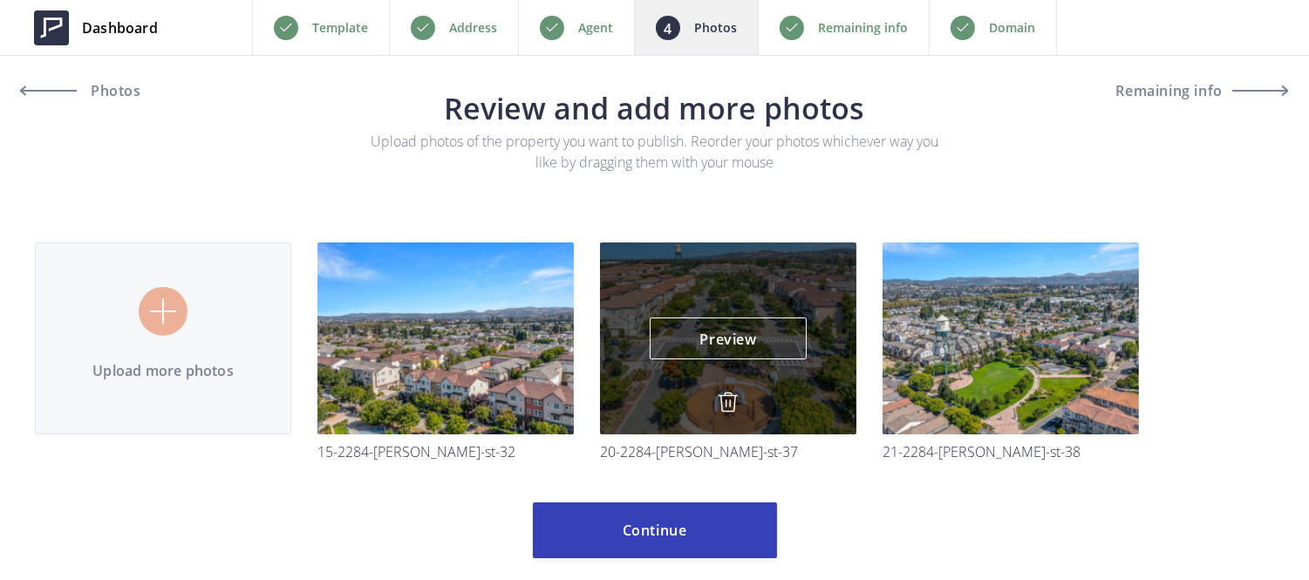
click at [729, 392] on img at bounding box center [728, 402] width 21 height 21
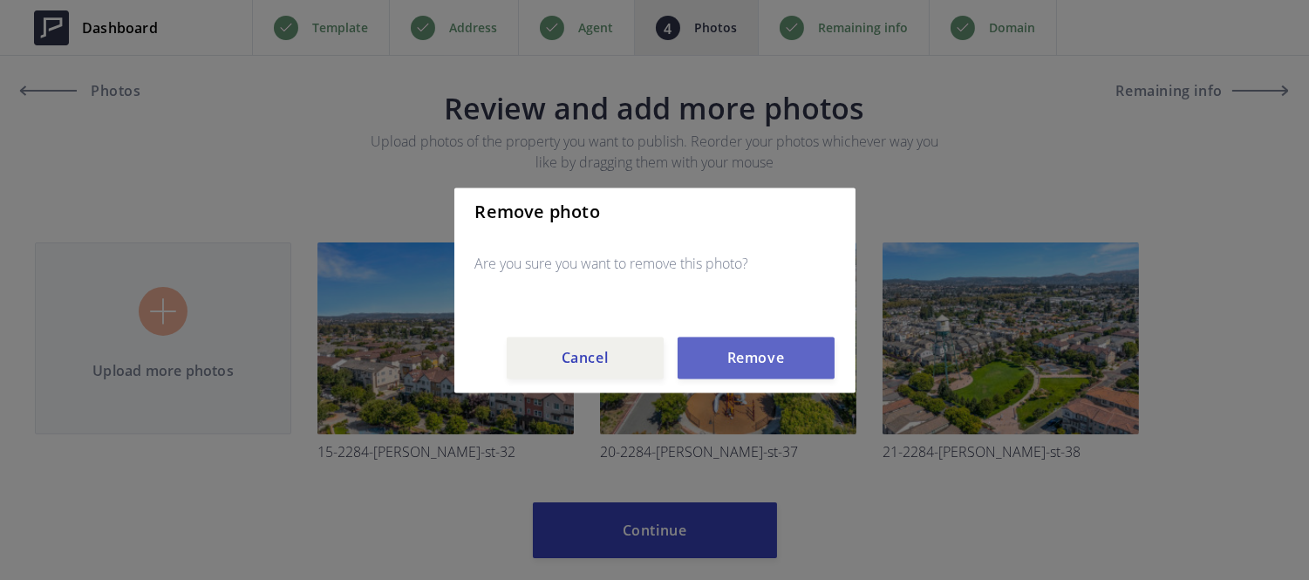
click at [746, 363] on button "Remove" at bounding box center [756, 358] width 157 height 42
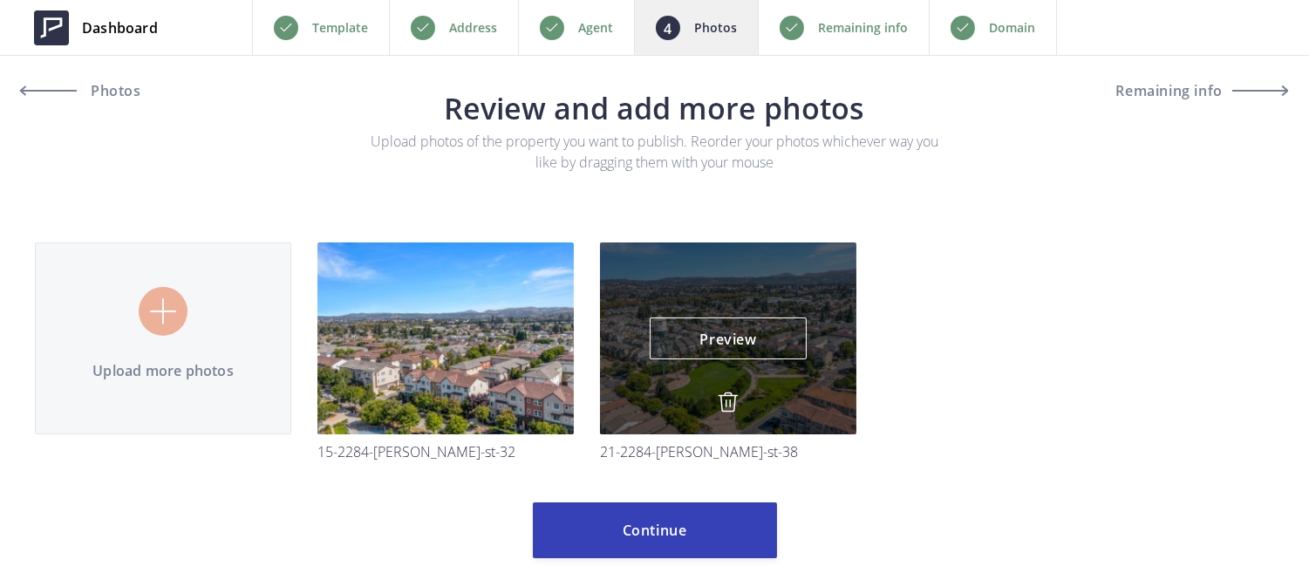
click at [734, 389] on div "Preview Preview" at bounding box center [728, 338] width 256 height 192
click at [729, 394] on img at bounding box center [728, 402] width 21 height 21
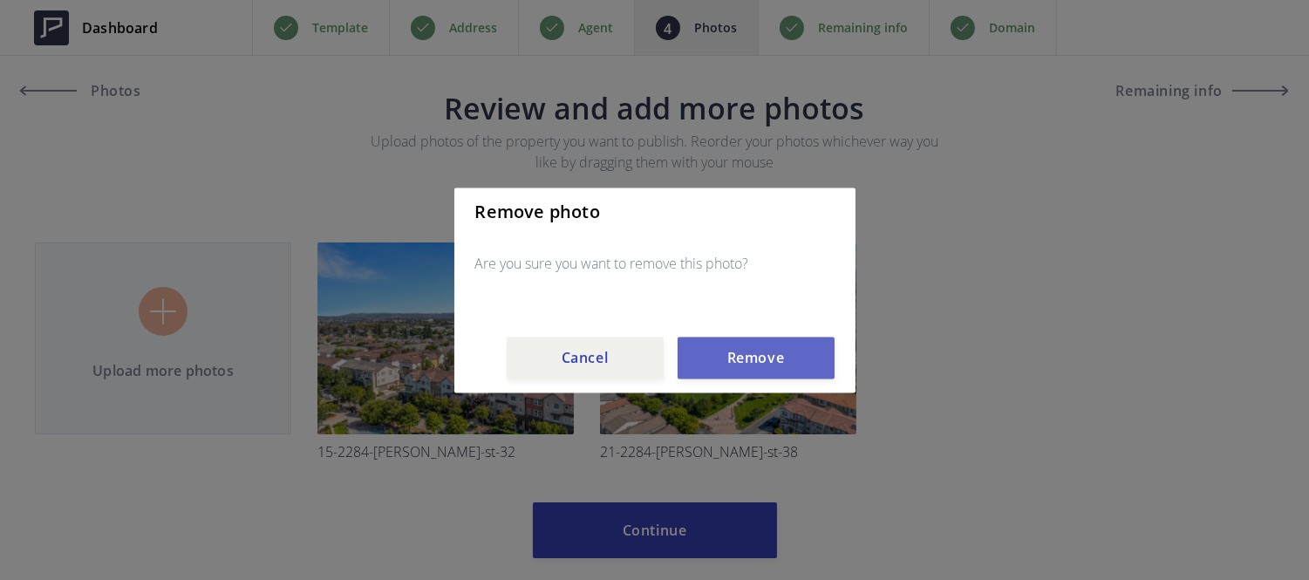
click at [755, 343] on button "Remove" at bounding box center [756, 358] width 157 height 42
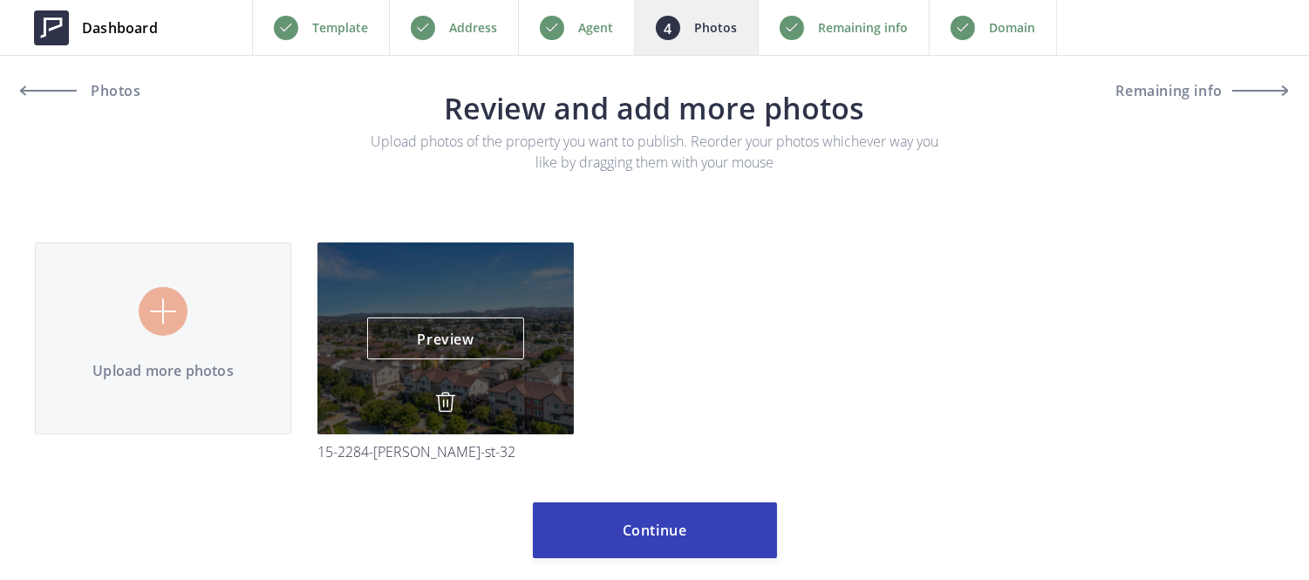
click at [450, 407] on img at bounding box center [445, 402] width 21 height 21
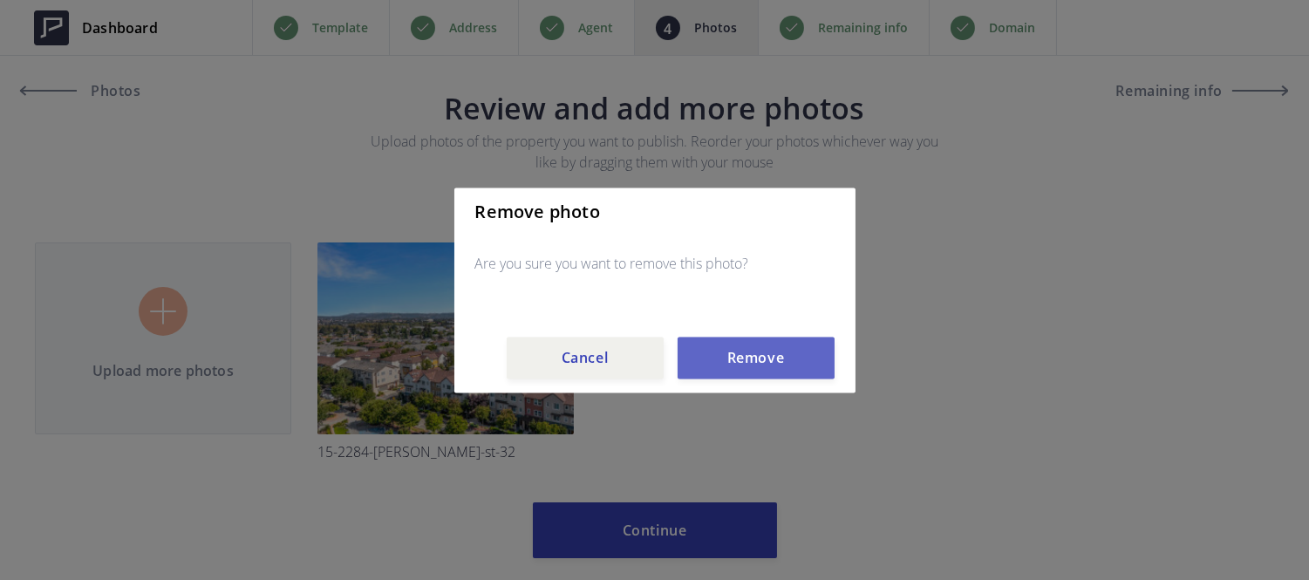
click at [721, 362] on button "Remove" at bounding box center [756, 358] width 157 height 42
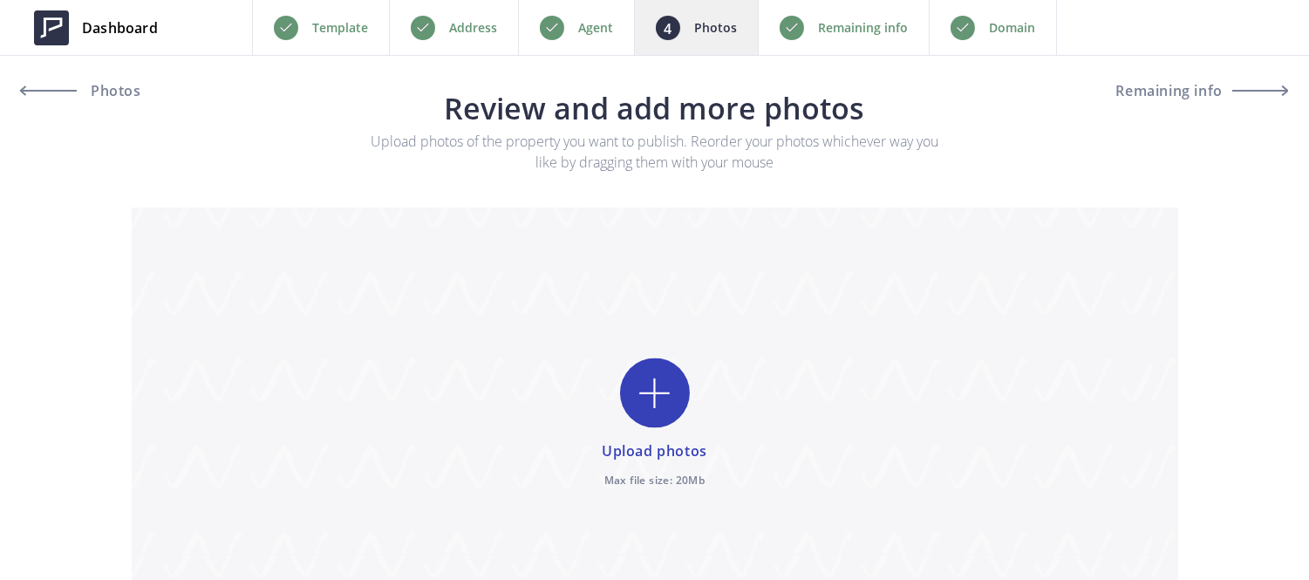
click at [841, 35] on p "Remaining info" at bounding box center [863, 27] width 90 height 21
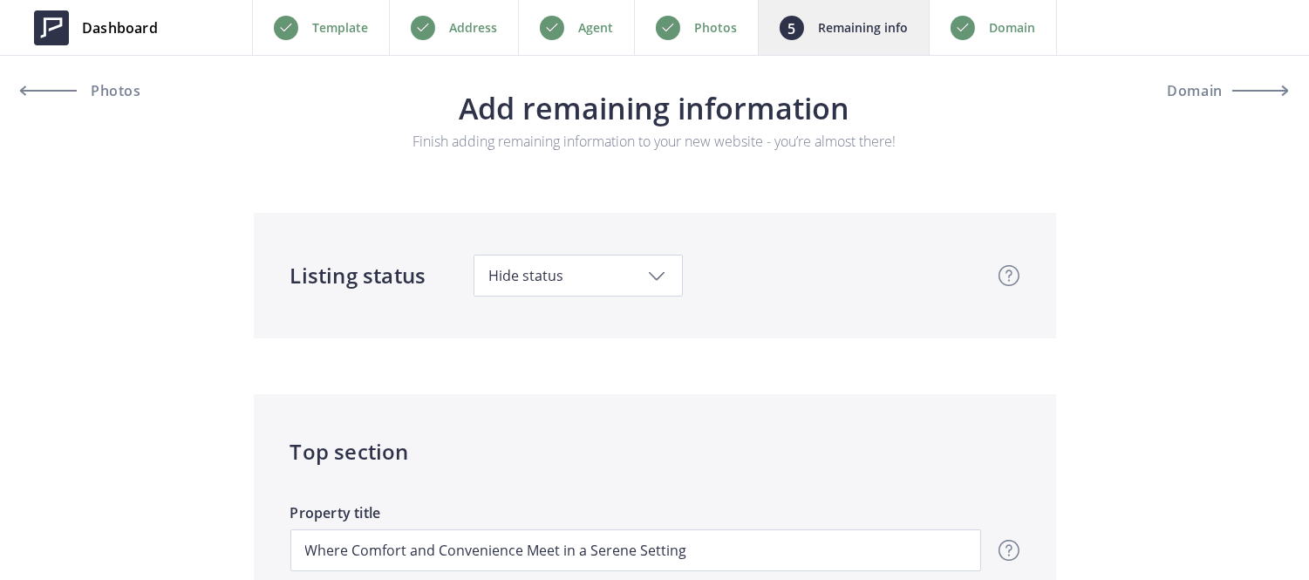
click at [726, 32] on p "Photos" at bounding box center [715, 27] width 43 height 21
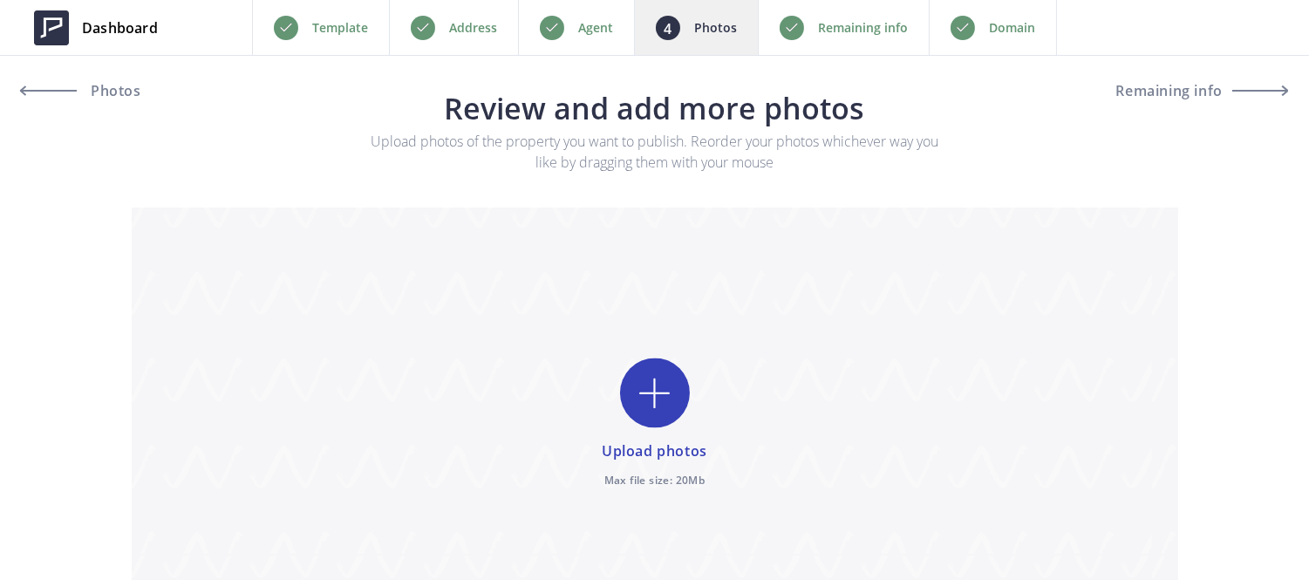
click at [818, 36] on p "Remaining info" at bounding box center [863, 27] width 90 height 21
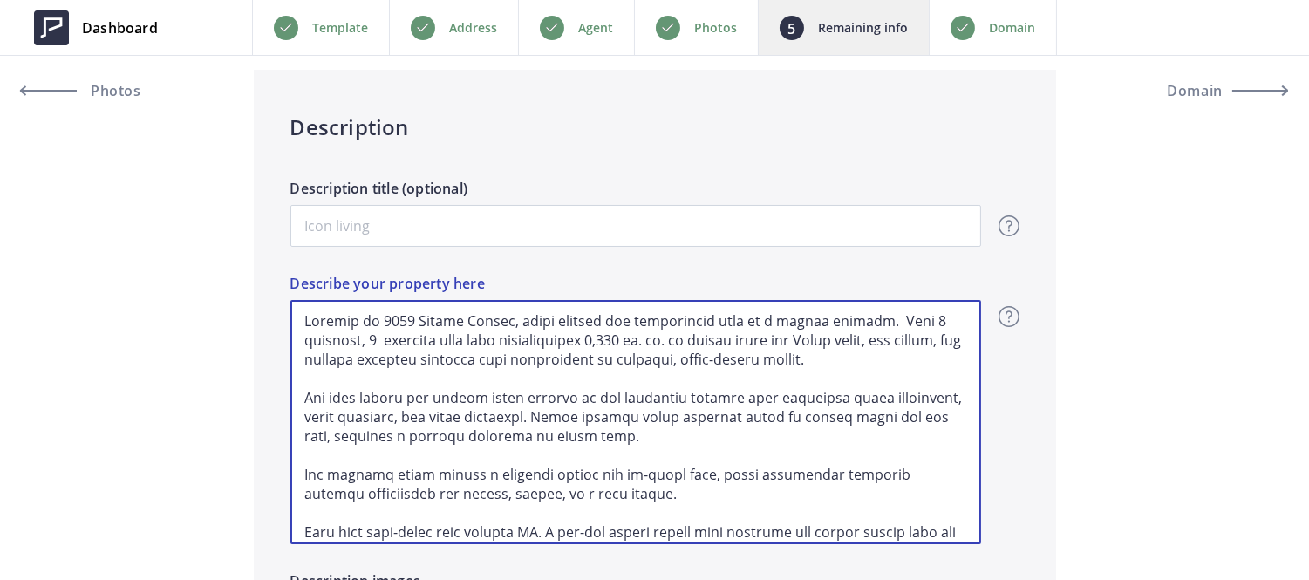
scroll to position [122, 0]
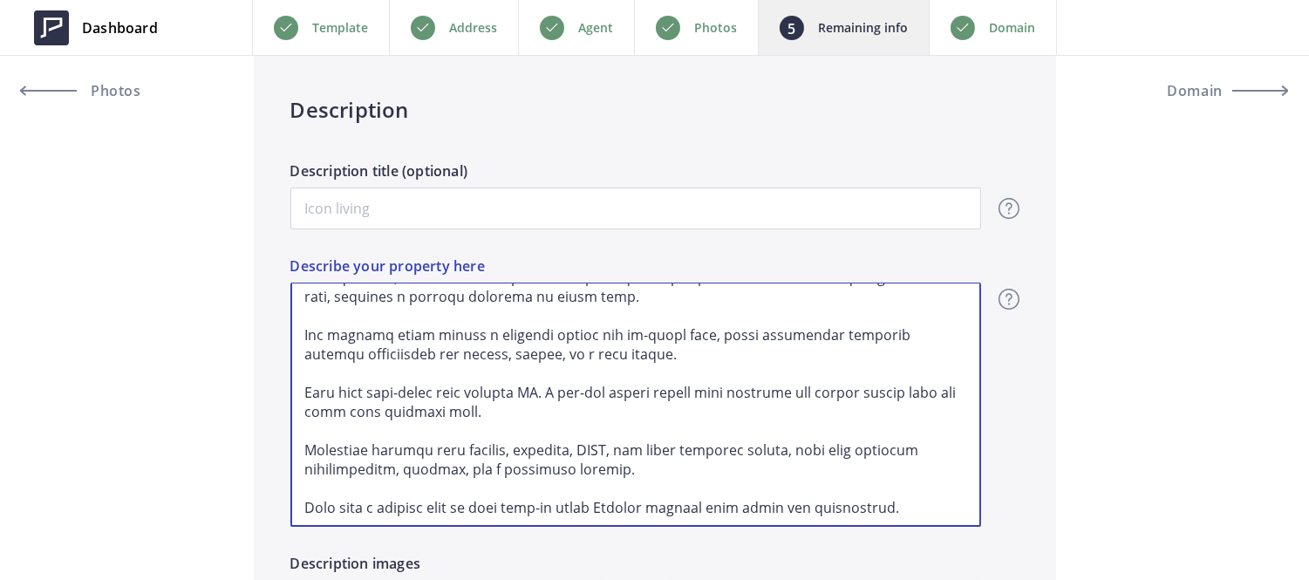
drag, startPoint x: 297, startPoint y: 316, endPoint x: 788, endPoint y: 565, distance: 549.9
click at [788, 565] on div "Description Description title (optional) Overview - overview title and text Her…" at bounding box center [655, 467] width 802 height 831
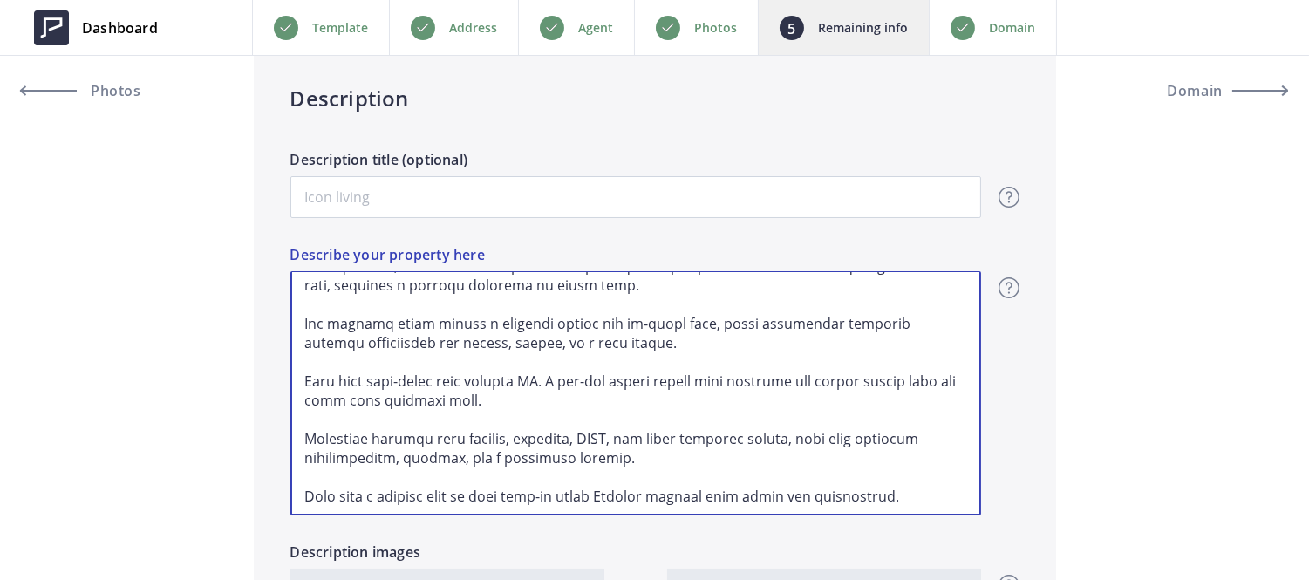
type input "698,888"
type textarea "and convenience."
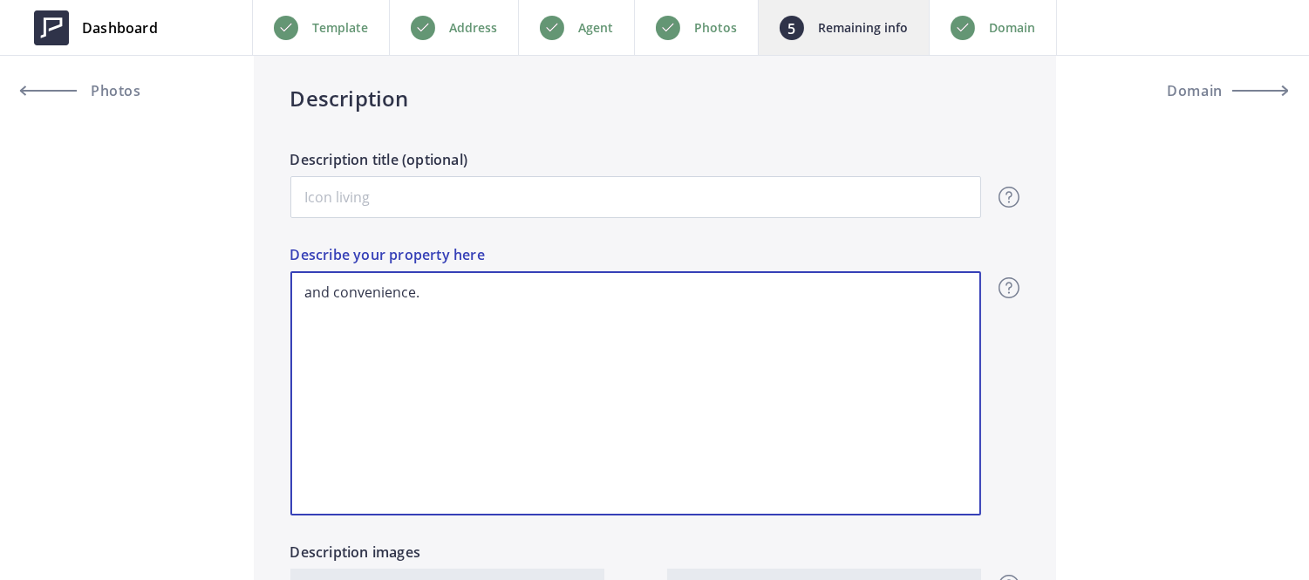
scroll to position [0, 0]
drag, startPoint x: 449, startPoint y: 276, endPoint x: 186, endPoint y: 260, distance: 263.8
type input "698,888"
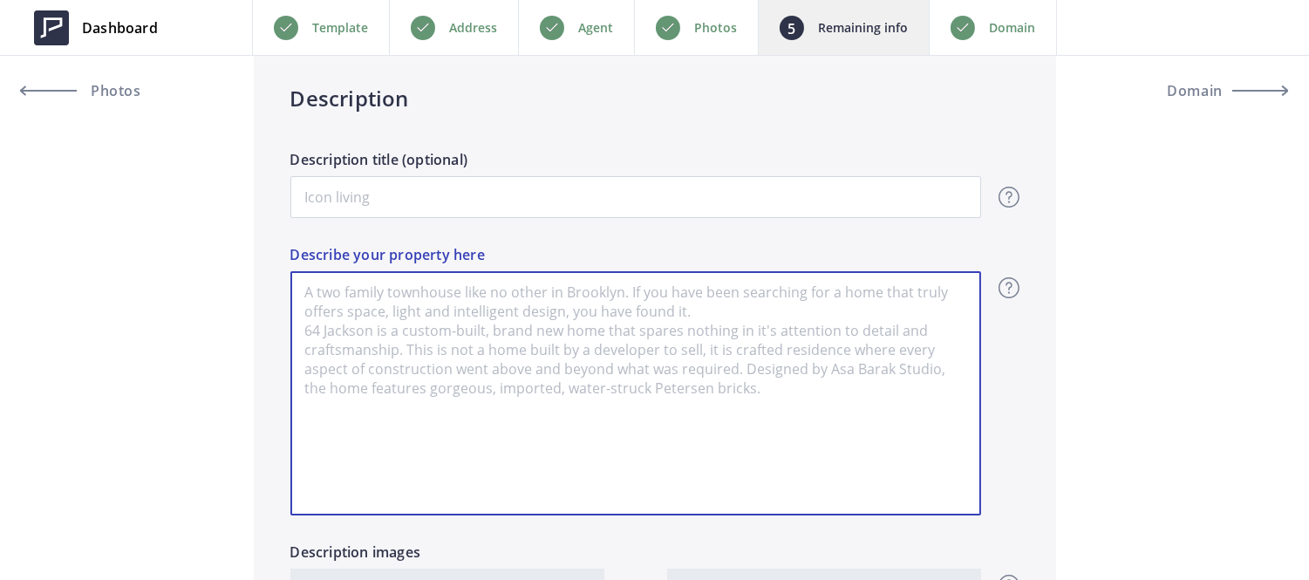
paste textarea "This refreshed and charming 3-bedroom, 2.5-bathroom home offers 1,376 sq. ft. o…"
type input "698,888"
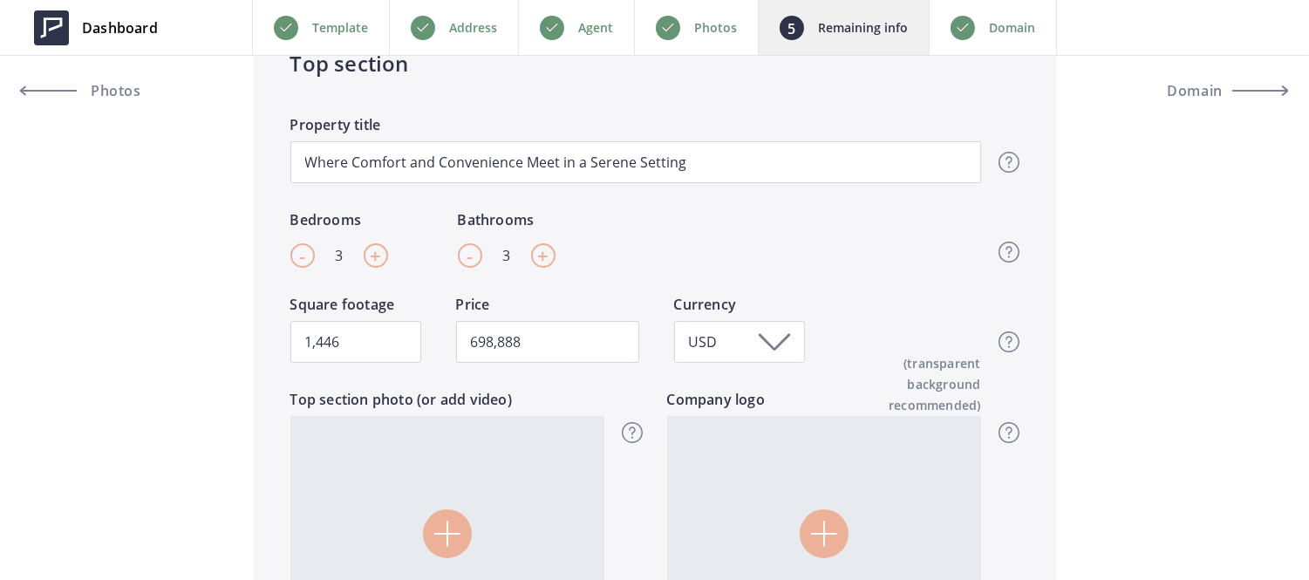
scroll to position [370, 0]
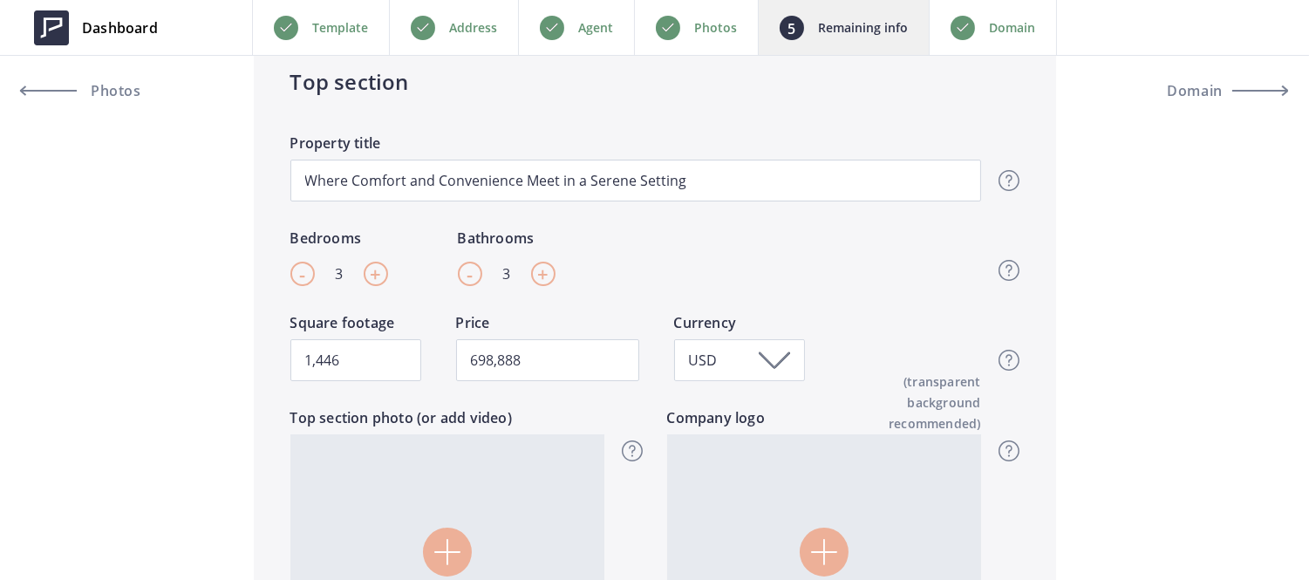
type textarea "This refreshed and charming 3-bedroom, 2.5-bathroom home offers 1,376 sq. ft. o…"
drag, startPoint x: 510, startPoint y: 281, endPoint x: 493, endPoint y: 279, distance: 17.5
click at [493, 279] on div "- 3 +" at bounding box center [507, 274] width 98 height 24
type input "2"
type input "698,888"
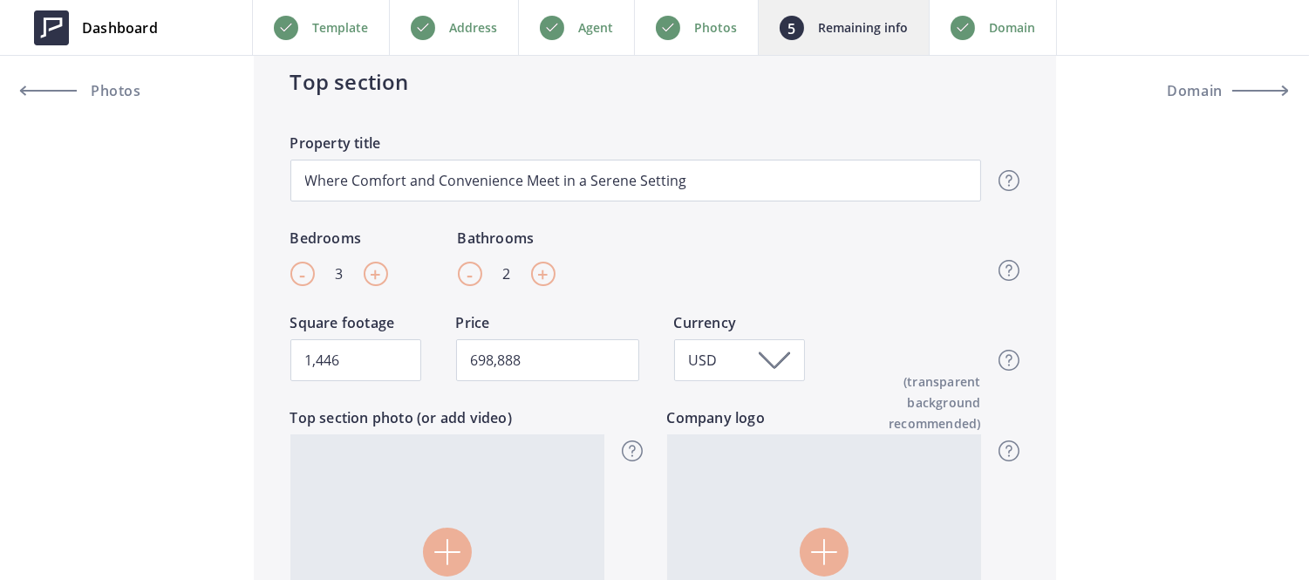
type input "2.5"
type input "698,888"
type input "2.5"
click at [398, 364] on input "1,446" at bounding box center [355, 360] width 131 height 42
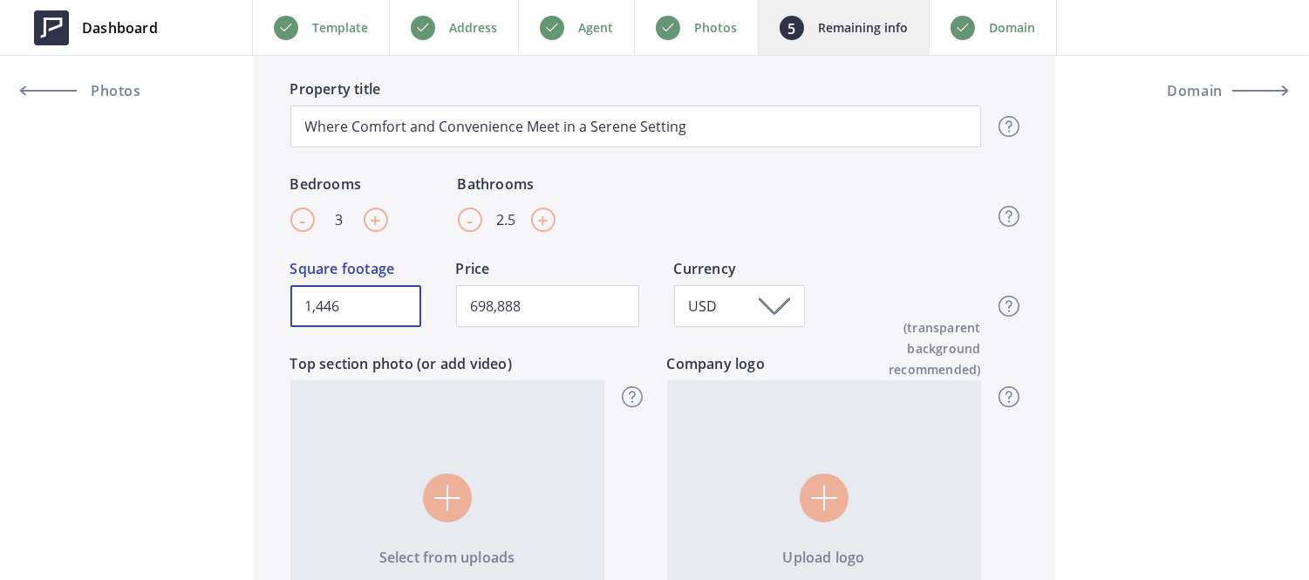
scroll to position [425, 0]
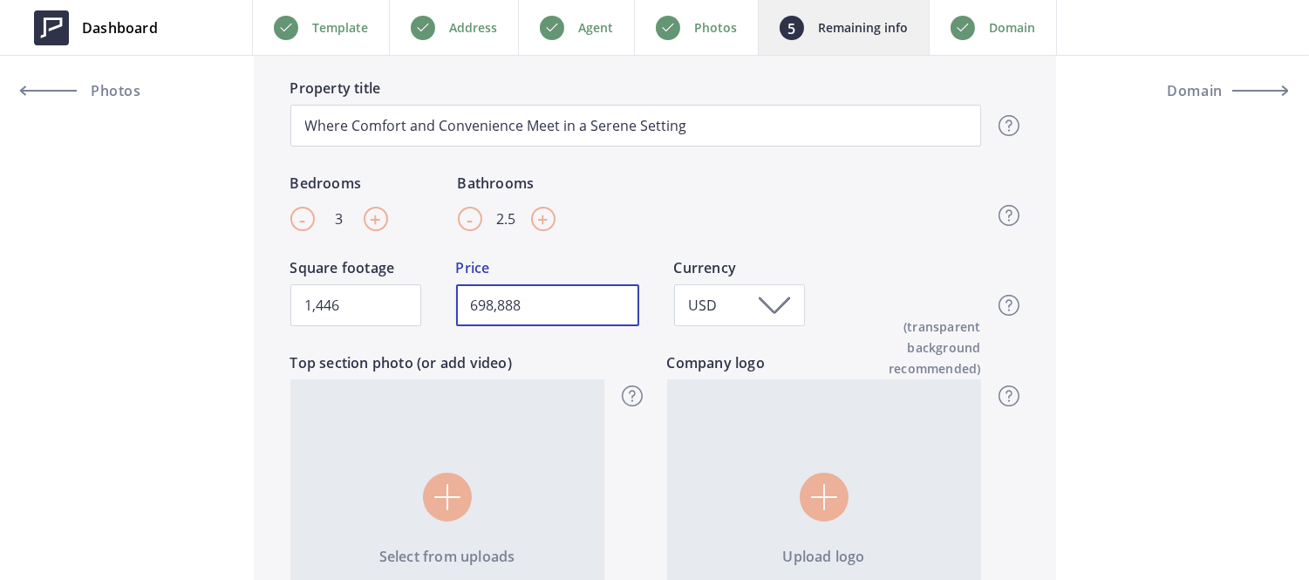
drag, startPoint x: 570, startPoint y: 324, endPoint x: 436, endPoint y: 301, distance: 136.2
click at [436, 301] on div "1,446 Square footage 698,888 Price USD Currency Top section - Square footage & …" at bounding box center [635, 304] width 691 height 95
click at [610, 308] on input "698,888" at bounding box center [547, 305] width 183 height 42
drag, startPoint x: 553, startPoint y: 306, endPoint x: 262, endPoint y: 227, distance: 301.9
click at [262, 227] on div "Top section Where Comfort and Convenience Meet in a Serene Setting Property tit…" at bounding box center [655, 325] width 802 height 713
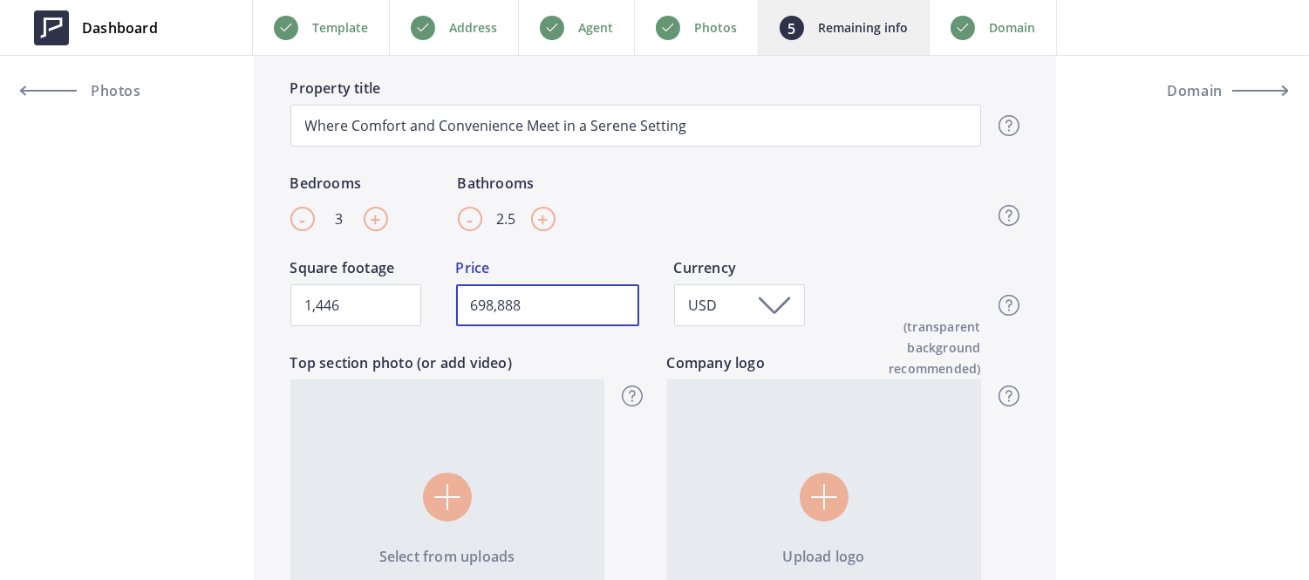
paste input "998,000"
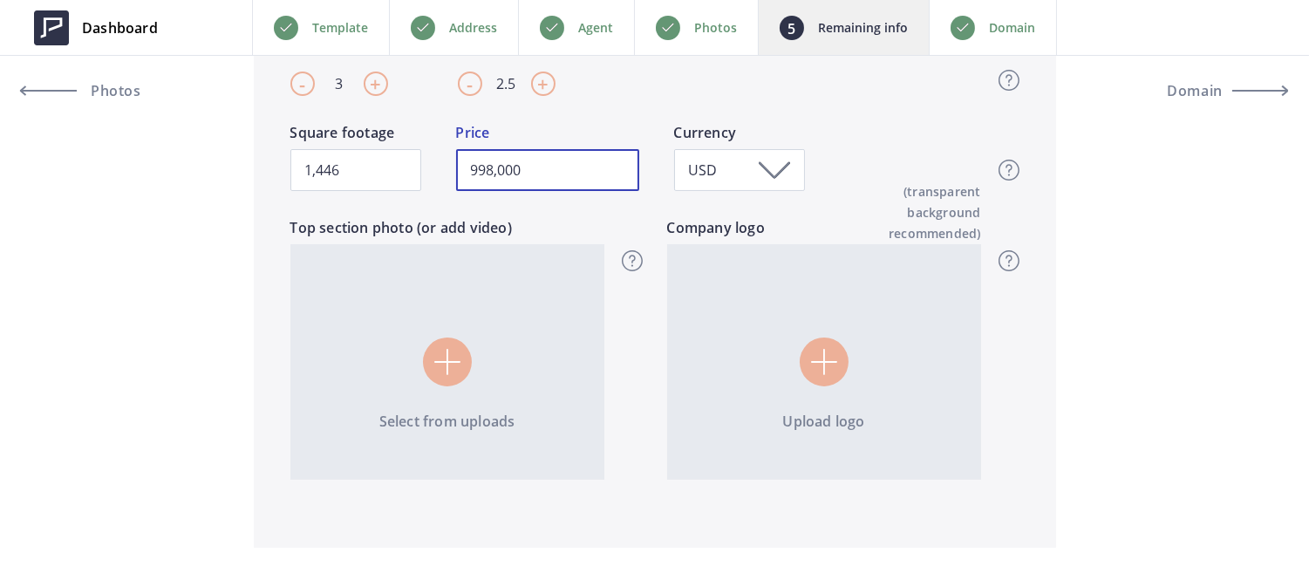
scroll to position [543, 0]
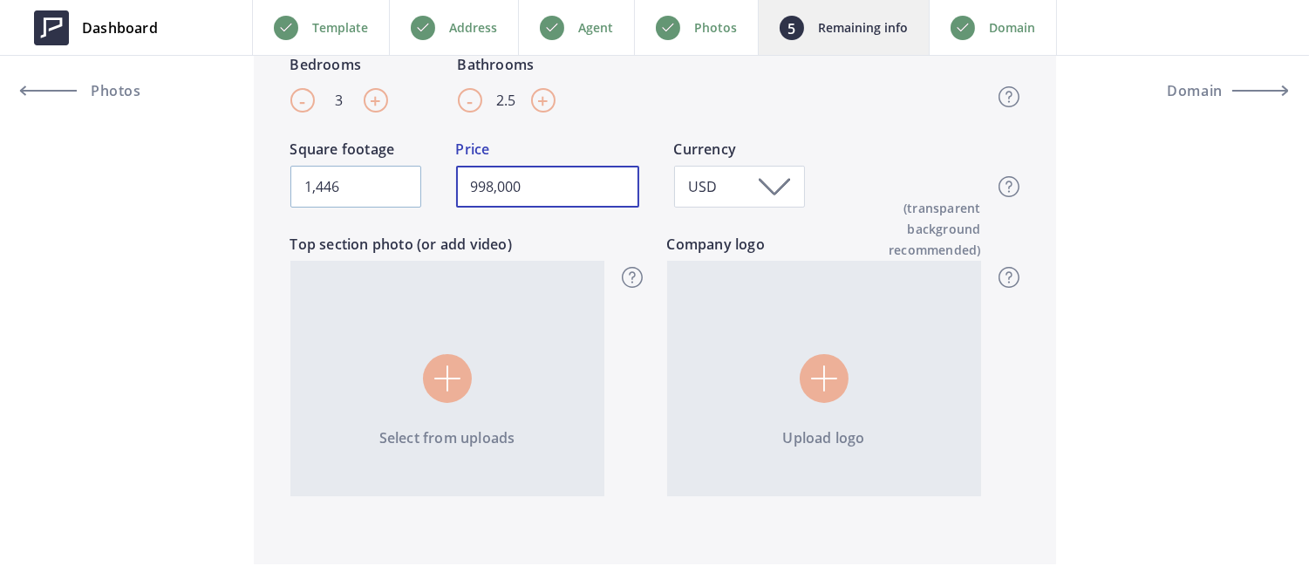
type input "998,000"
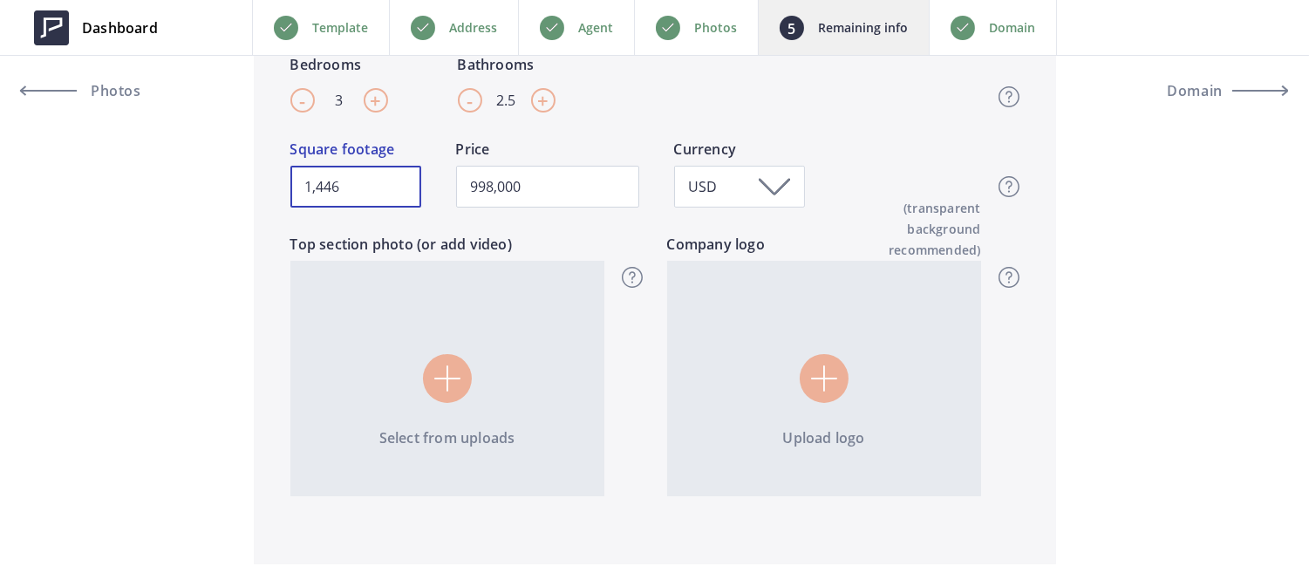
drag, startPoint x: 355, startPoint y: 186, endPoint x: 219, endPoint y: 187, distance: 136.1
type input "1"
type input "998,000"
type input "13"
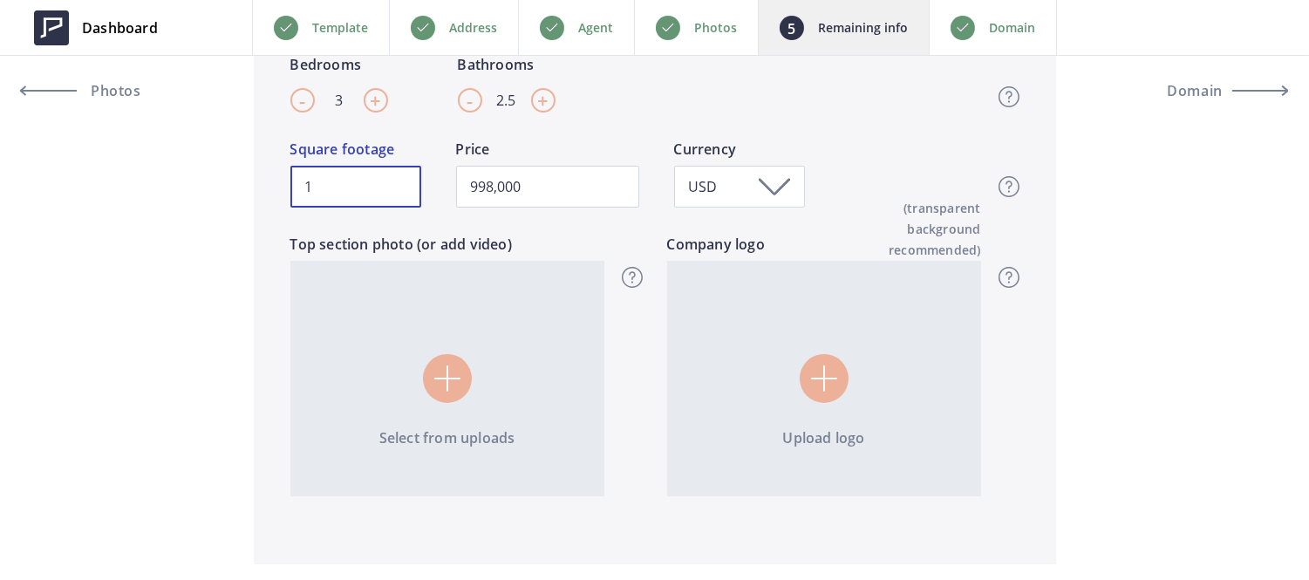
type input "998,000"
type input "137"
type input "998,000"
type input "1376"
type input "998,000"
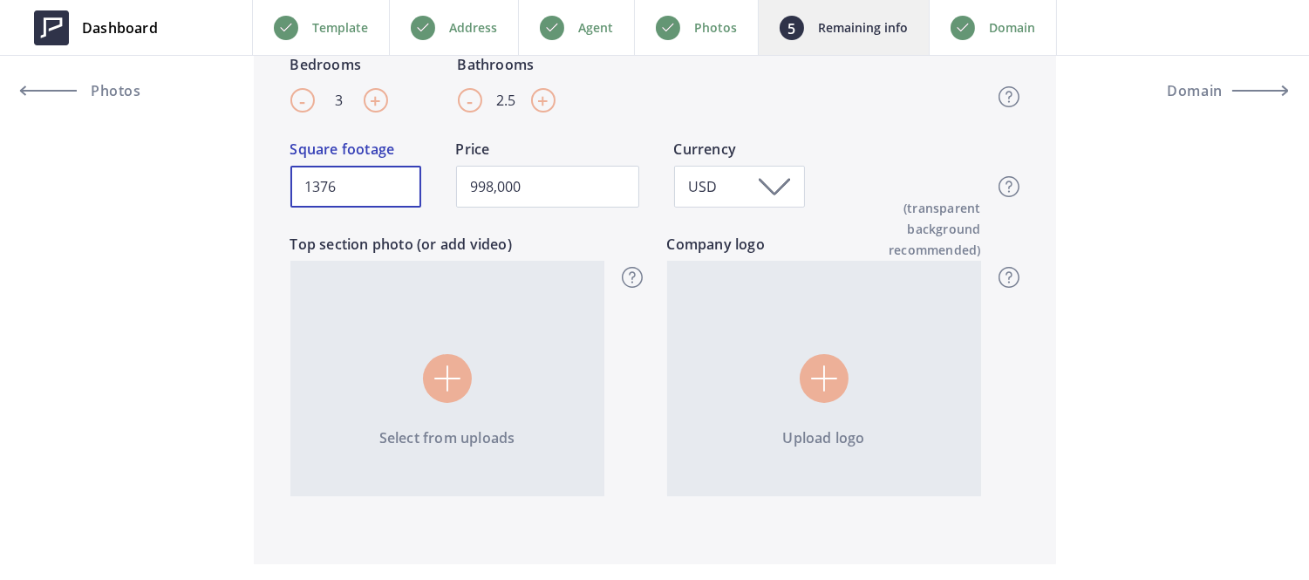
type input "1376"
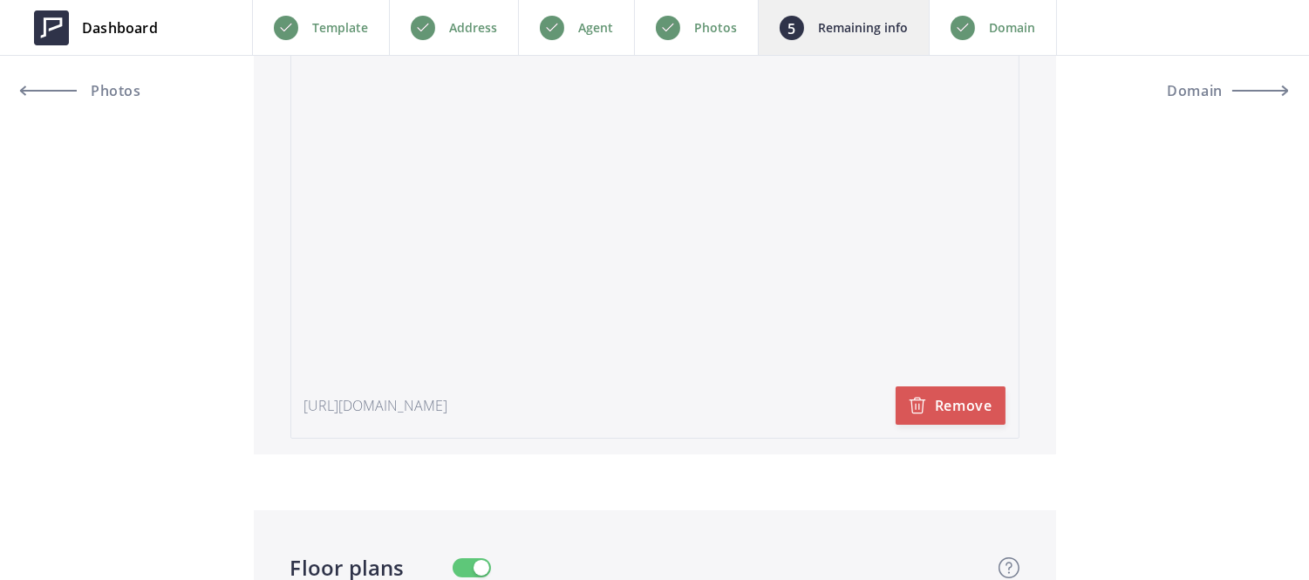
scroll to position [3687, 0]
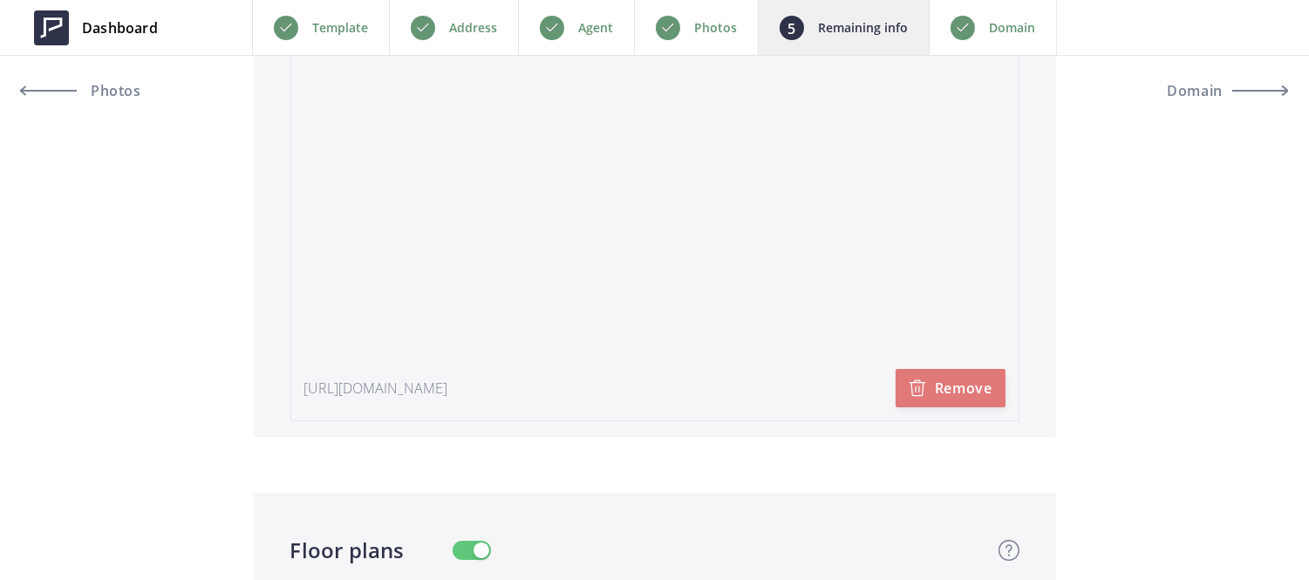
click at [942, 385] on button "Remove" at bounding box center [951, 388] width 110 height 38
type input "998,000"
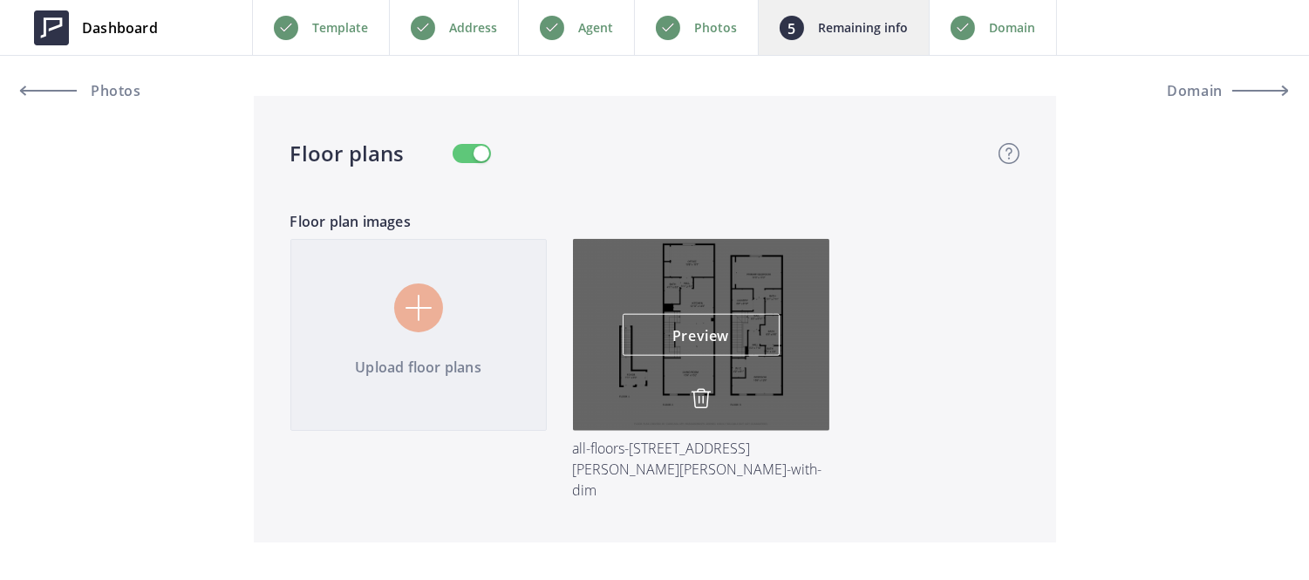
click at [699, 392] on img at bounding box center [701, 398] width 21 height 21
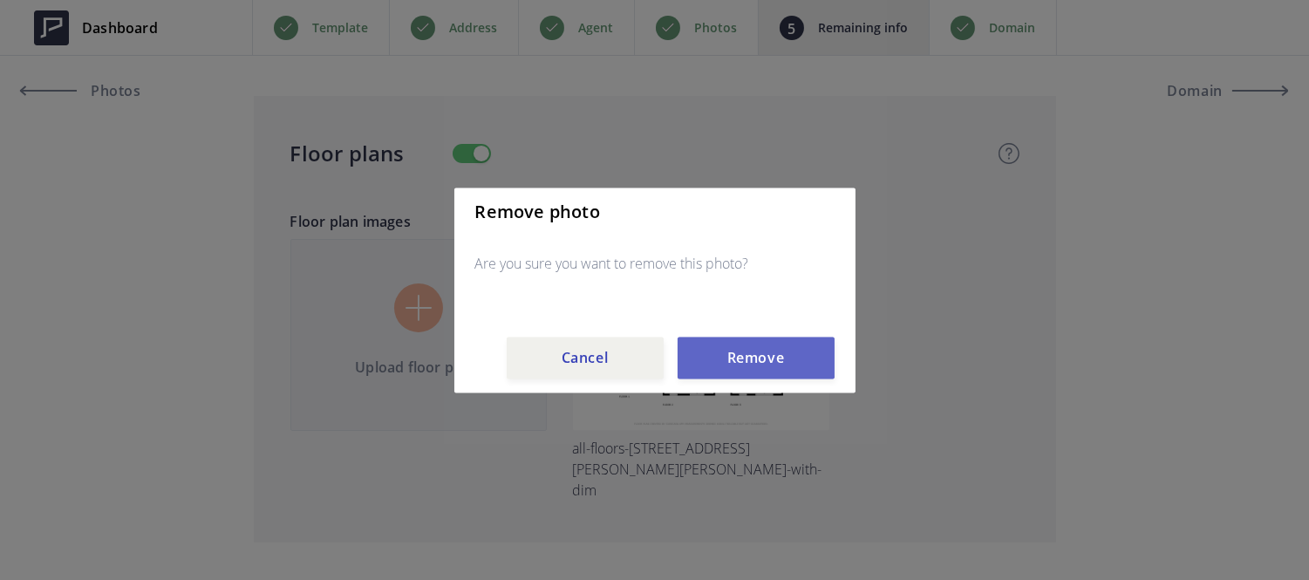
click at [788, 370] on button "Remove" at bounding box center [756, 358] width 157 height 42
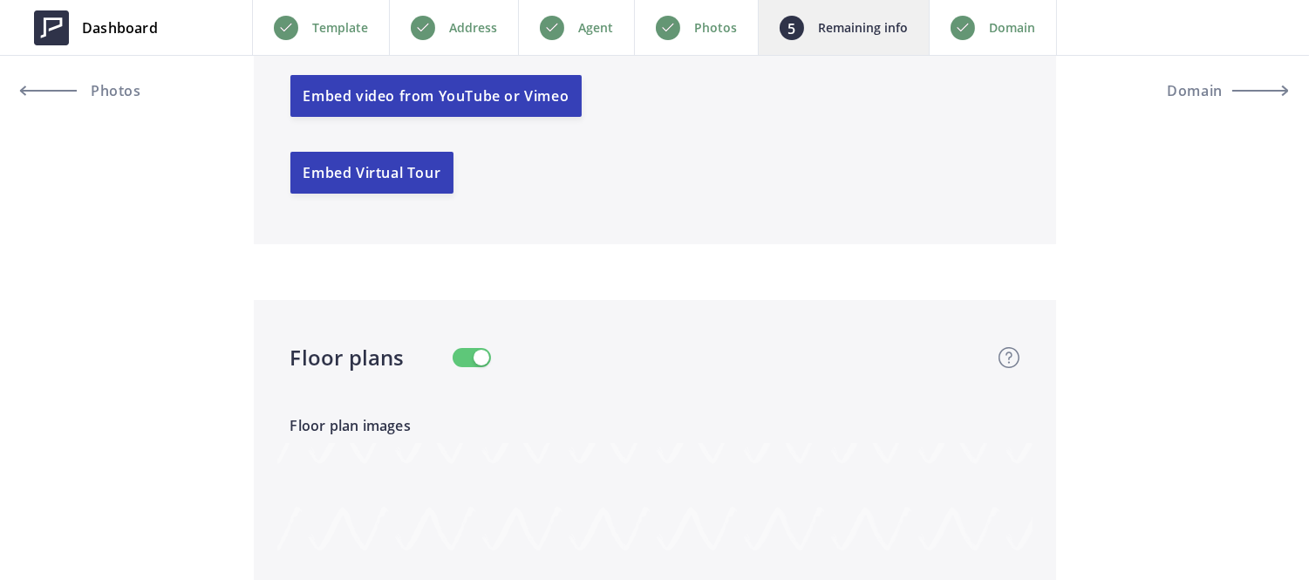
scroll to position [3421, 0]
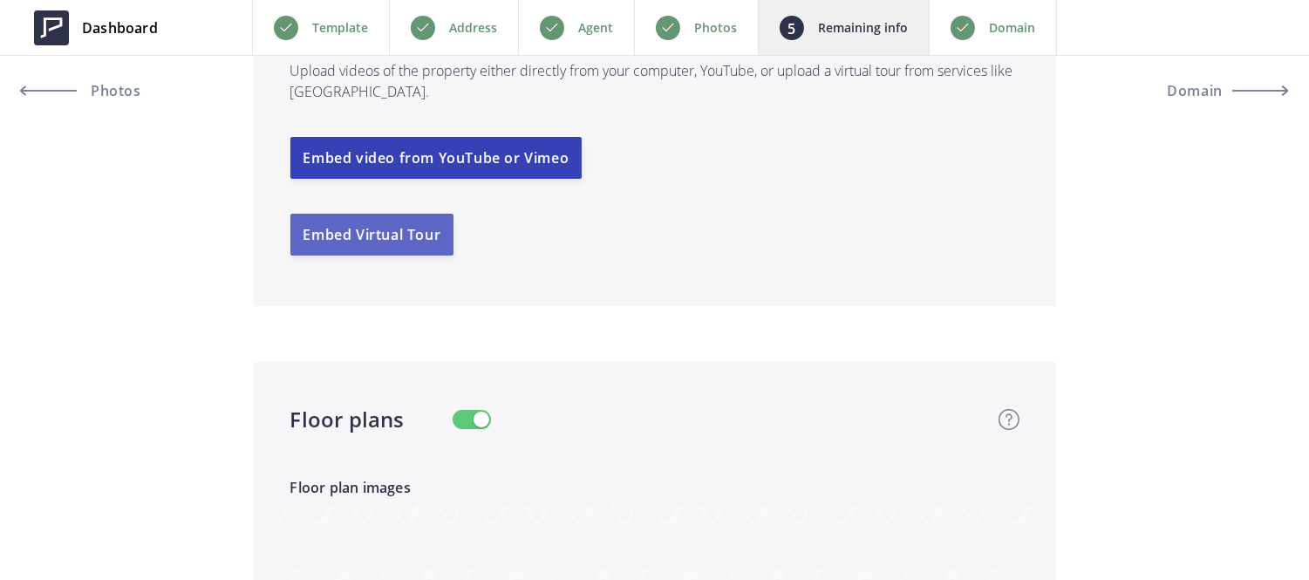
click at [399, 249] on button "Embed Virtual Tour" at bounding box center [372, 235] width 164 height 42
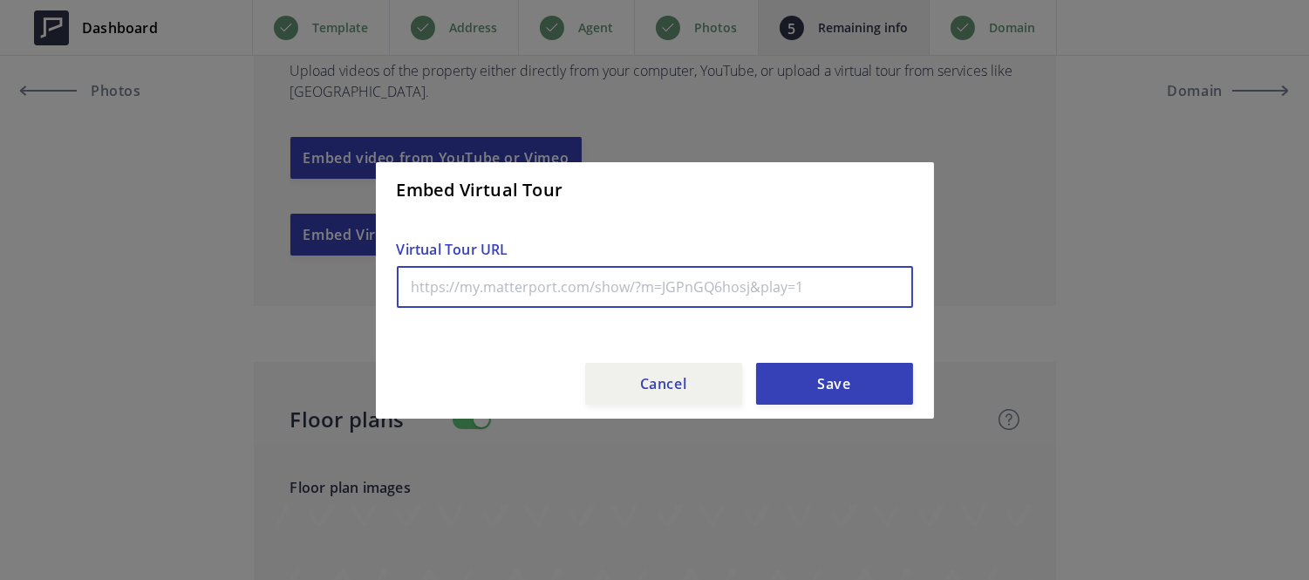
click at [473, 293] on input "text" at bounding box center [655, 287] width 516 height 42
paste input "https://my.matterport.com/show/?m=UEtJc12NFc2&mls=1"
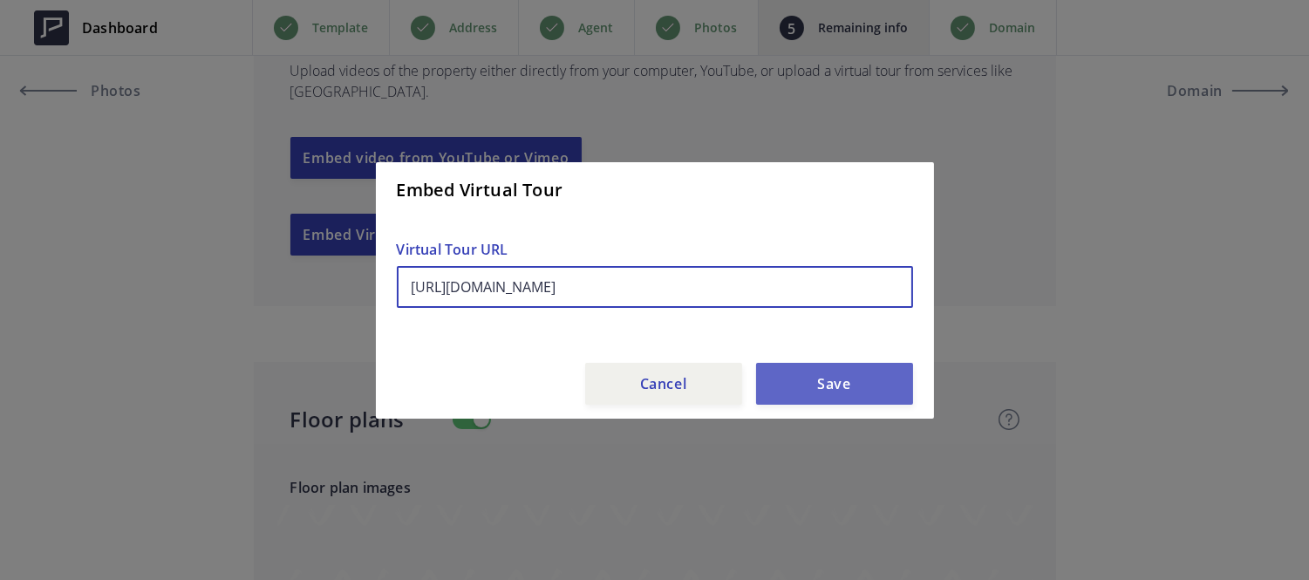
type input "https://my.matterport.com/show/?m=UEtJc12NFc2&mls=1"
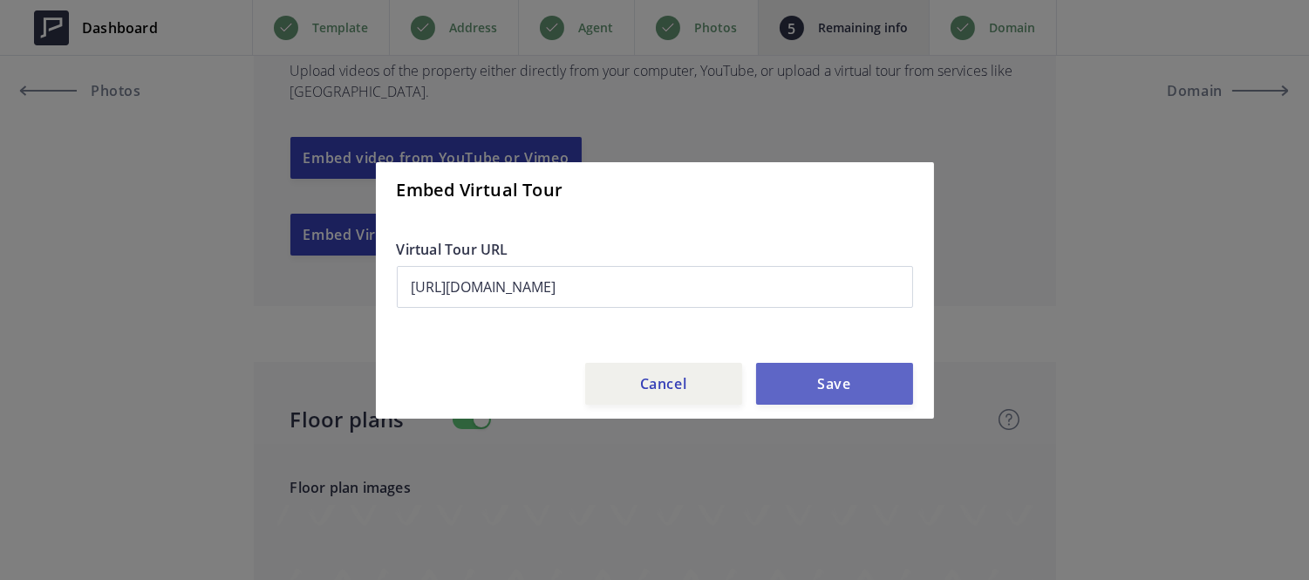
click at [827, 381] on button "Save" at bounding box center [834, 384] width 157 height 42
type input "998,000"
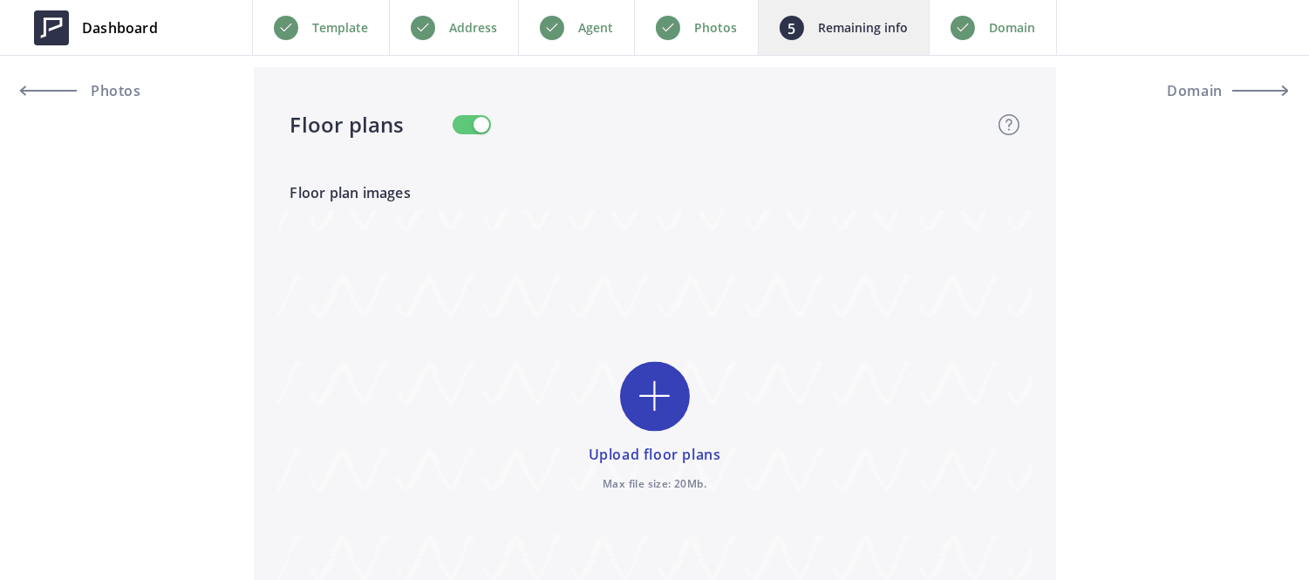
scroll to position [4114, 0]
click at [711, 44] on div "Photos" at bounding box center [696, 27] width 124 height 55
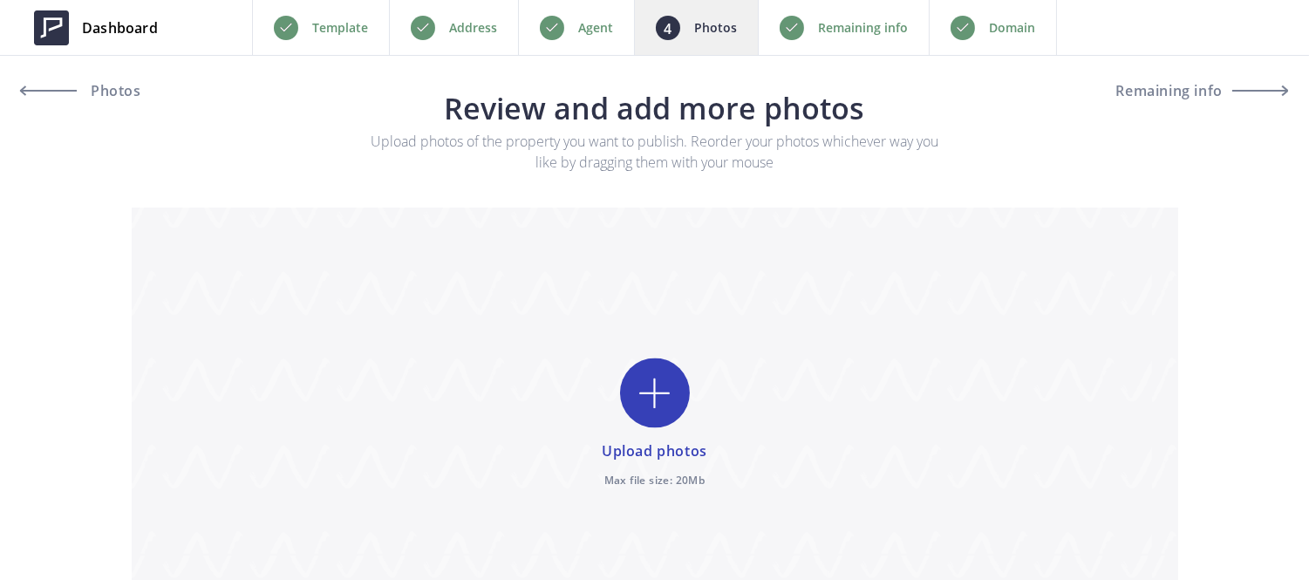
click at [640, 413] on input "file" at bounding box center [655, 425] width 1047 height 435
type input "C:\fakepath\01-1812 Home Gate Dr-25.jpg"
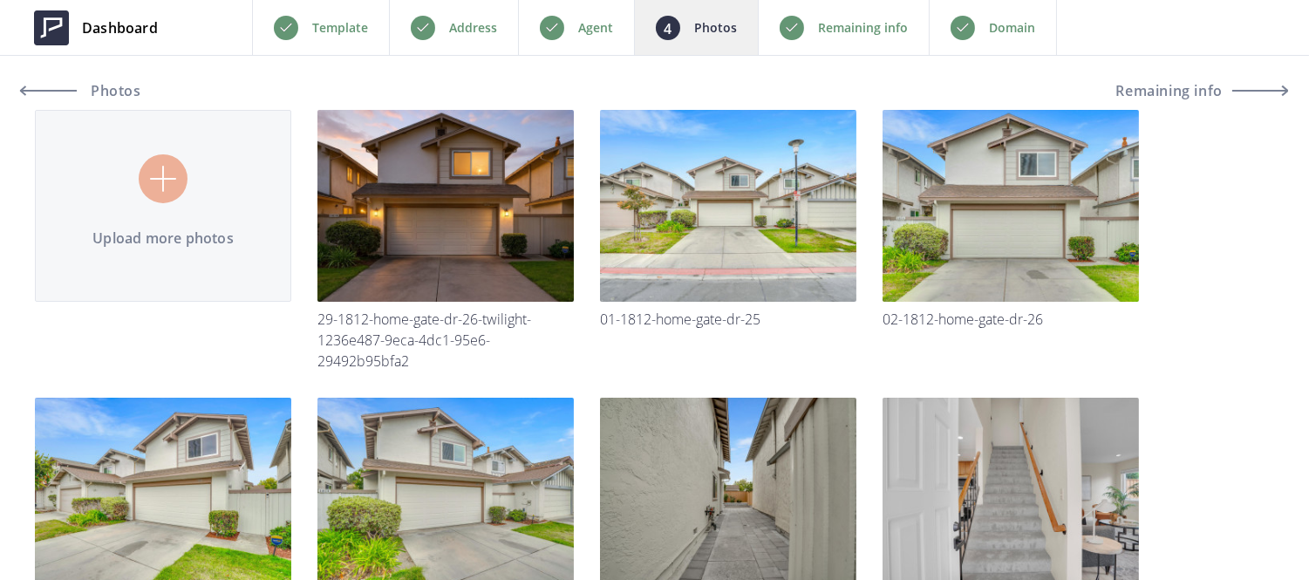
scroll to position [131, 0]
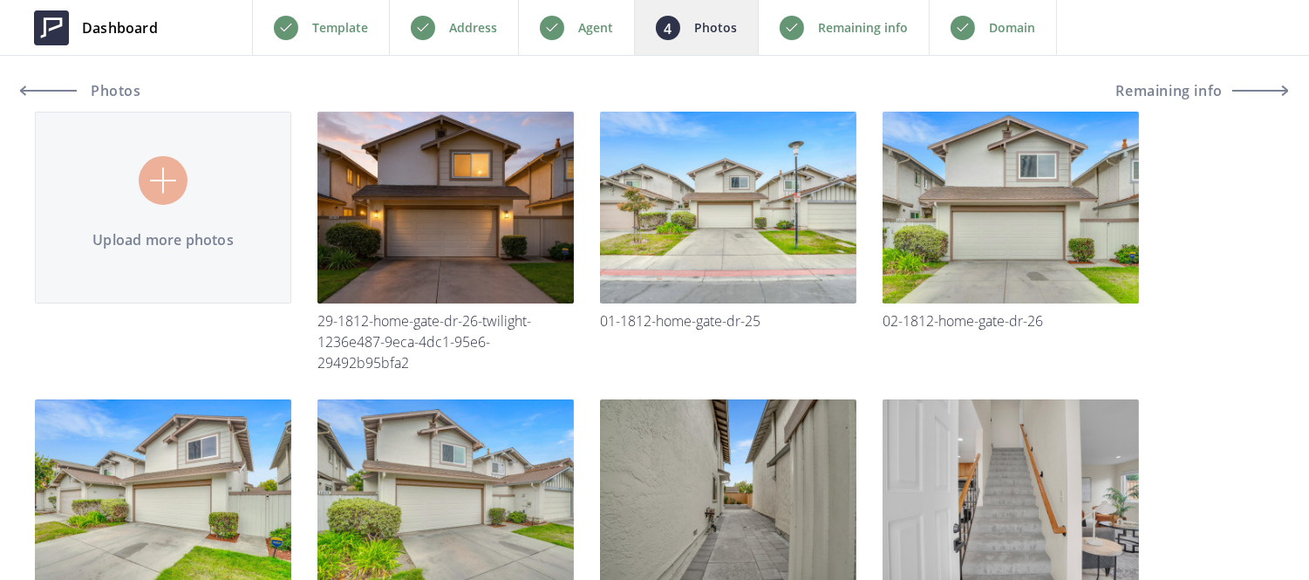
click at [856, 23] on p "Remaining info" at bounding box center [863, 27] width 90 height 21
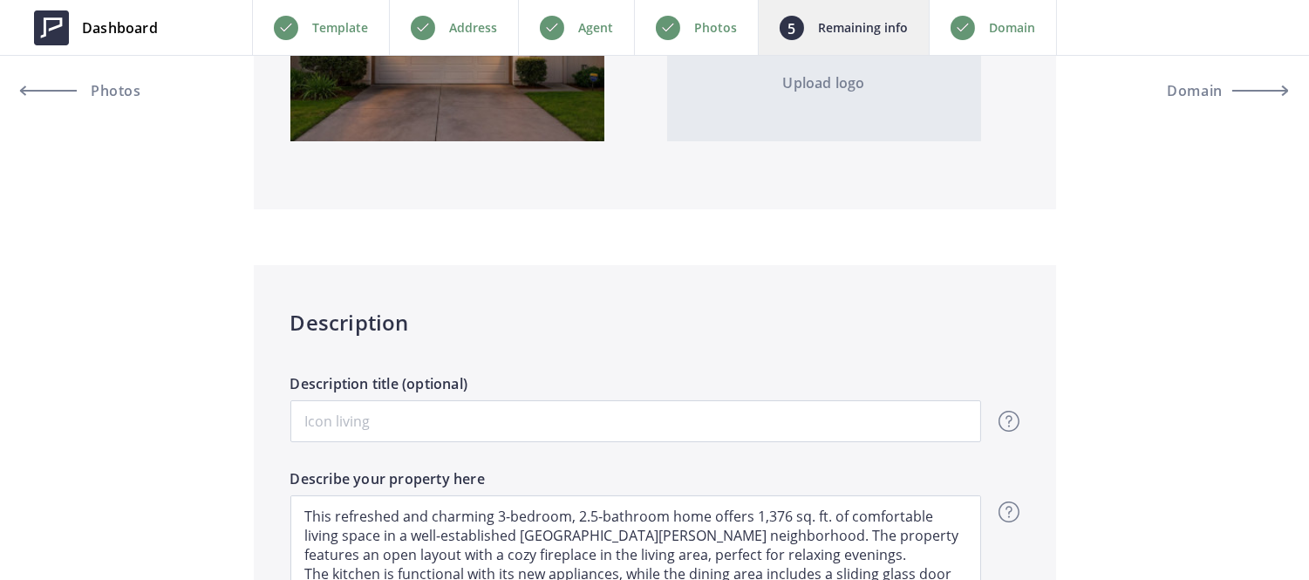
scroll to position [974, 0]
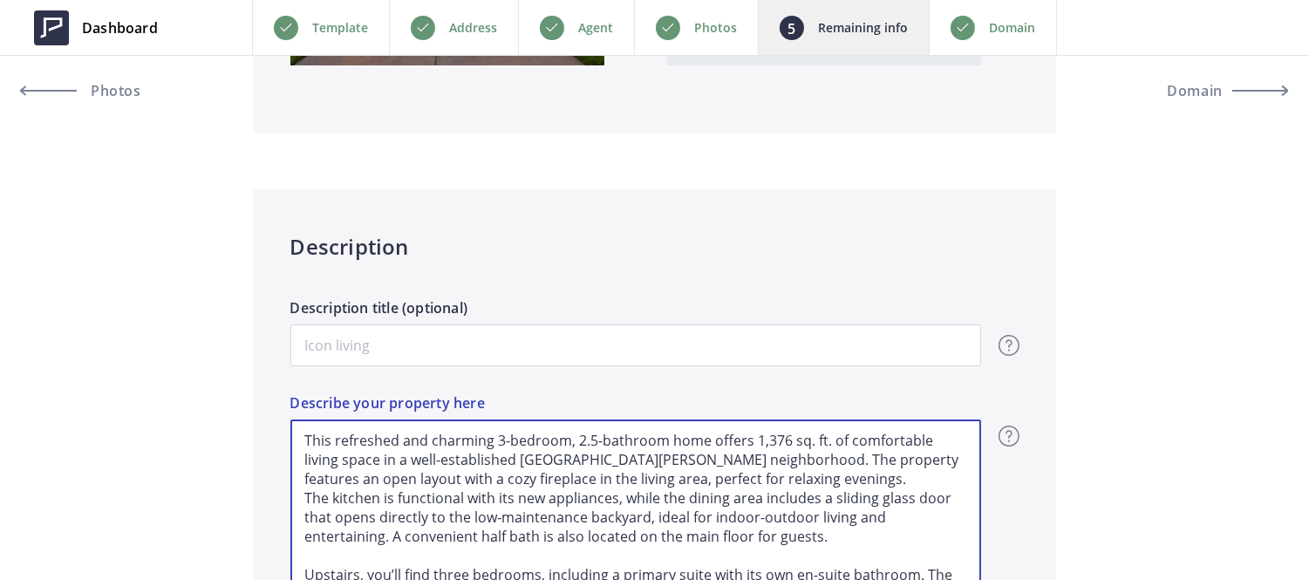
drag, startPoint x: 334, startPoint y: 440, endPoint x: 705, endPoint y: 430, distance: 370.8
click at [705, 430] on textarea "This refreshed and charming 3-bedroom, 2.5-bathroom home offers 1,376 sq. ft. o…" at bounding box center [635, 541] width 691 height 244
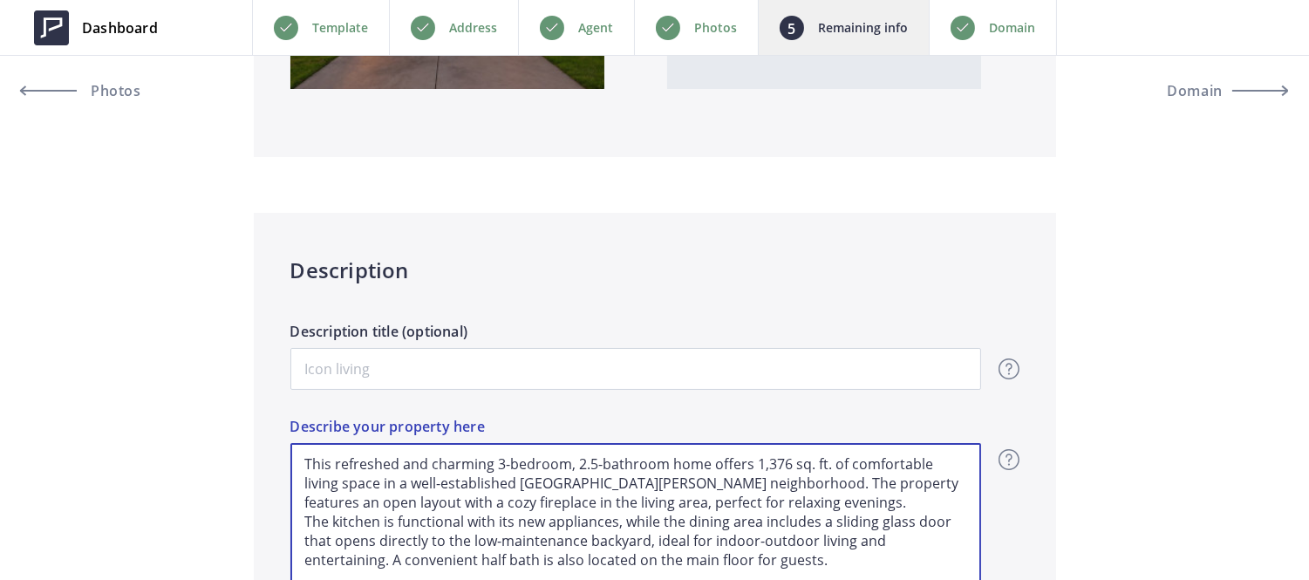
click at [719, 493] on textarea "This refreshed and charming 3-bedroom, 2.5-bathroom home offers 1,376 sq. ft. o…" at bounding box center [635, 565] width 691 height 244
type input "998,000"
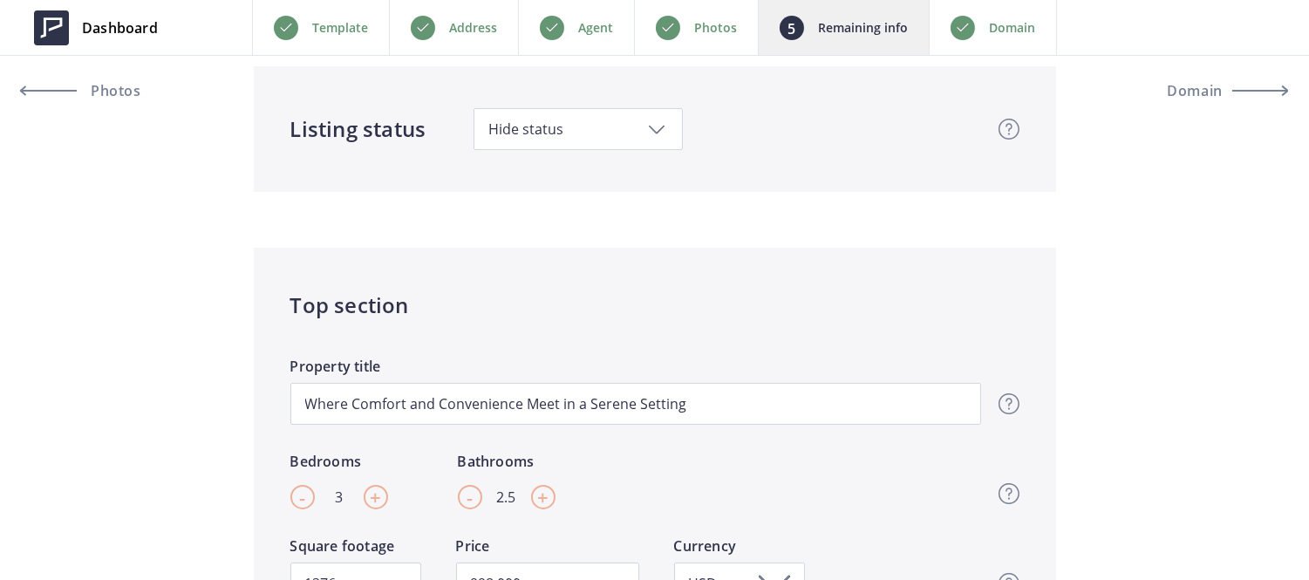
scroll to position [96, 0]
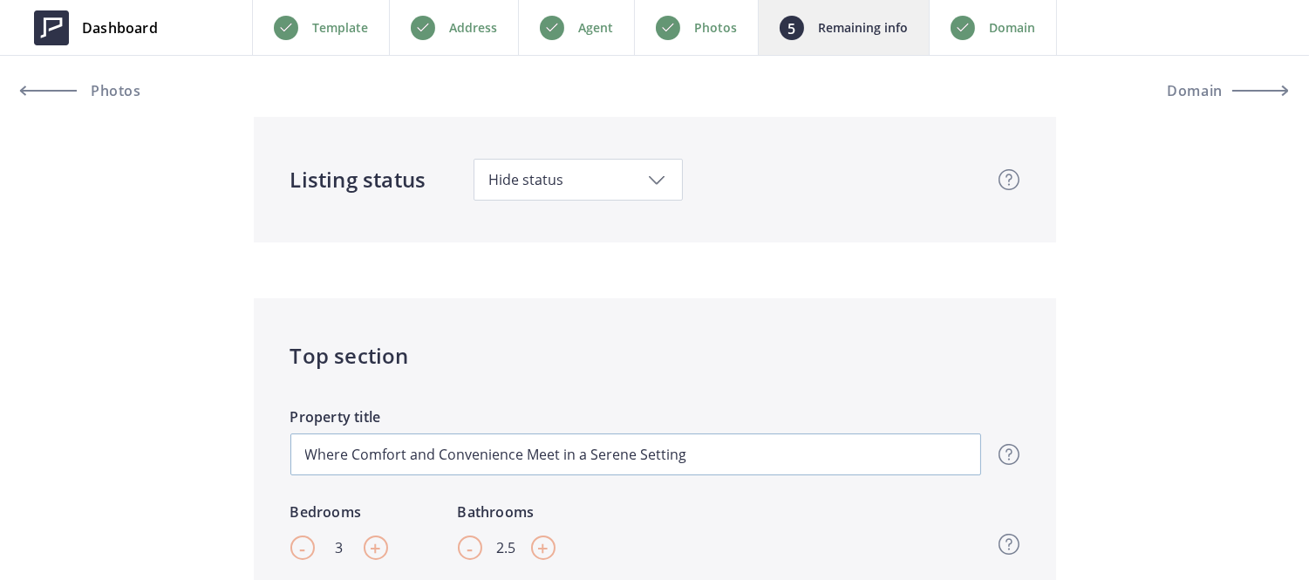
type textarea "This refreshed and charming 3-bedroom, 2.5-bathroom home offers 1,376 sq. ft. o…"
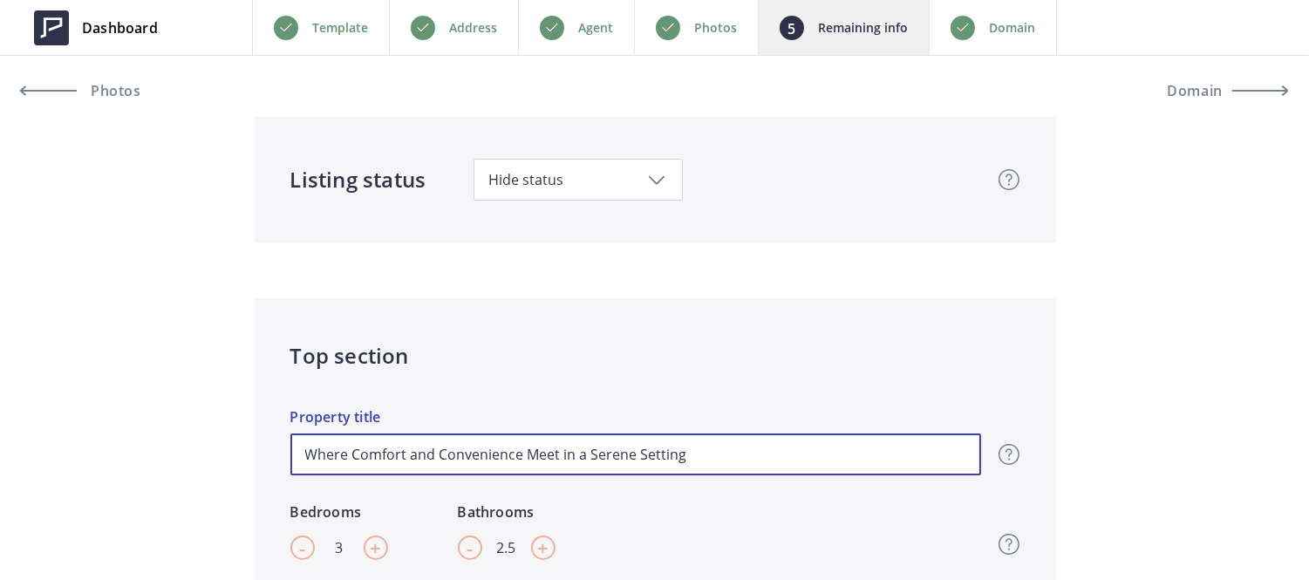
click at [720, 465] on input "Where Comfort and Convenience Meet in a Serene Setting" at bounding box center [635, 454] width 691 height 42
paste input "refreshed and charming 3-bedroom, 2.5-bathroom home"
type input "refreshed and charming 3-bedroom, 2.5-bathroom home"
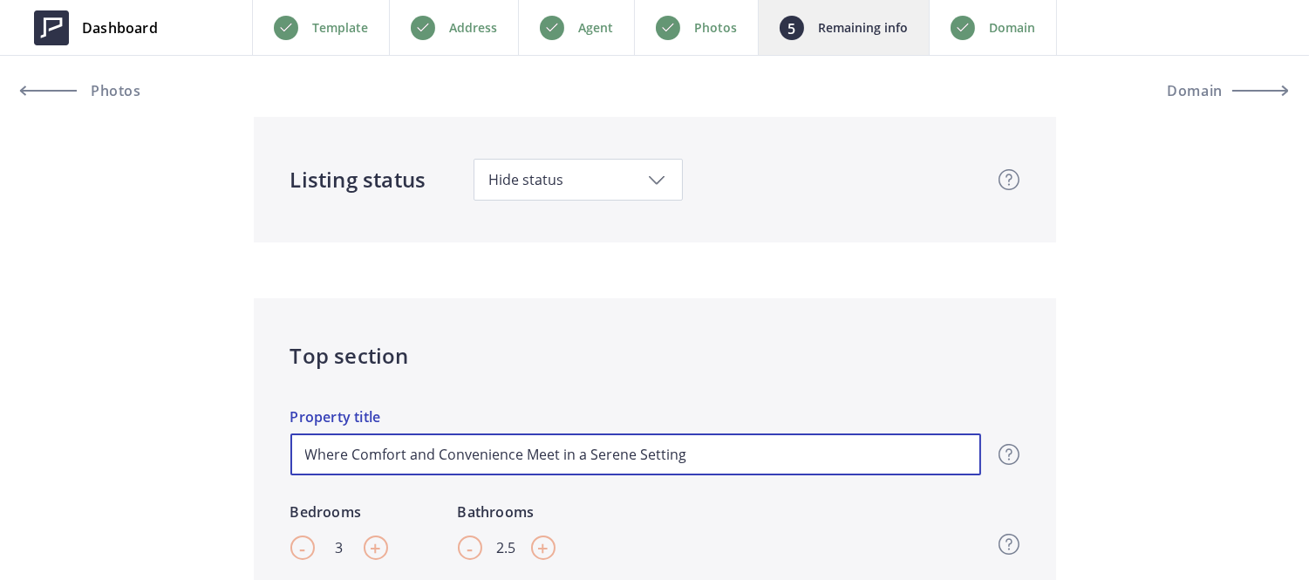
type input "998,000"
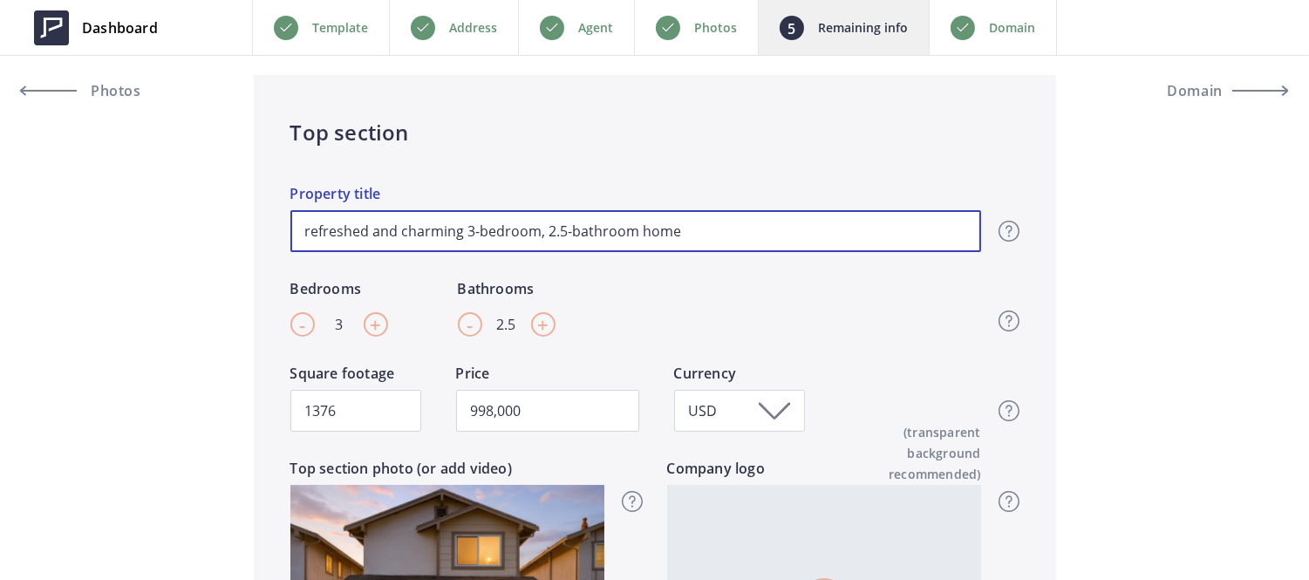
scroll to position [361, 0]
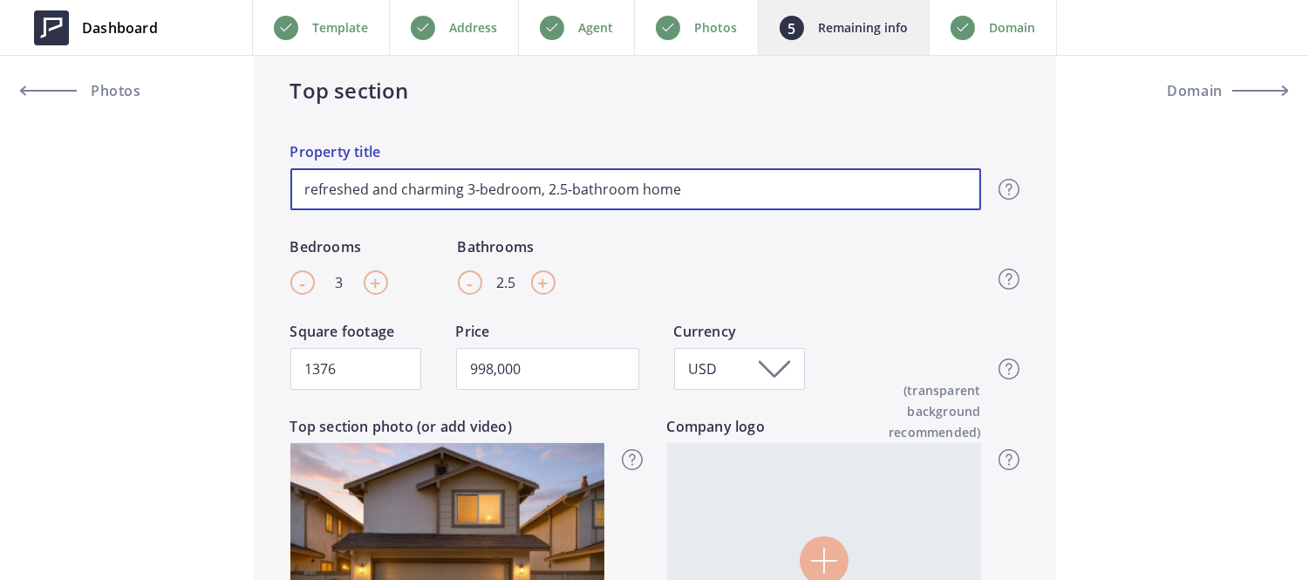
click at [310, 193] on input "refreshed and charming 3-bedroom, 2.5-bathroom home" at bounding box center [635, 189] width 691 height 42
type input "efreshed and charming 3-bedroom, 2.5-bathroom home"
type input "998,000"
type input "Refreshed and charming 3-bedroom, 2.5-bathroom home"
type input "998,000"
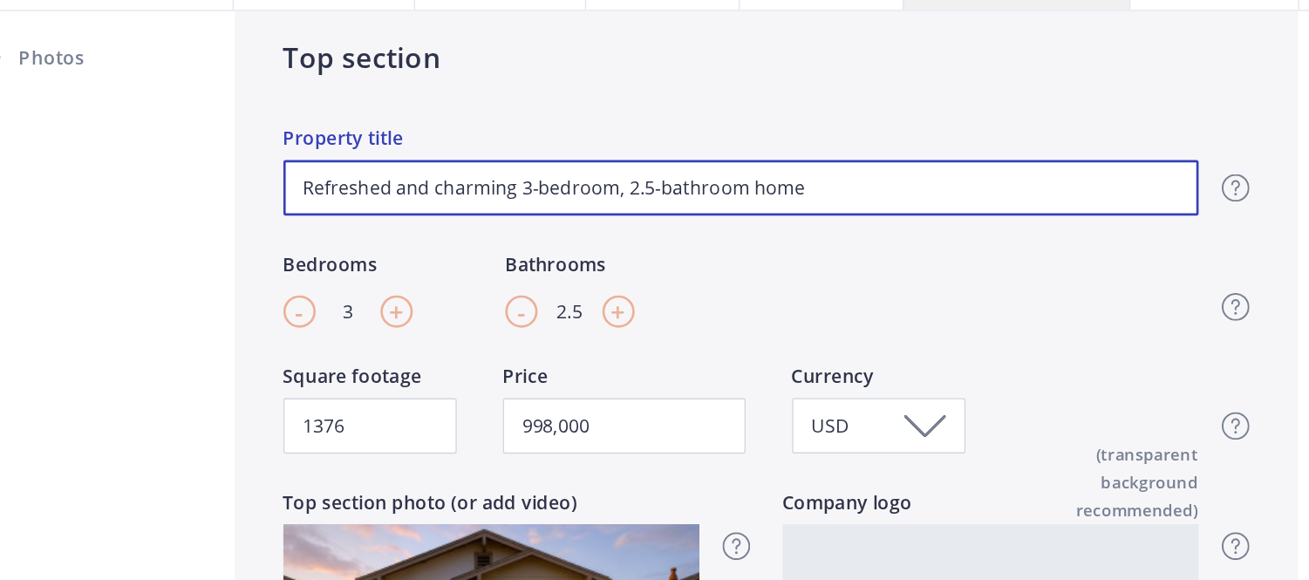
click at [410, 192] on input "Refreshed and charming 3-bedroom, 2.5-bathroom home" at bounding box center [635, 189] width 691 height 42
type input "Refreshed and harming 3-bedroom, 2.5-bathroom home"
type input "998,000"
type input "Refreshed and Charming 3-bedroom, 2.5-bathroom home"
type input "998,000"
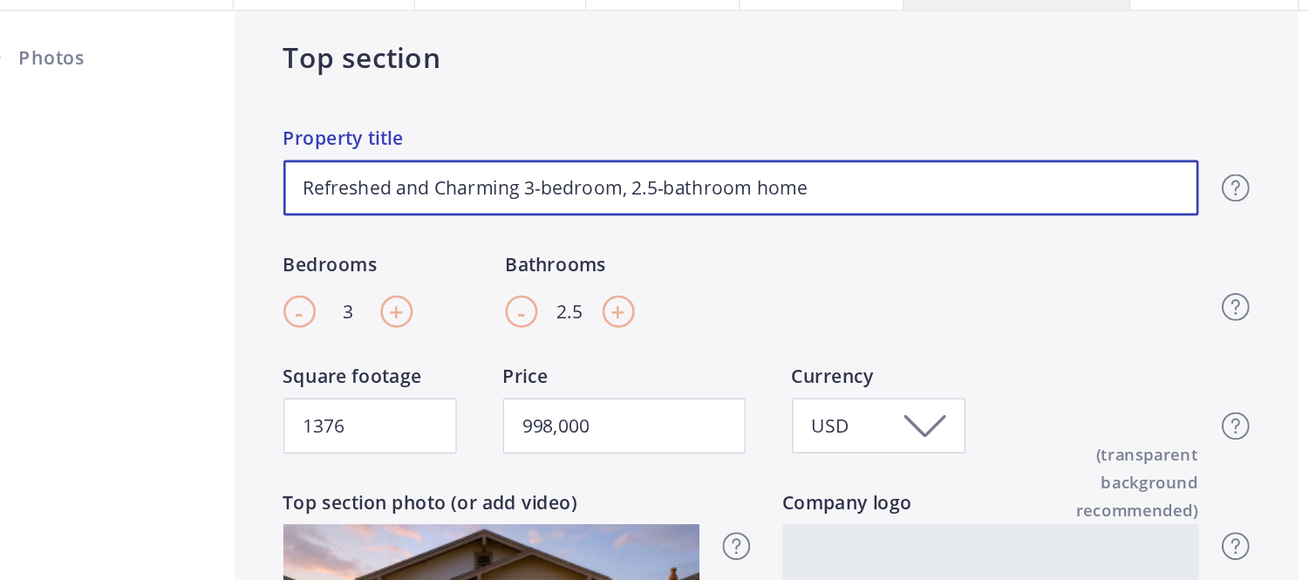
click at [646, 188] on input "Refreshed and Charming 3-bedroom, 2.5-bathroom home" at bounding box center [635, 189] width 691 height 42
type input "Refreshed and Charming 3-bedroom, 2.5-bathroom ome"
type input "998,000"
type input "Refreshed and Charming 3-bedroom, 2.5-bathroom Home"
type input "998,000"
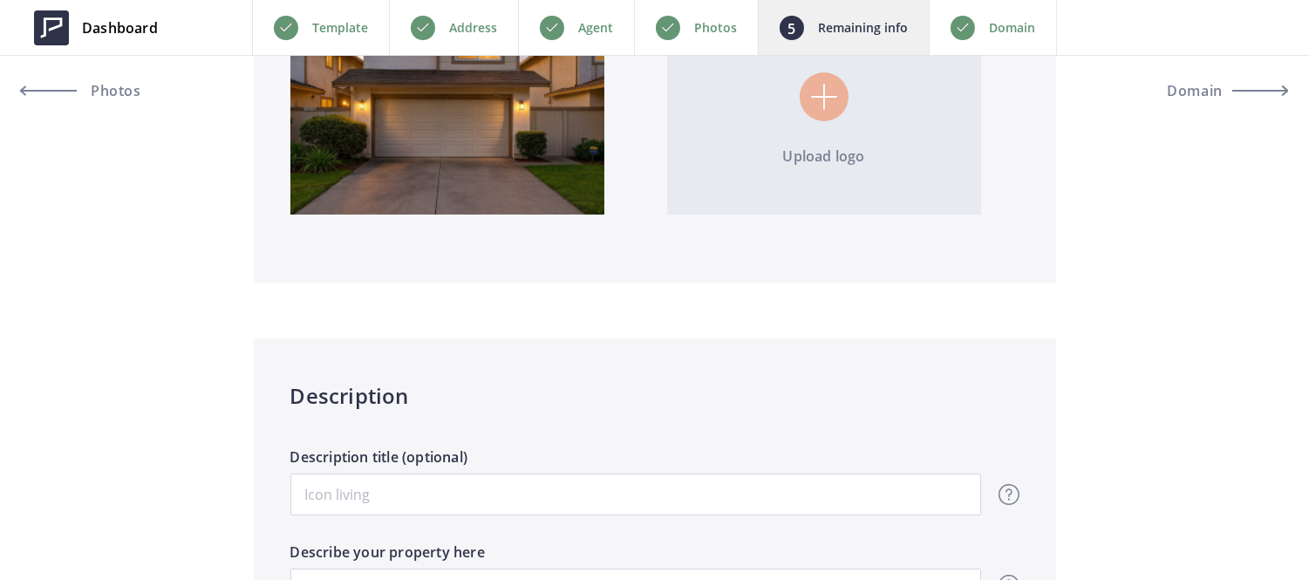
scroll to position [842, 0]
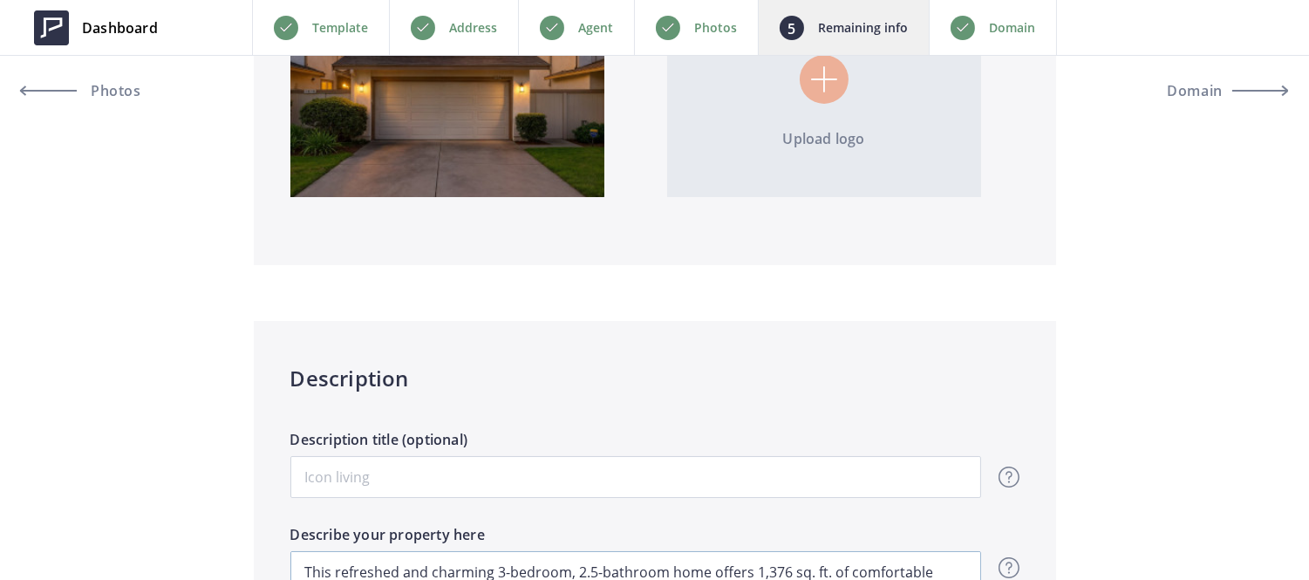
type input "Refreshed and Charming 3-bedroom, 2.5-bathroom Home"
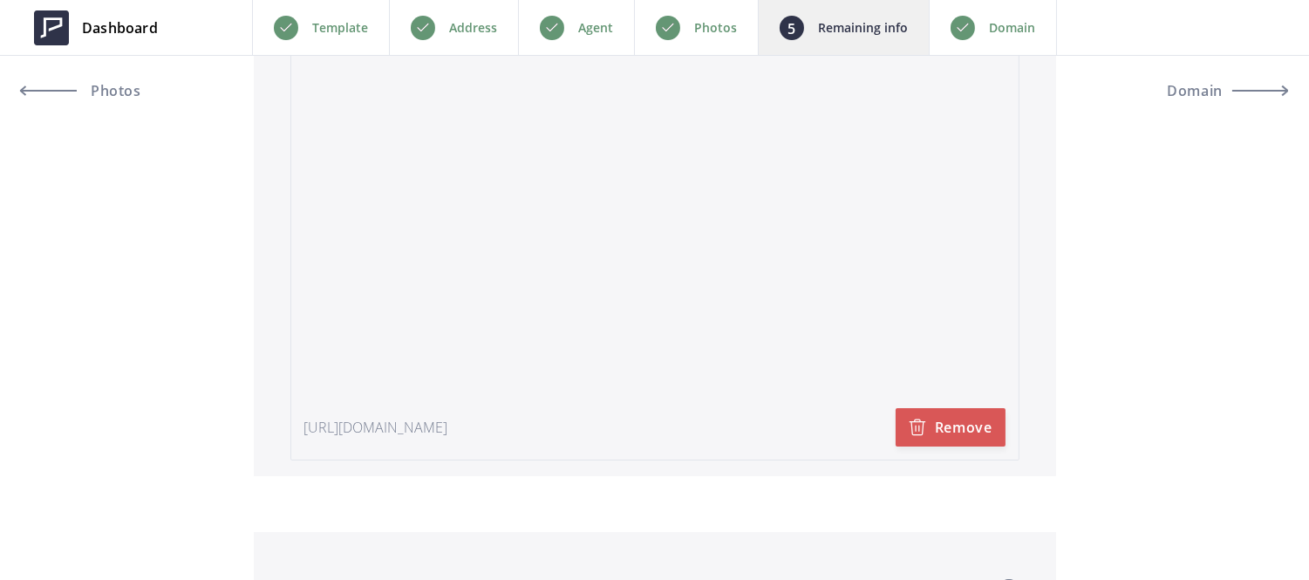
scroll to position [4052, 0]
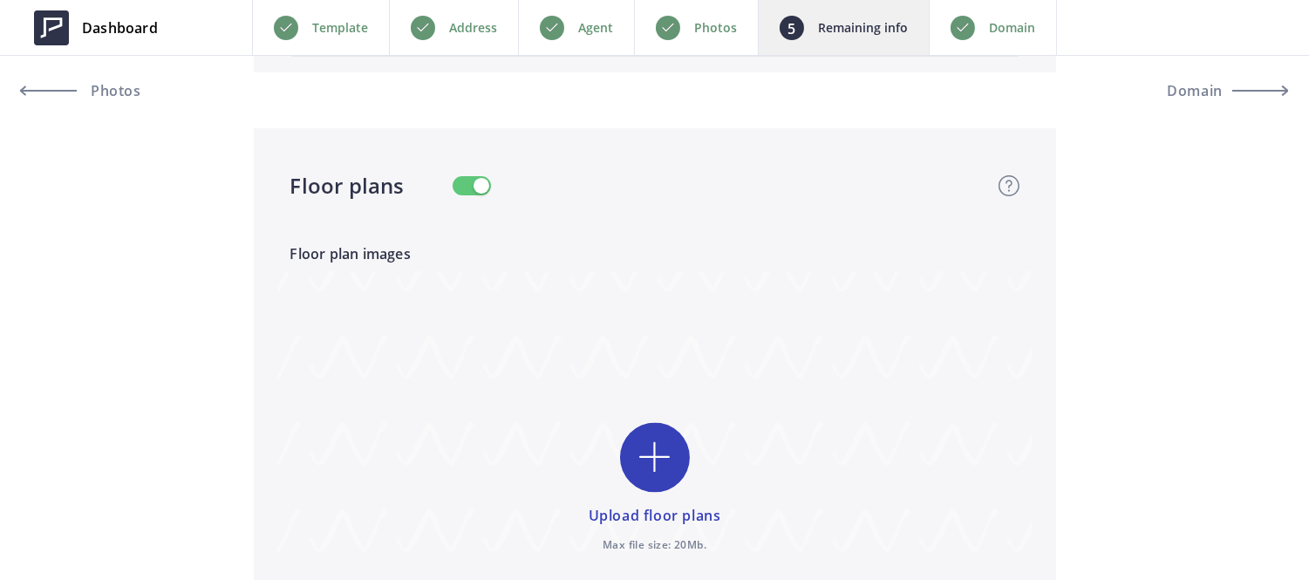
click at [668, 433] on input "file" at bounding box center [654, 488] width 755 height 435
type input "C:\fakepath\01-all_floors_1812_home_gate_drive_san_jose_with_dim.png"
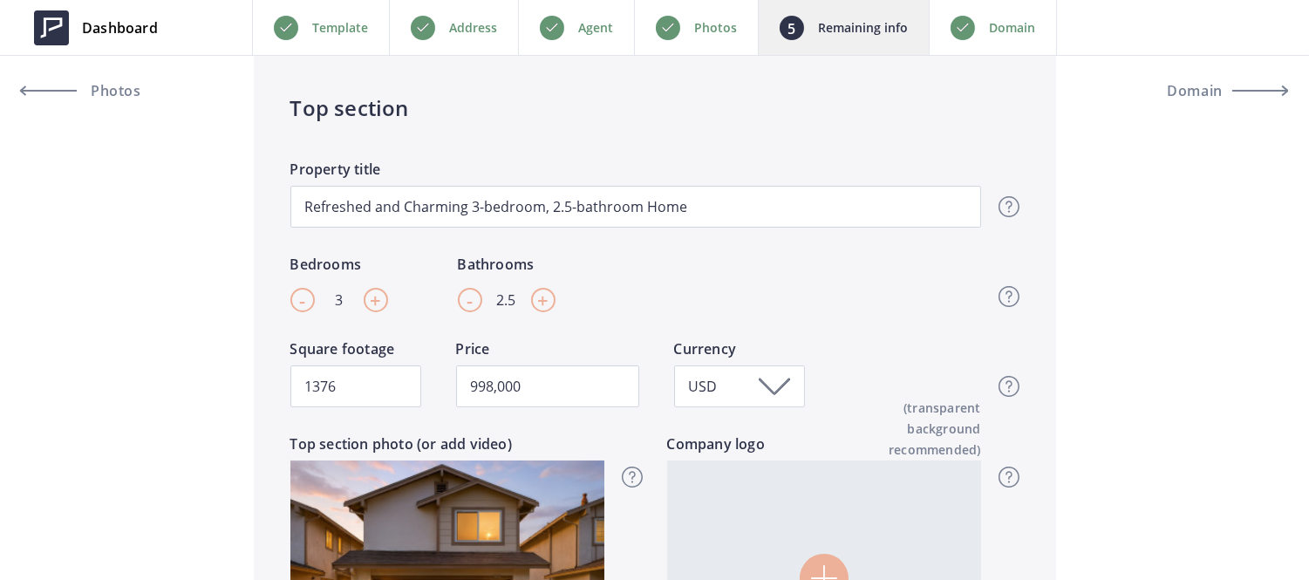
scroll to position [349, 0]
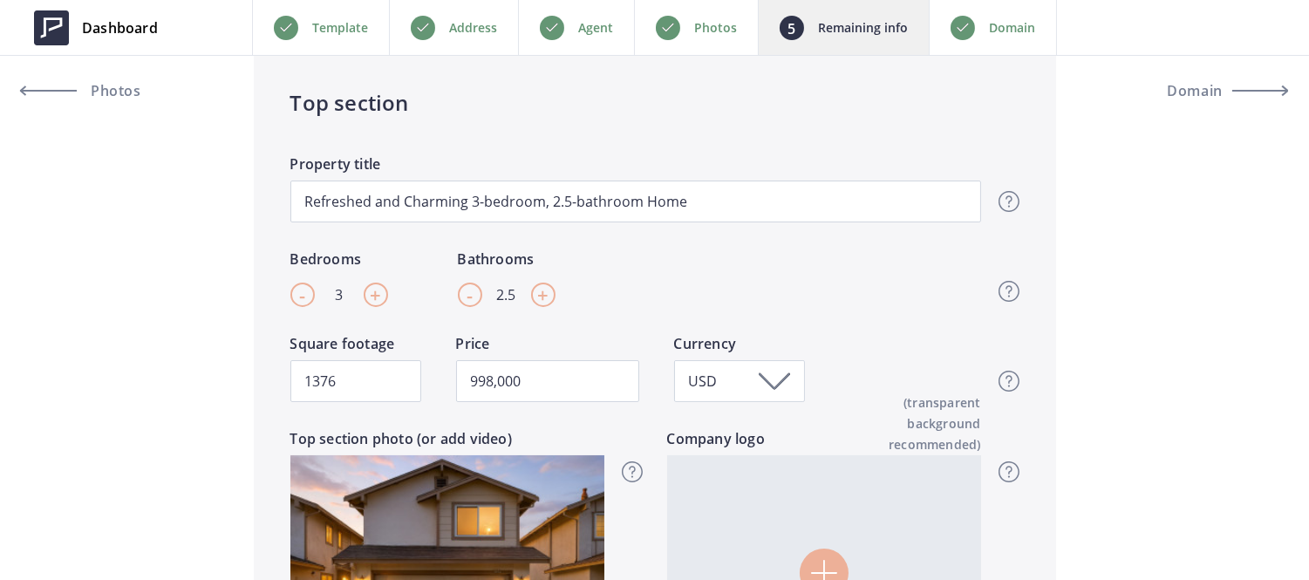
click at [607, 29] on p "Agent" at bounding box center [595, 27] width 35 height 21
